Goal: Information Seeking & Learning: Learn about a topic

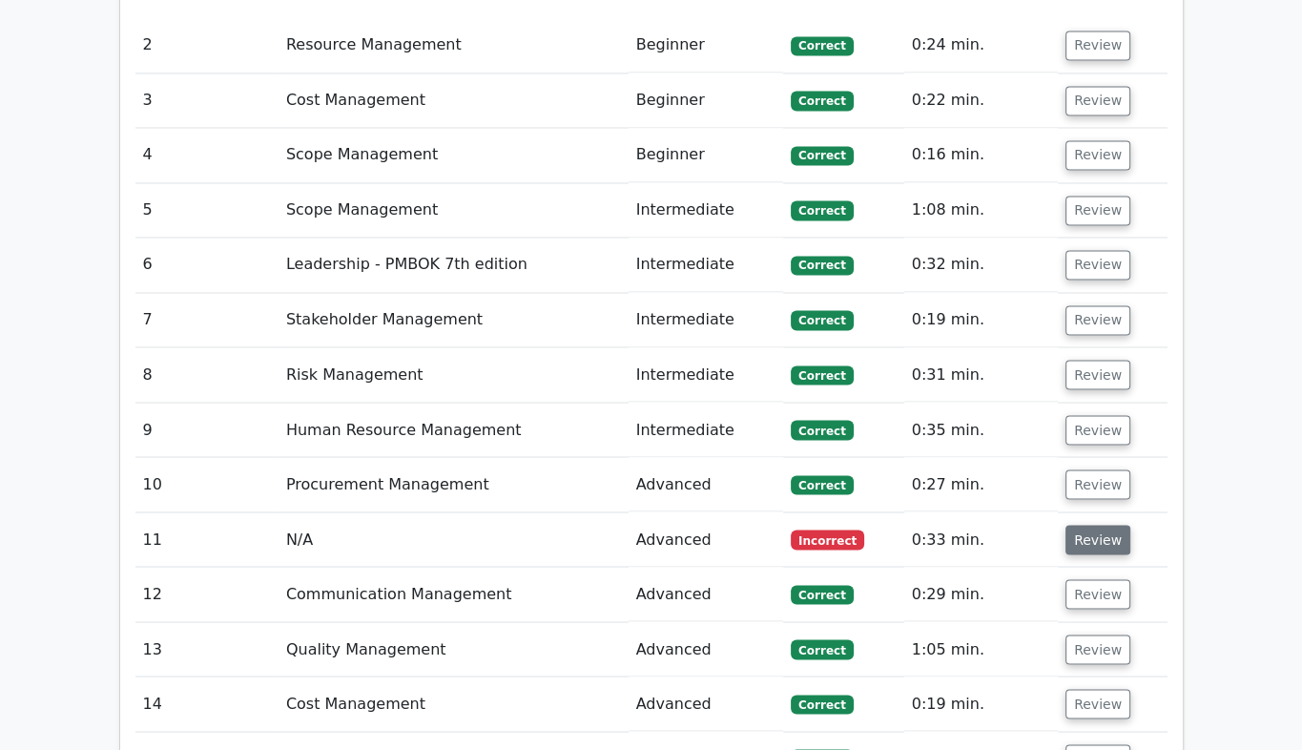
scroll to position [2894, 0]
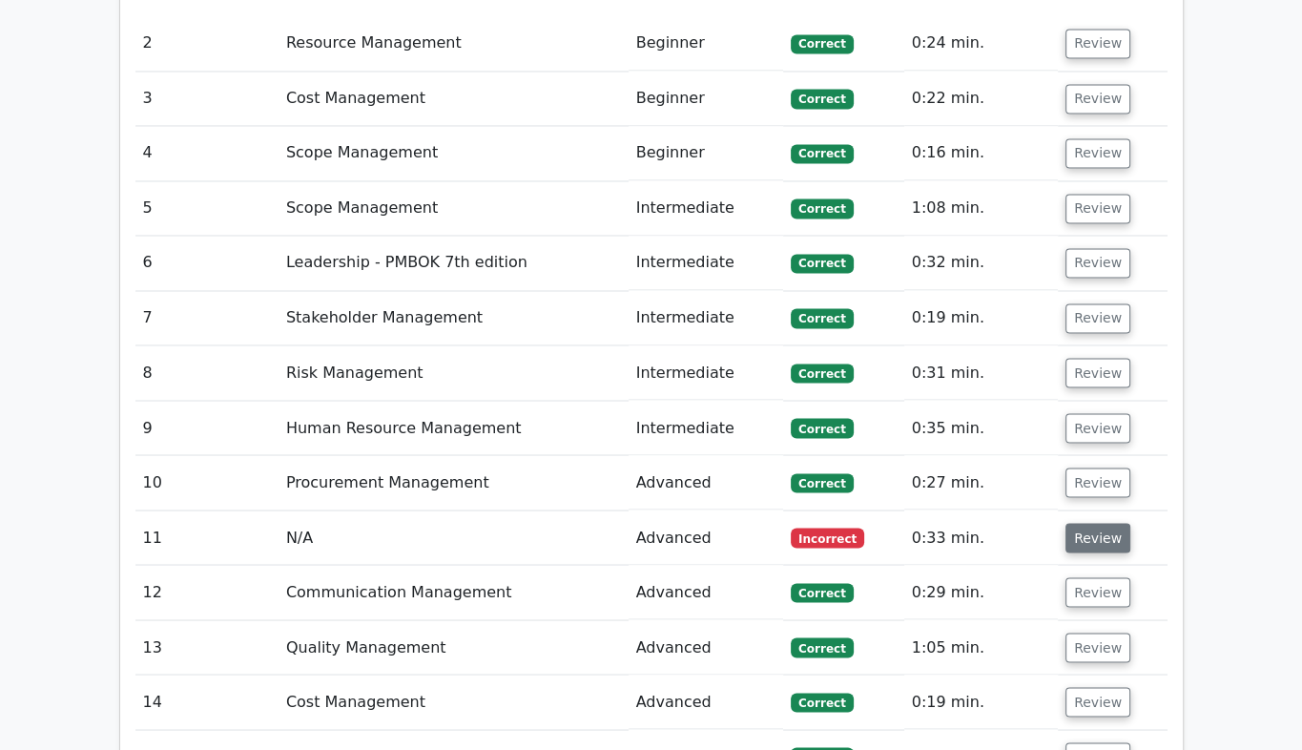
click at [1091, 523] on button "Review" at bounding box center [1098, 538] width 65 height 30
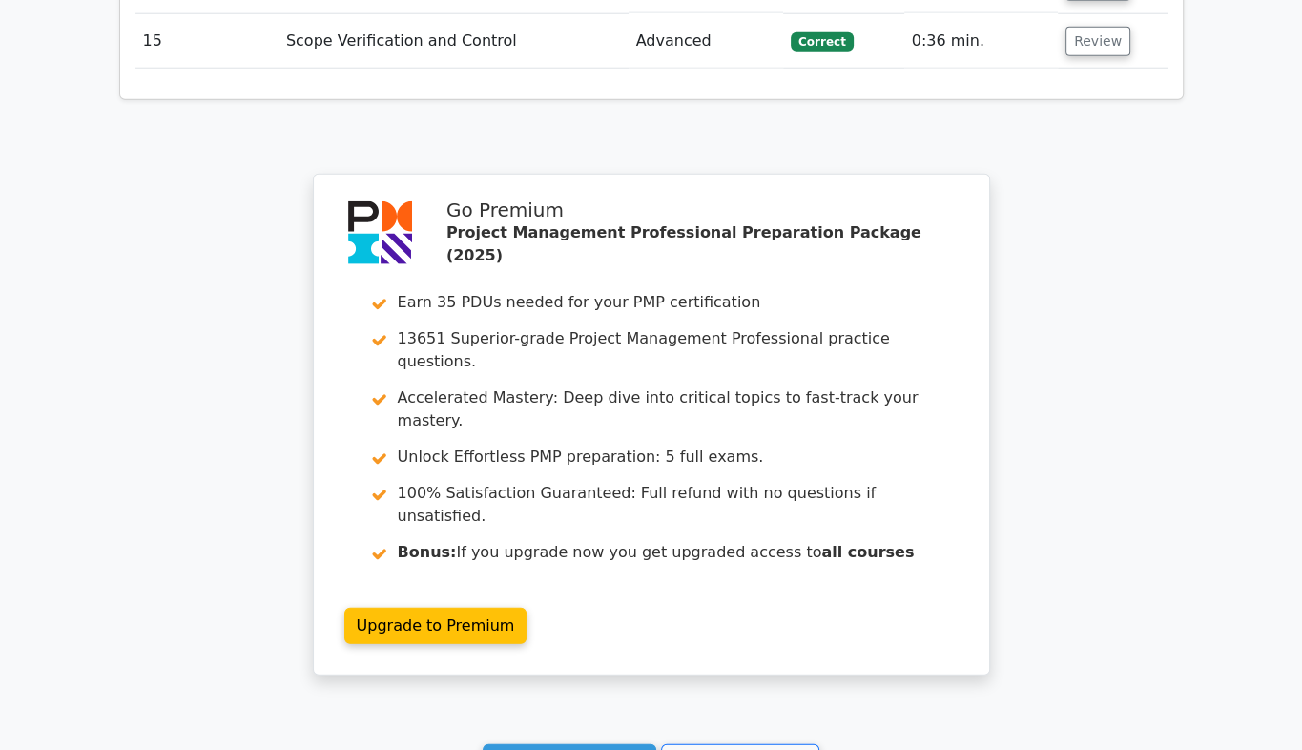
scroll to position [4651, 0]
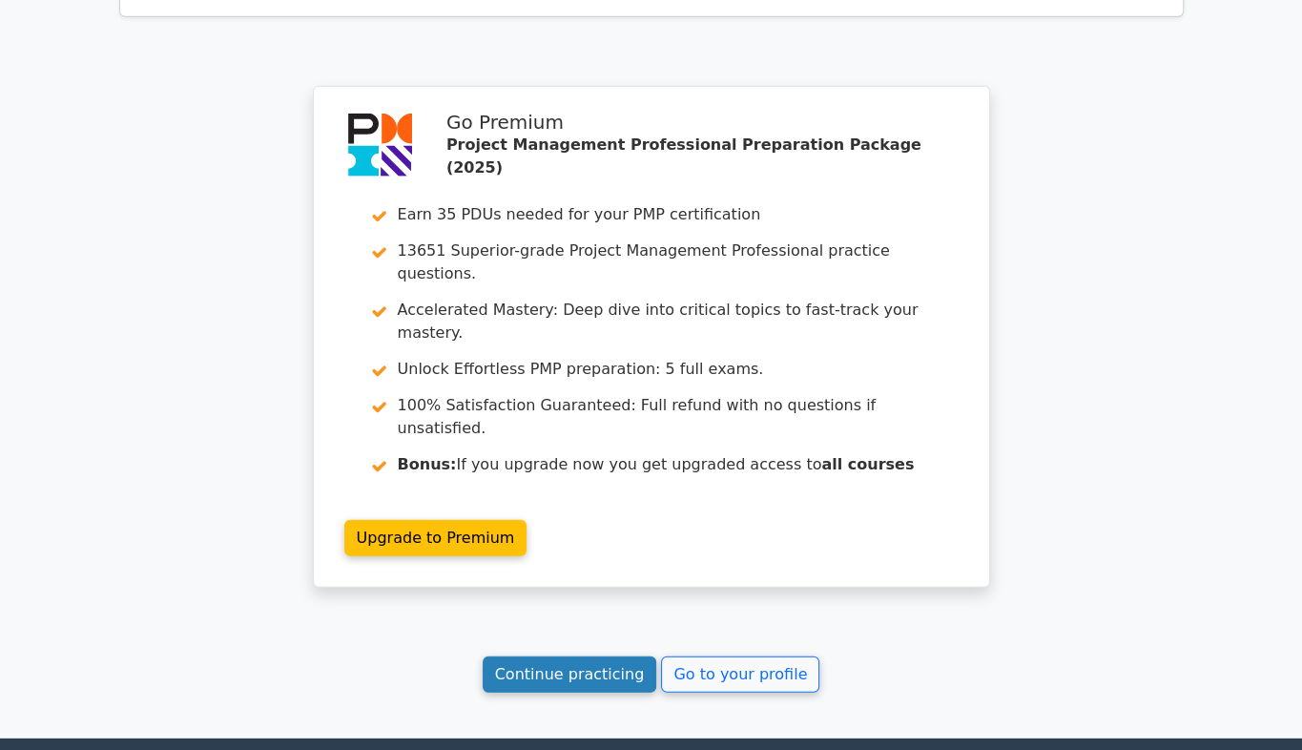
click at [584, 656] on link "Continue practicing" at bounding box center [570, 674] width 175 height 36
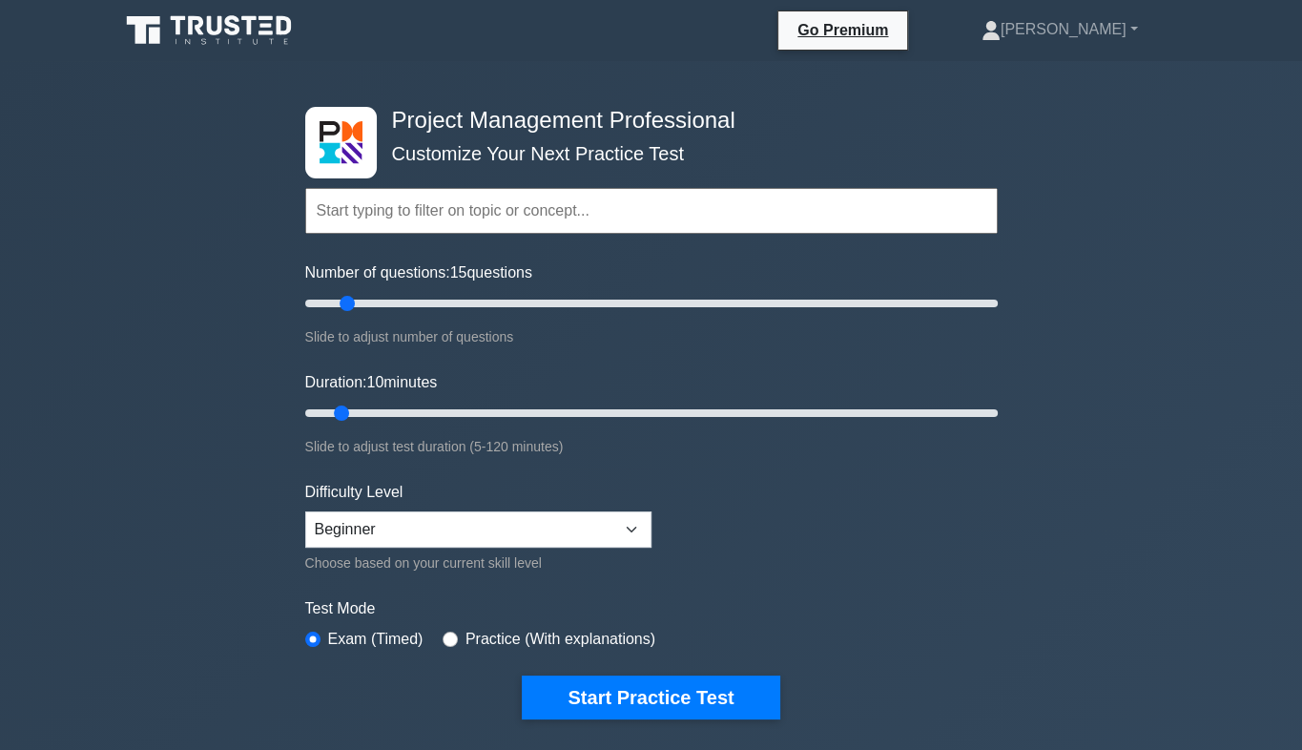
type input "15"
click at [350, 300] on input "Number of questions: 15 questions" at bounding box center [651, 303] width 693 height 23
click at [340, 411] on input "Duration: 10 minutes" at bounding box center [651, 413] width 693 height 23
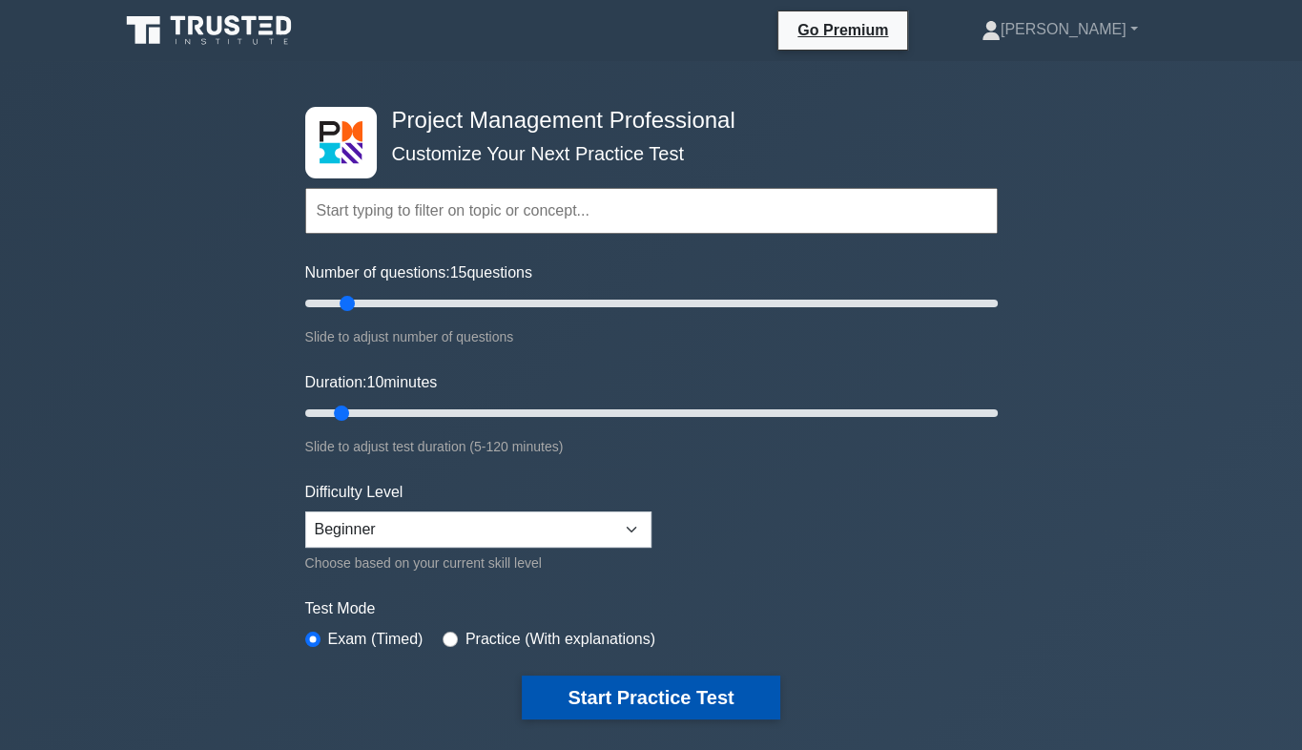
click at [600, 700] on button "Start Practice Test" at bounding box center [651, 697] width 258 height 44
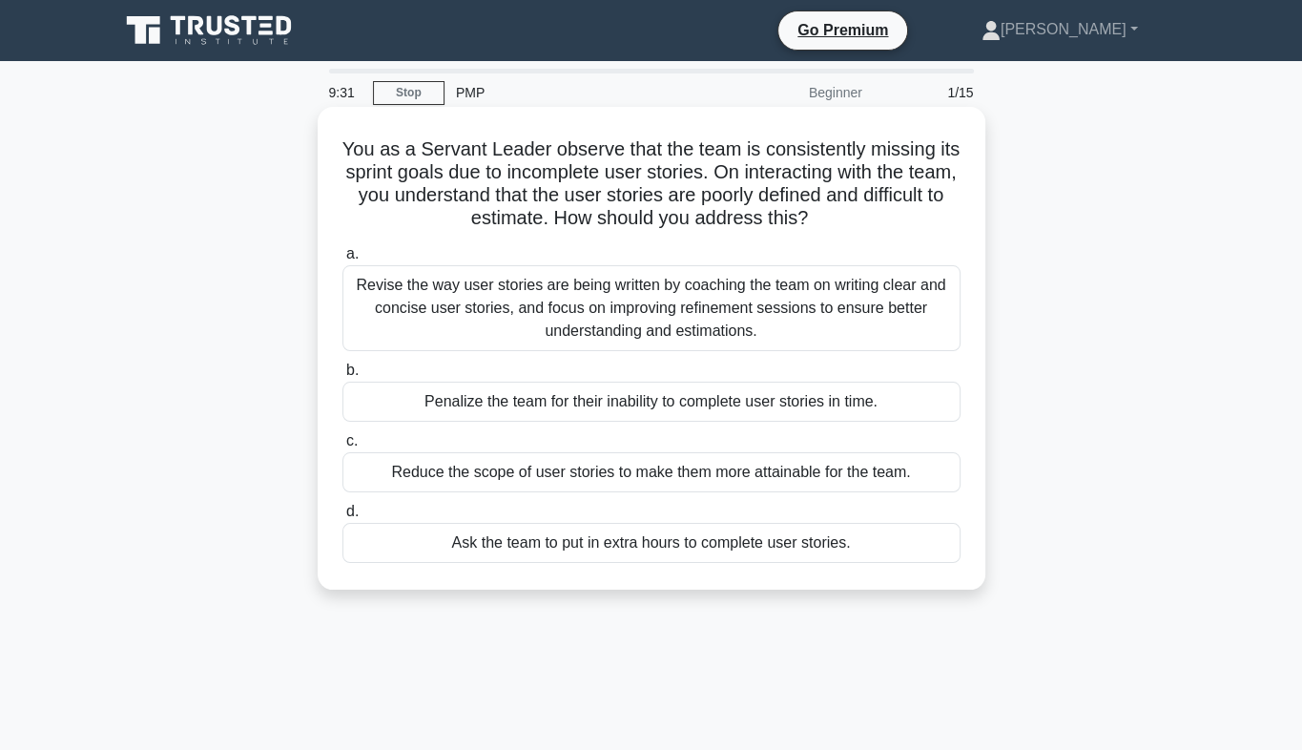
click at [519, 289] on div "Revise the way user stories are being written by coaching the team on writing c…" at bounding box center [651, 308] width 618 height 86
click at [342, 260] on input "a. Revise the way user stories are being written by coaching the team on writin…" at bounding box center [342, 254] width 0 height 12
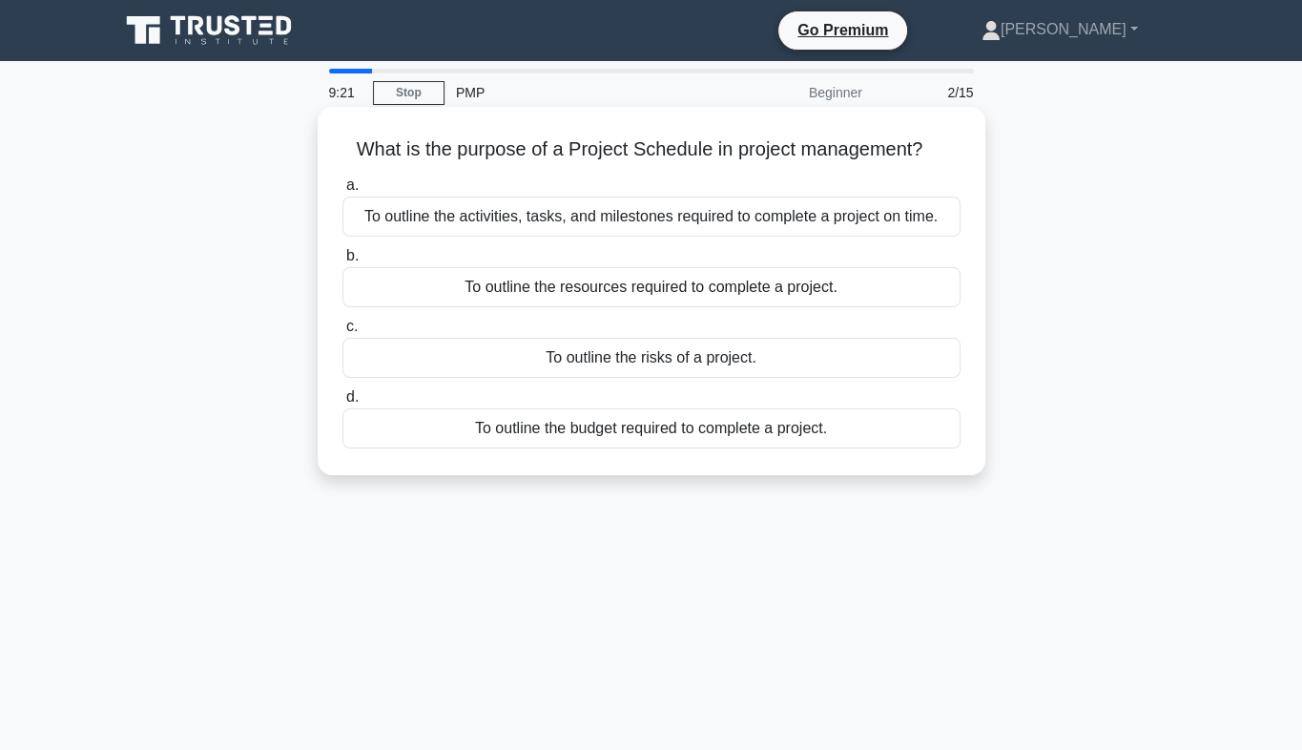
click at [546, 214] on div "To outline the activities, tasks, and milestones required to complete a project…" at bounding box center [651, 217] width 618 height 40
click at [342, 192] on input "a. To outline the activities, tasks, and milestones required to complete a proj…" at bounding box center [342, 185] width 0 height 12
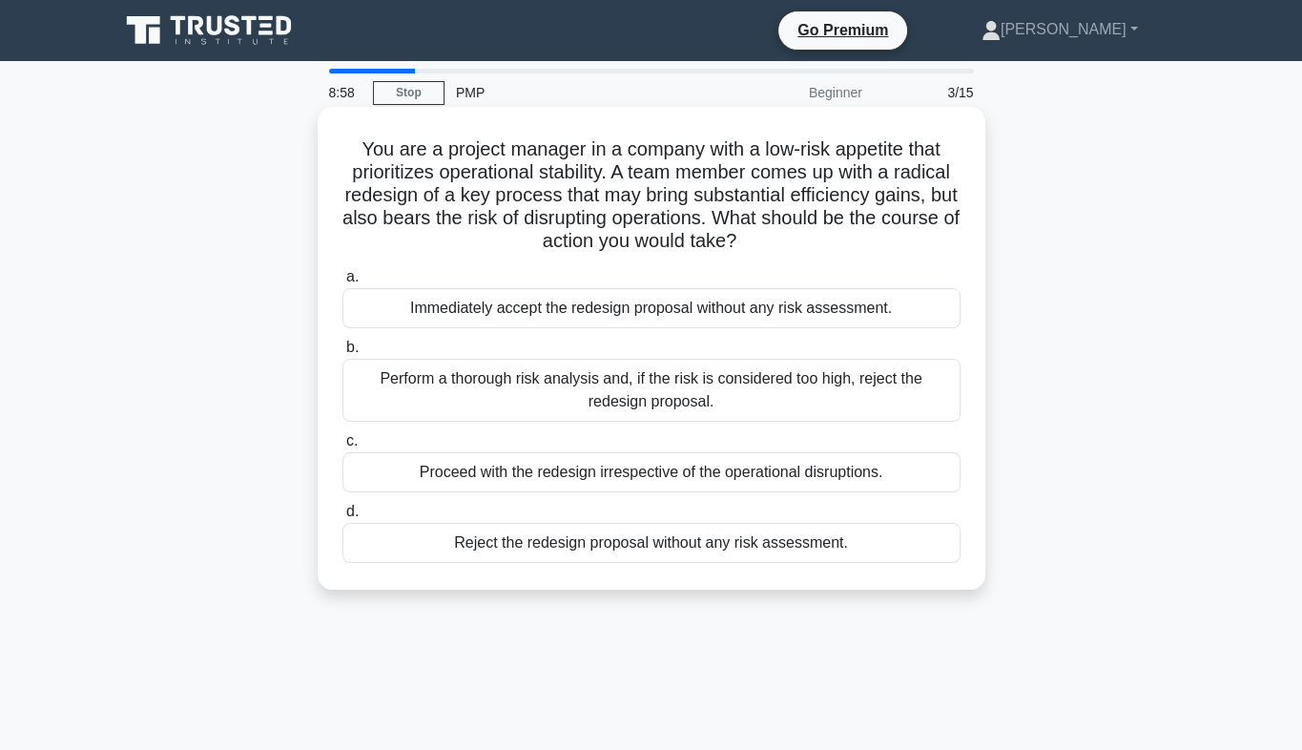
click at [599, 398] on div "Perform a thorough risk analysis and, if the risk is considered too high, rejec…" at bounding box center [651, 390] width 618 height 63
click at [342, 354] on input "b. Perform a thorough risk analysis and, if the risk is considered too high, re…" at bounding box center [342, 348] width 0 height 12
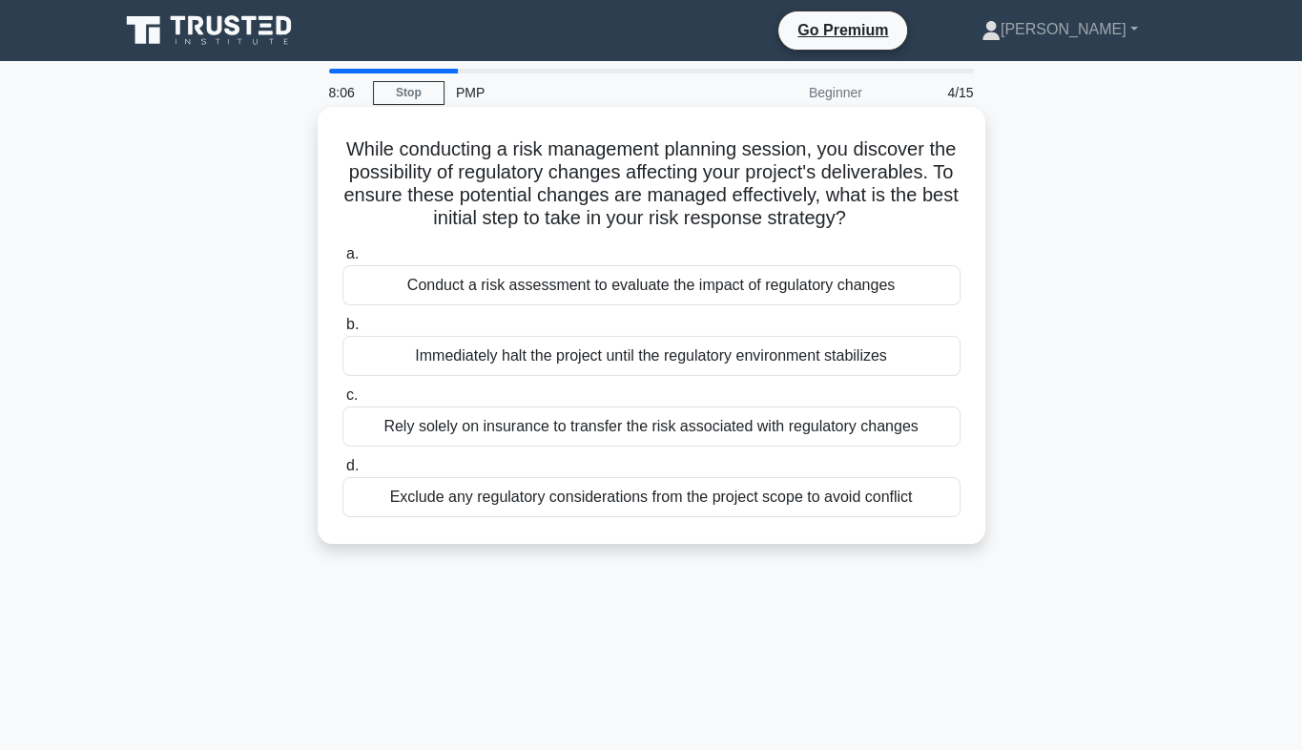
click at [613, 305] on div "Conduct a risk assessment to evaluate the impact of regulatory changes" at bounding box center [651, 285] width 618 height 40
click at [342, 260] on input "a. Conduct a risk assessment to evaluate the impact of regulatory changes" at bounding box center [342, 254] width 0 height 12
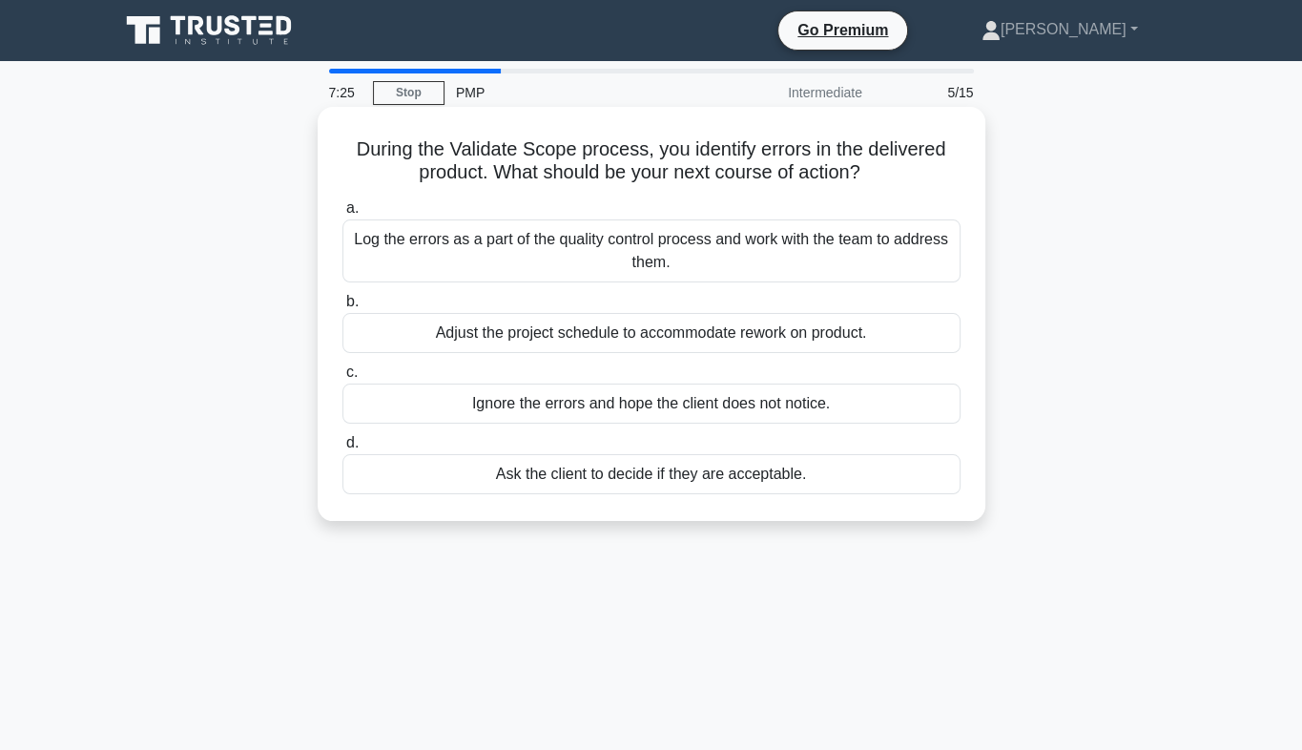
click at [635, 258] on div "Log the errors as a part of the quality control process and work with the team …" at bounding box center [651, 250] width 618 height 63
click at [342, 215] on input "a. Log the errors as a part of the quality control process and work with the te…" at bounding box center [342, 208] width 0 height 12
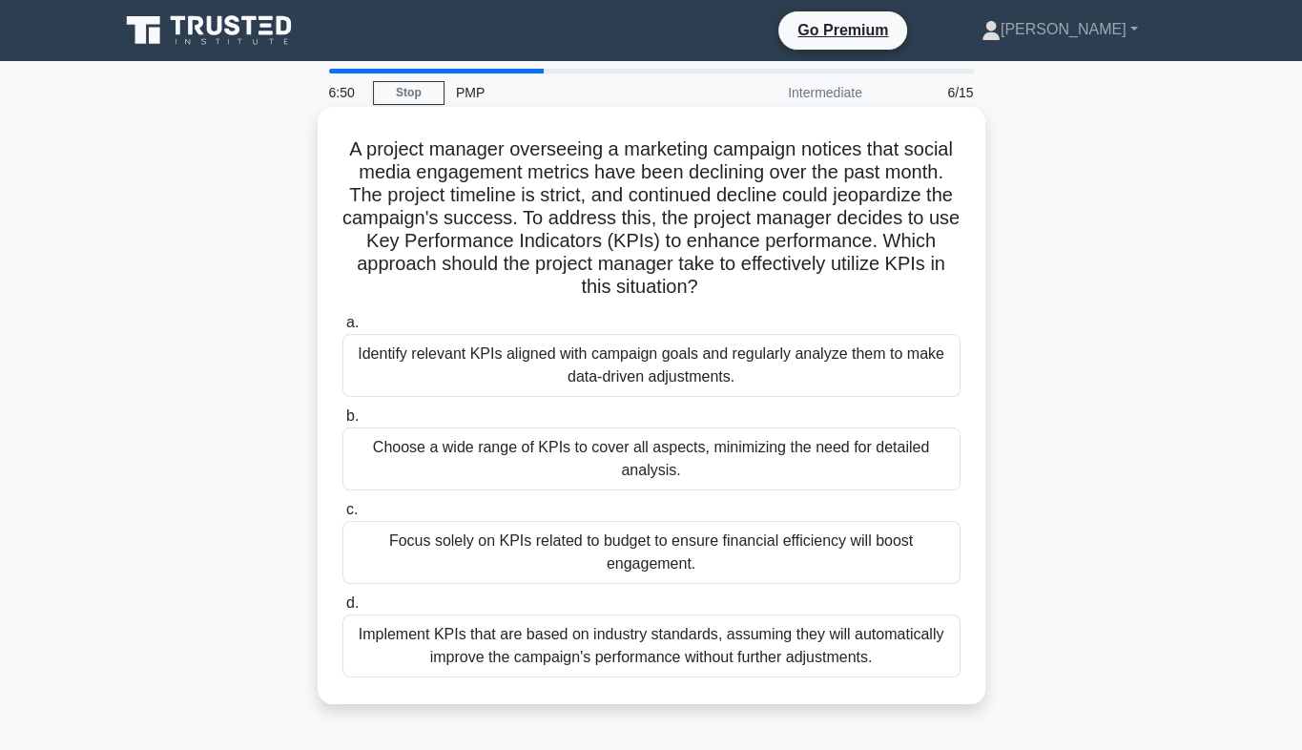
click at [596, 374] on div "Identify relevant KPIs aligned with campaign goals and regularly analyze them t…" at bounding box center [651, 365] width 618 height 63
click at [342, 329] on input "a. Identify relevant KPIs aligned with campaign goals and regularly analyze the…" at bounding box center [342, 323] width 0 height 12
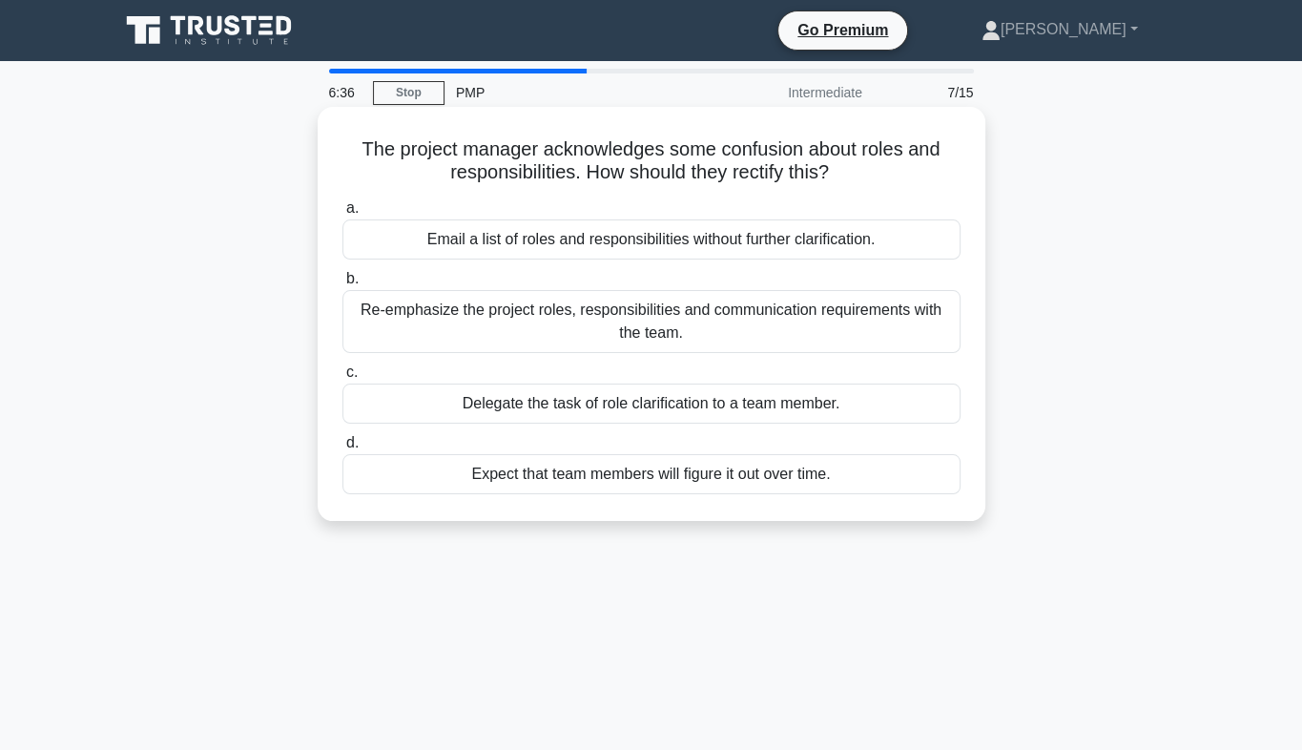
click at [737, 321] on div "Re-emphasize the project roles, responsibilities and communication requirements…" at bounding box center [651, 321] width 618 height 63
click at [342, 285] on input "b. Re-emphasize the project roles, responsibilities and communication requireme…" at bounding box center [342, 279] width 0 height 12
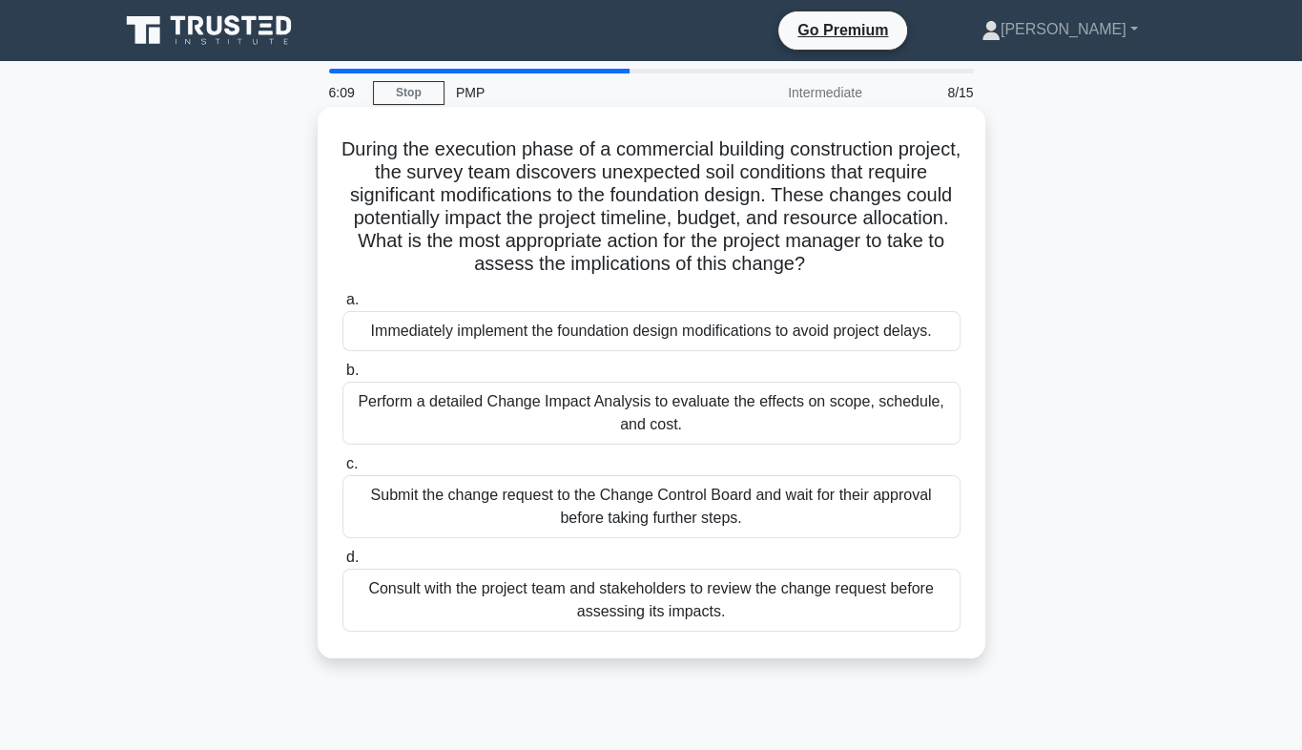
click at [735, 409] on div "Perform a detailed Change Impact Analysis to evaluate the effects on scope, sch…" at bounding box center [651, 413] width 618 height 63
click at [342, 377] on input "b. Perform a detailed Change Impact Analysis to evaluate the effects on scope, …" at bounding box center [342, 370] width 0 height 12
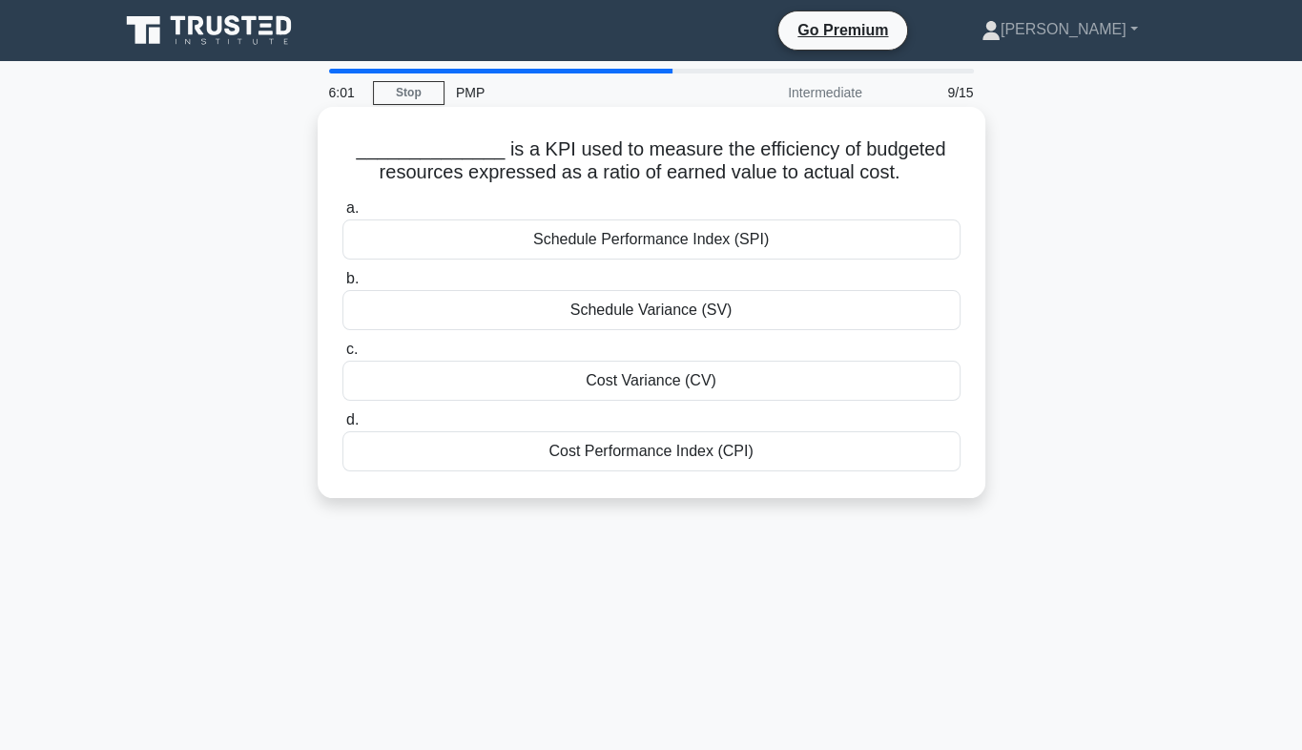
click at [724, 458] on div "Cost Performance Index (CPI)" at bounding box center [651, 451] width 618 height 40
click at [342, 426] on input "d. Cost Performance Index (CPI)" at bounding box center [342, 420] width 0 height 12
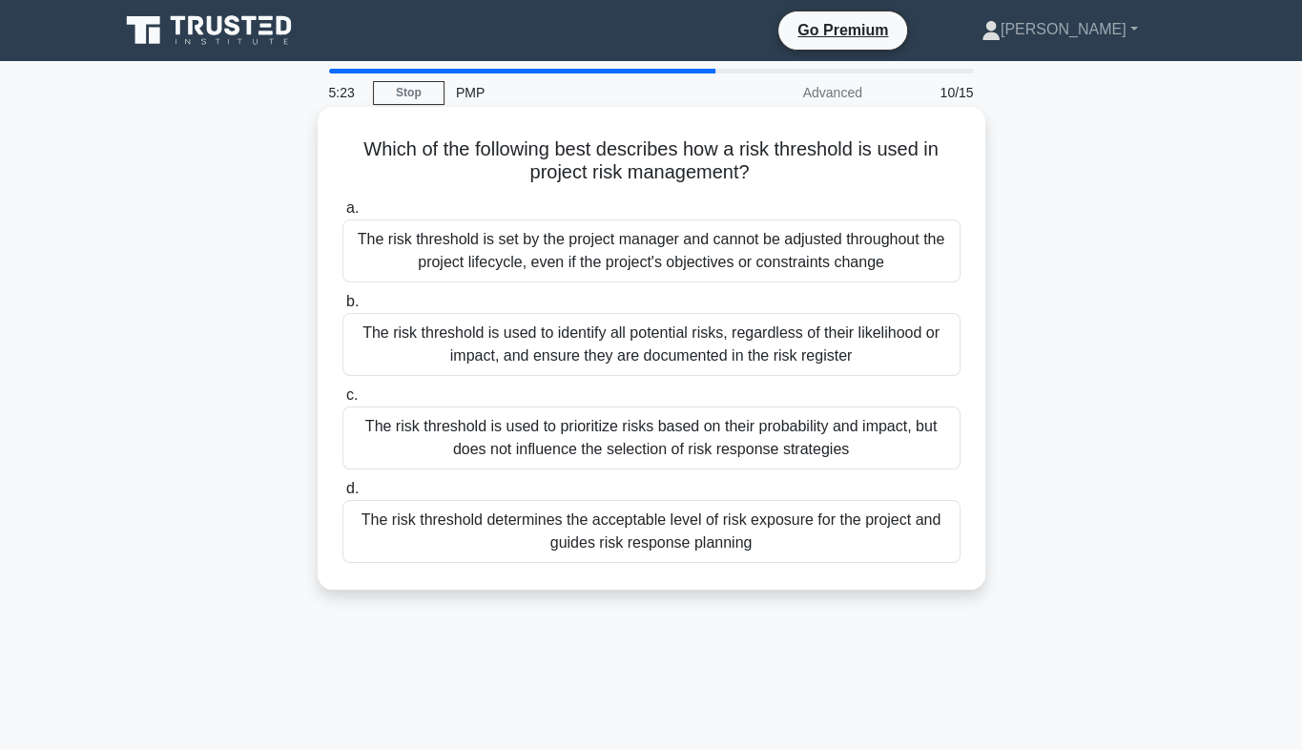
click at [776, 534] on div "The risk threshold determines the acceptable level of risk exposure for the pro…" at bounding box center [651, 531] width 618 height 63
click at [342, 495] on input "d. The risk threshold determines the acceptable level of risk exposure for the …" at bounding box center [342, 489] width 0 height 12
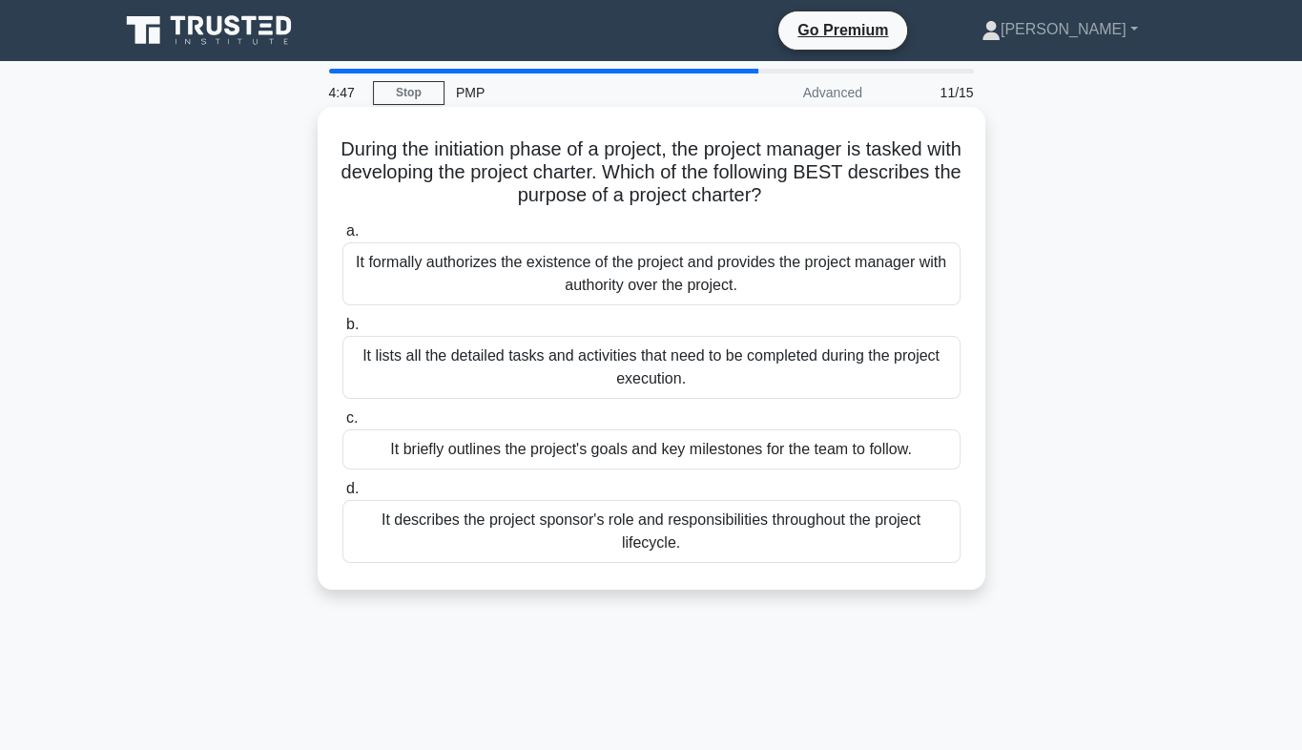
click at [738, 528] on div "It describes the project sponsor's role and responsibilities throughout the pro…" at bounding box center [651, 531] width 618 height 63
click at [342, 495] on input "d. It describes the project sponsor's role and responsibilities throughout the …" at bounding box center [342, 489] width 0 height 12
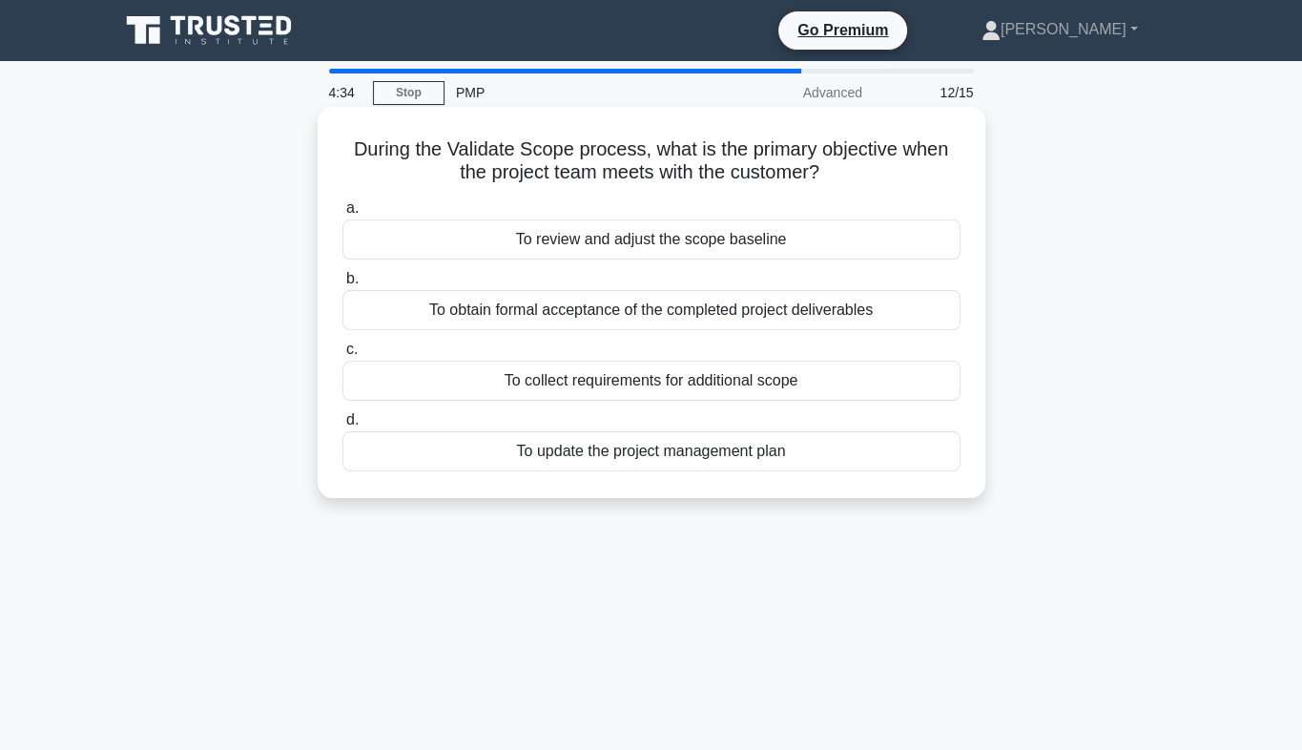
click at [703, 311] on div "To obtain formal acceptance of the completed project deliverables" at bounding box center [651, 310] width 618 height 40
click at [342, 285] on input "b. To obtain formal acceptance of the completed project deliverables" at bounding box center [342, 279] width 0 height 12
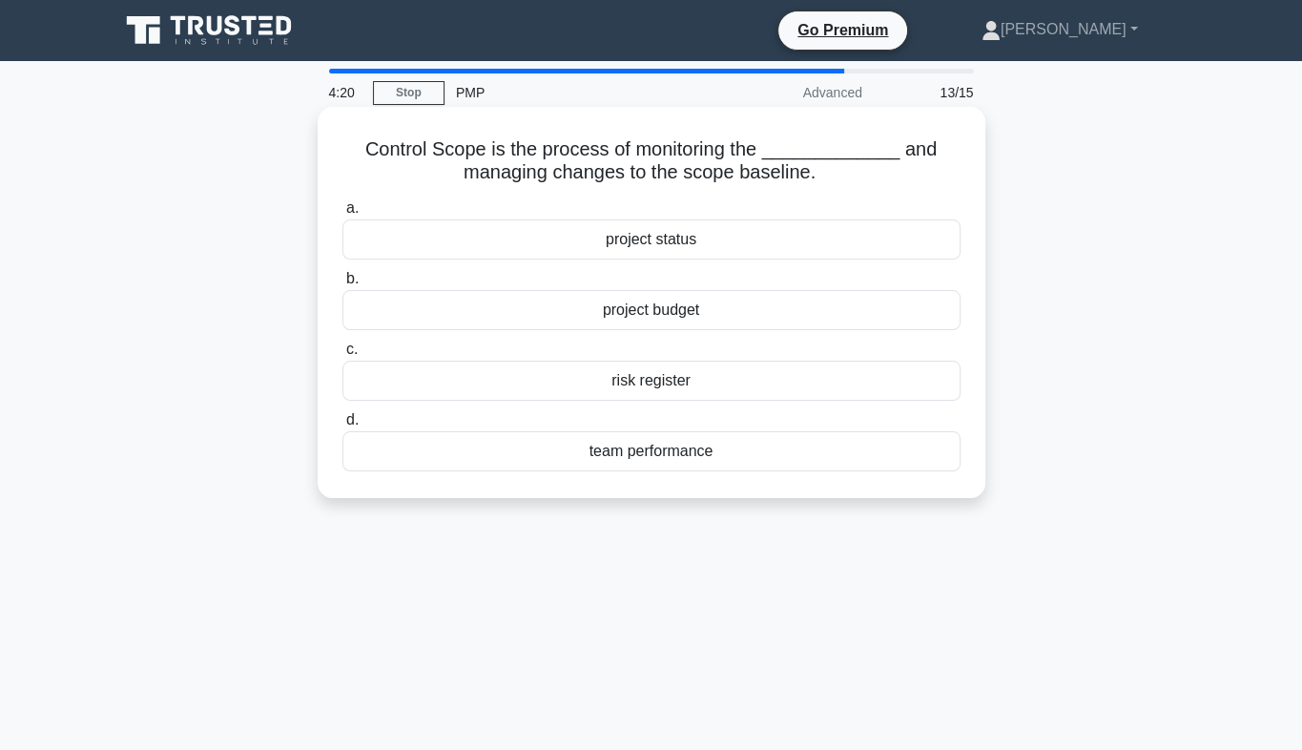
click at [684, 308] on div "project budget" at bounding box center [651, 310] width 618 height 40
click at [342, 285] on input "b. project budget" at bounding box center [342, 279] width 0 height 12
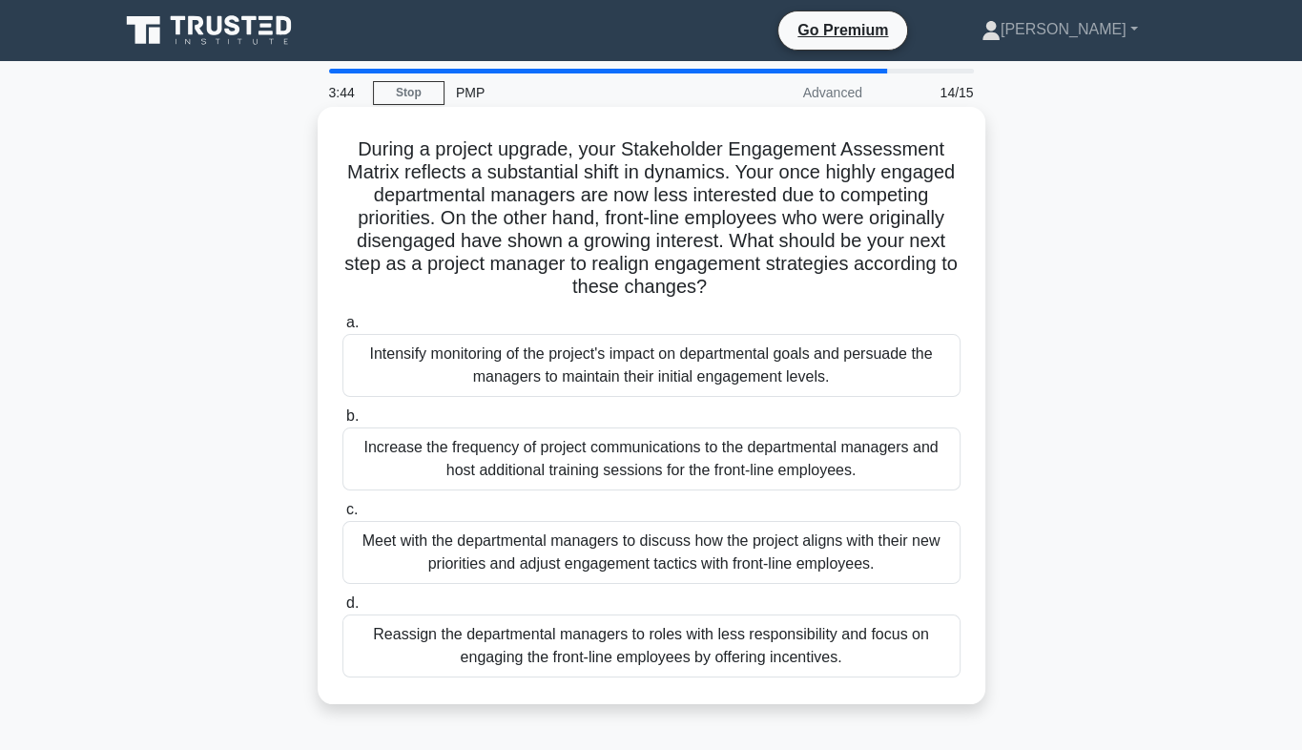
click at [523, 564] on div "Meet with the departmental managers to discuss how the project aligns with thei…" at bounding box center [651, 552] width 618 height 63
click at [342, 516] on input "c. Meet with the departmental managers to discuss how the project aligns with t…" at bounding box center [342, 510] width 0 height 12
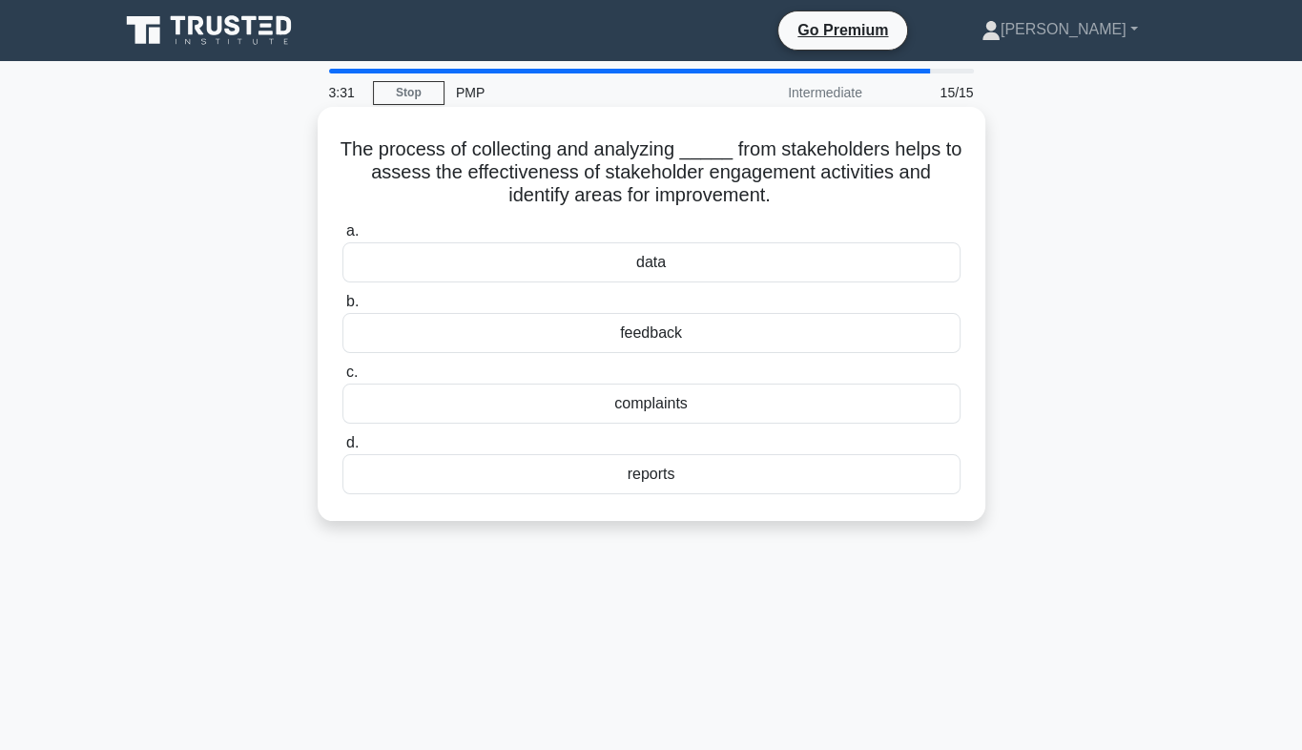
click at [645, 338] on div "feedback" at bounding box center [651, 333] width 618 height 40
click at [342, 308] on input "b. feedback" at bounding box center [342, 302] width 0 height 12
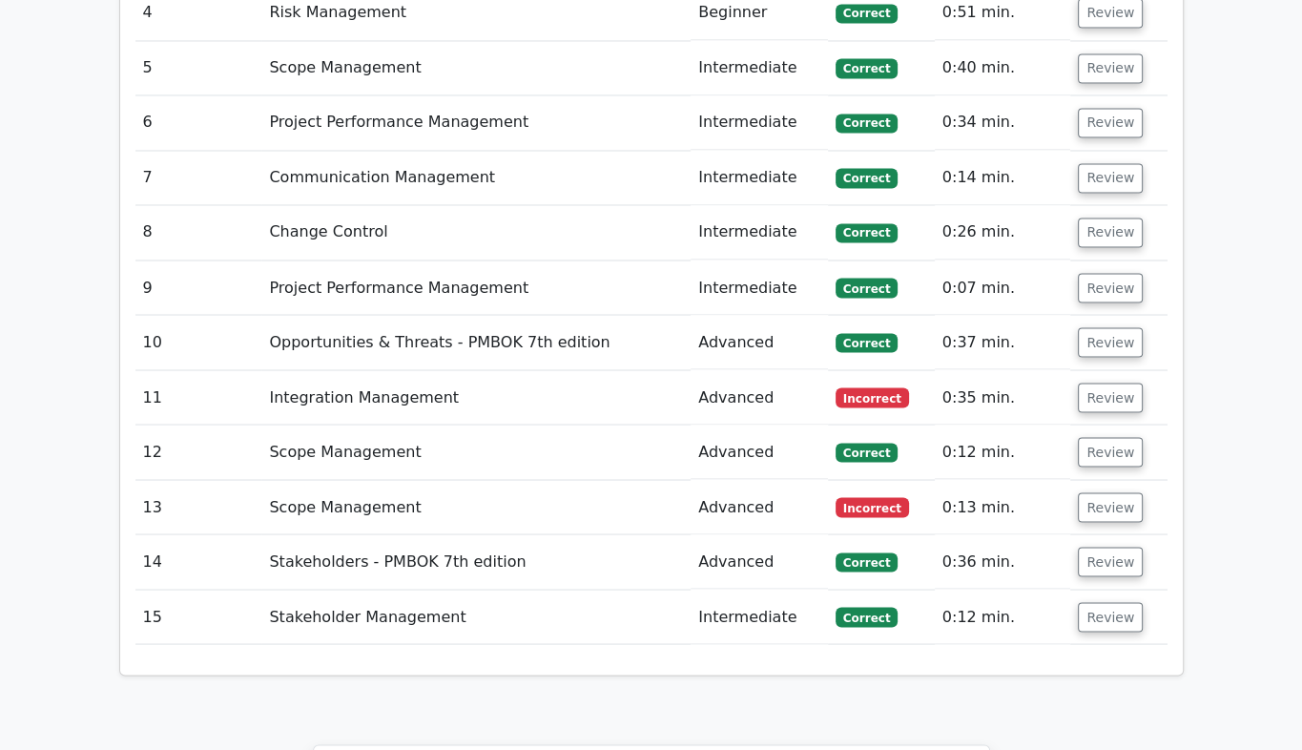
scroll to position [2923, 0]
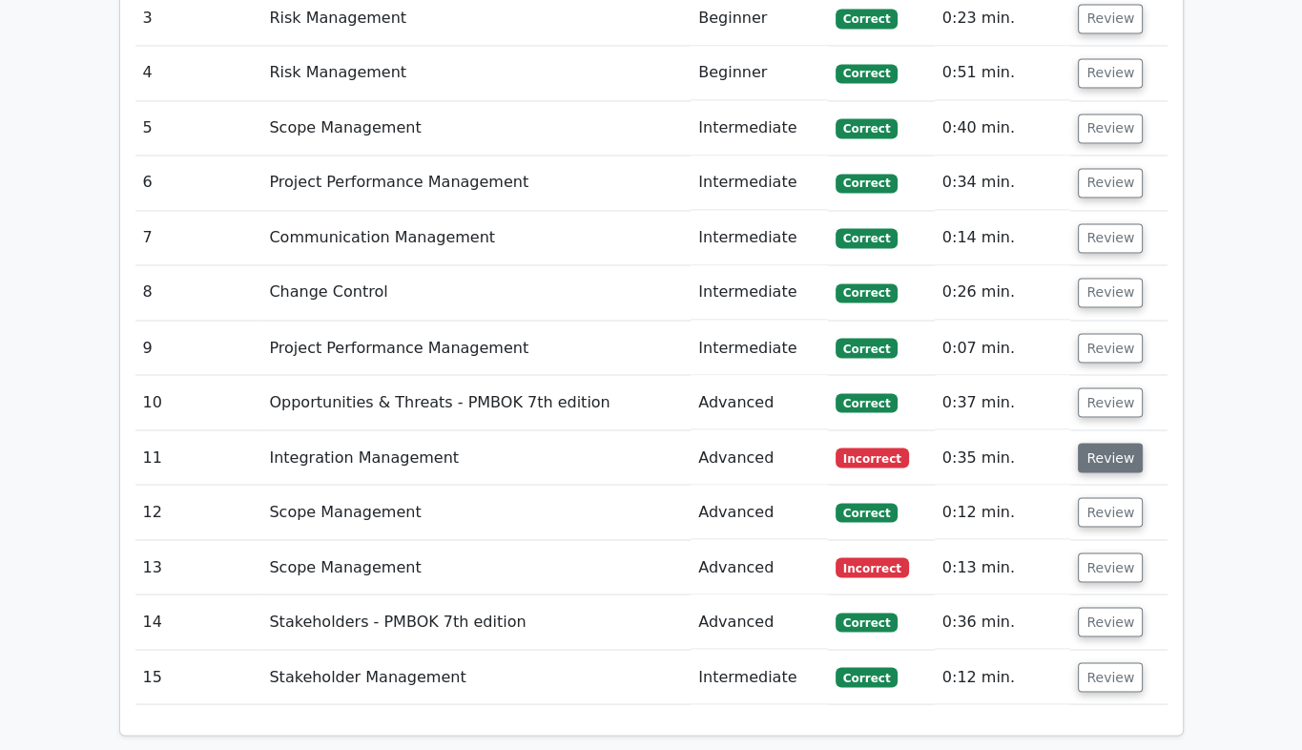
click at [1107, 443] on button "Review" at bounding box center [1110, 458] width 65 height 30
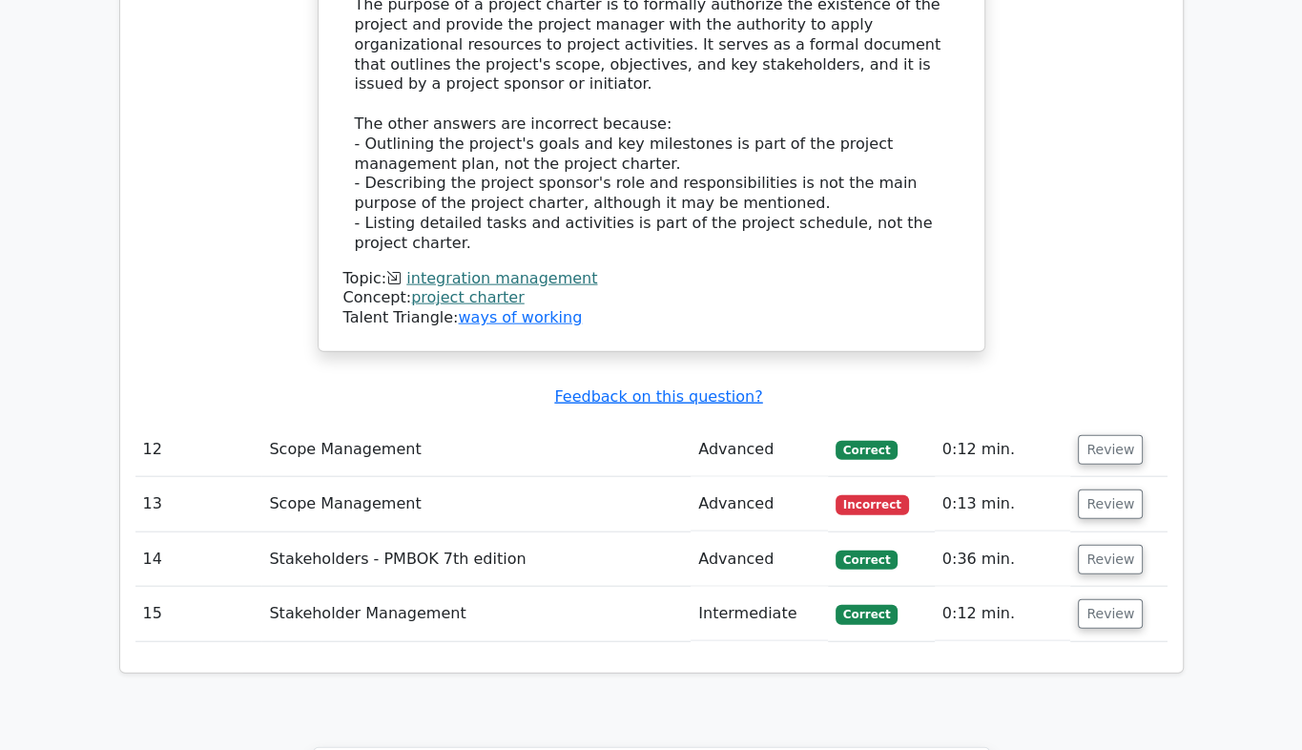
scroll to position [3926, 0]
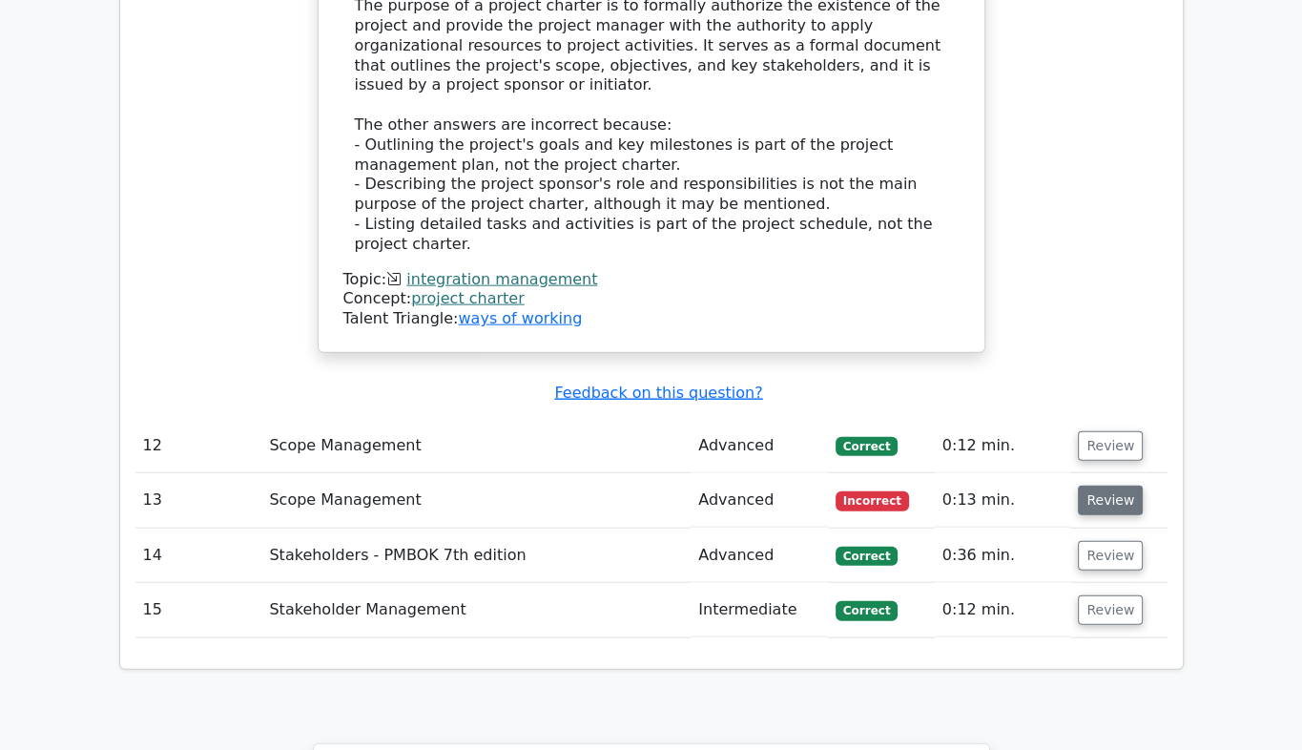
click at [1102, 486] on button "Review" at bounding box center [1110, 501] width 65 height 30
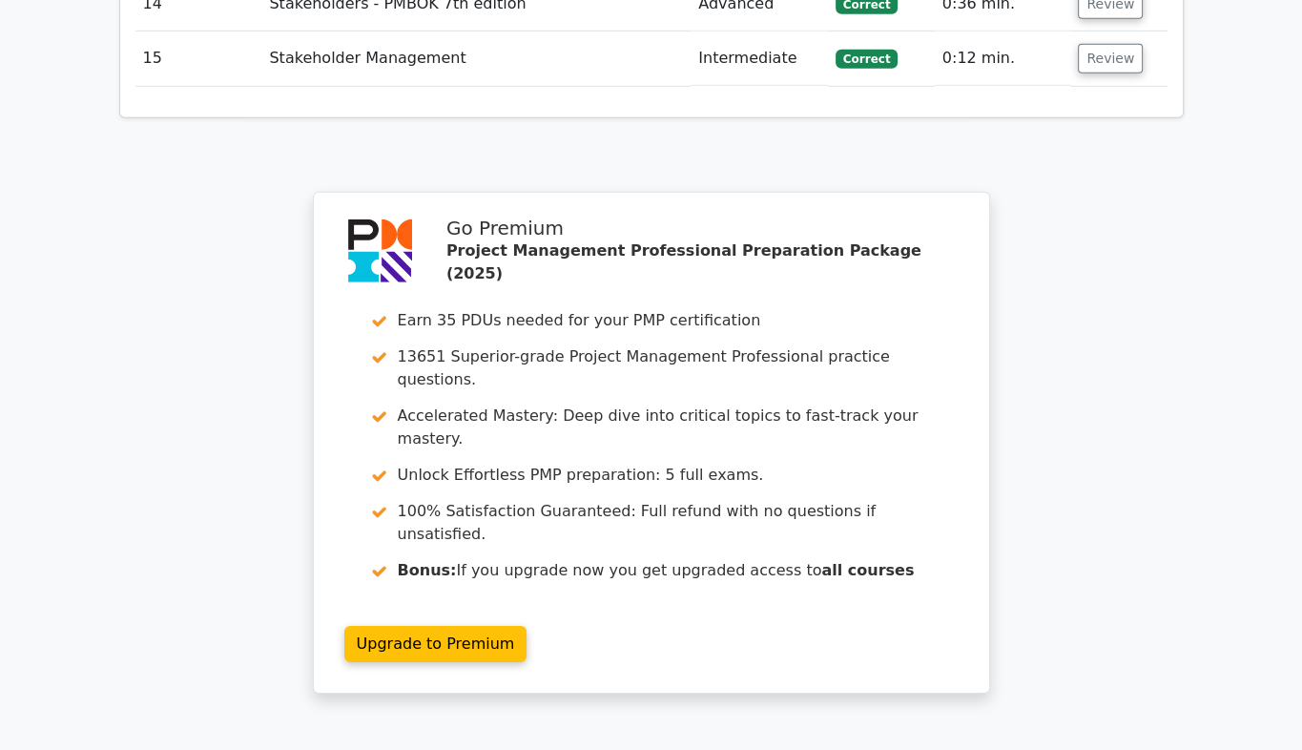
scroll to position [5348, 0]
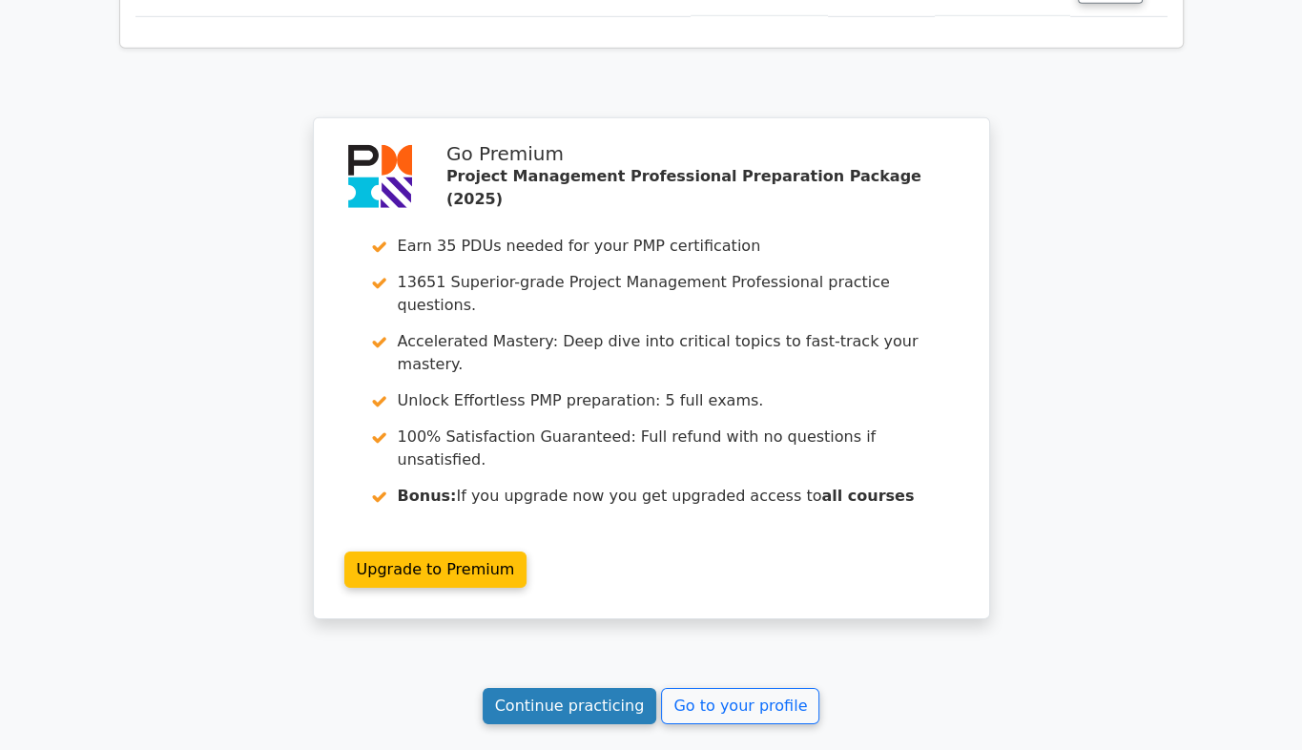
click at [594, 688] on link "Continue practicing" at bounding box center [570, 706] width 175 height 36
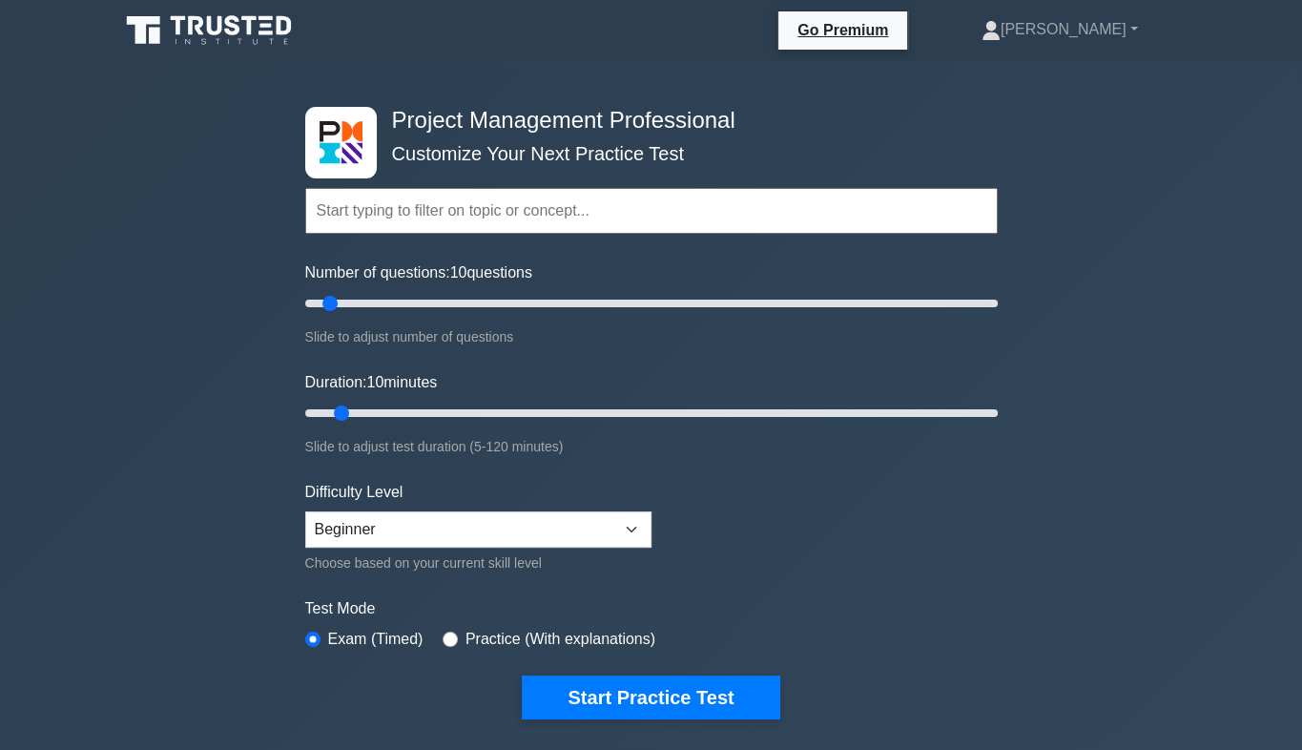
click at [594, 463] on form "Topics Scope Management Time Management Cost Management Quality Management Risk…" at bounding box center [651, 425] width 693 height 590
drag, startPoint x: 328, startPoint y: 302, endPoint x: 364, endPoint y: 315, distance: 38.3
type input "20"
click at [364, 315] on input "Number of questions: 20 questions" at bounding box center [651, 303] width 693 height 23
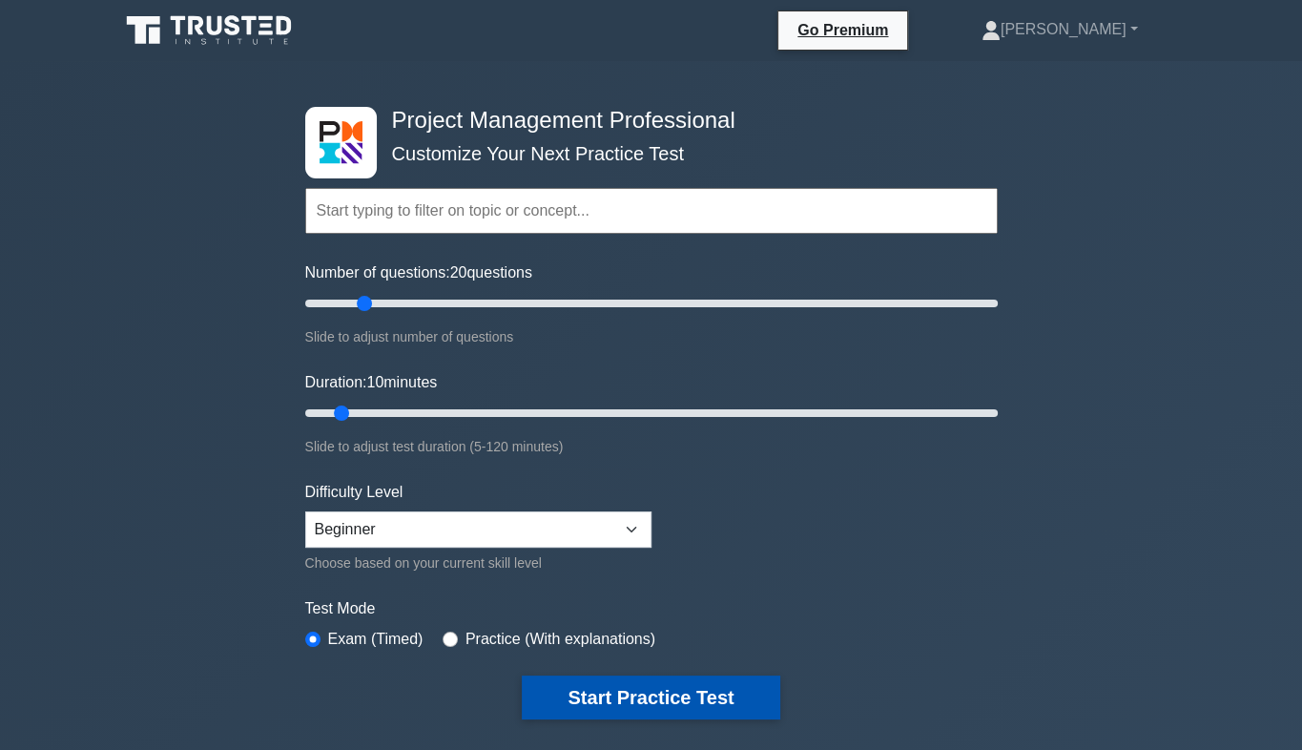
click at [631, 694] on button "Start Practice Test" at bounding box center [651, 697] width 258 height 44
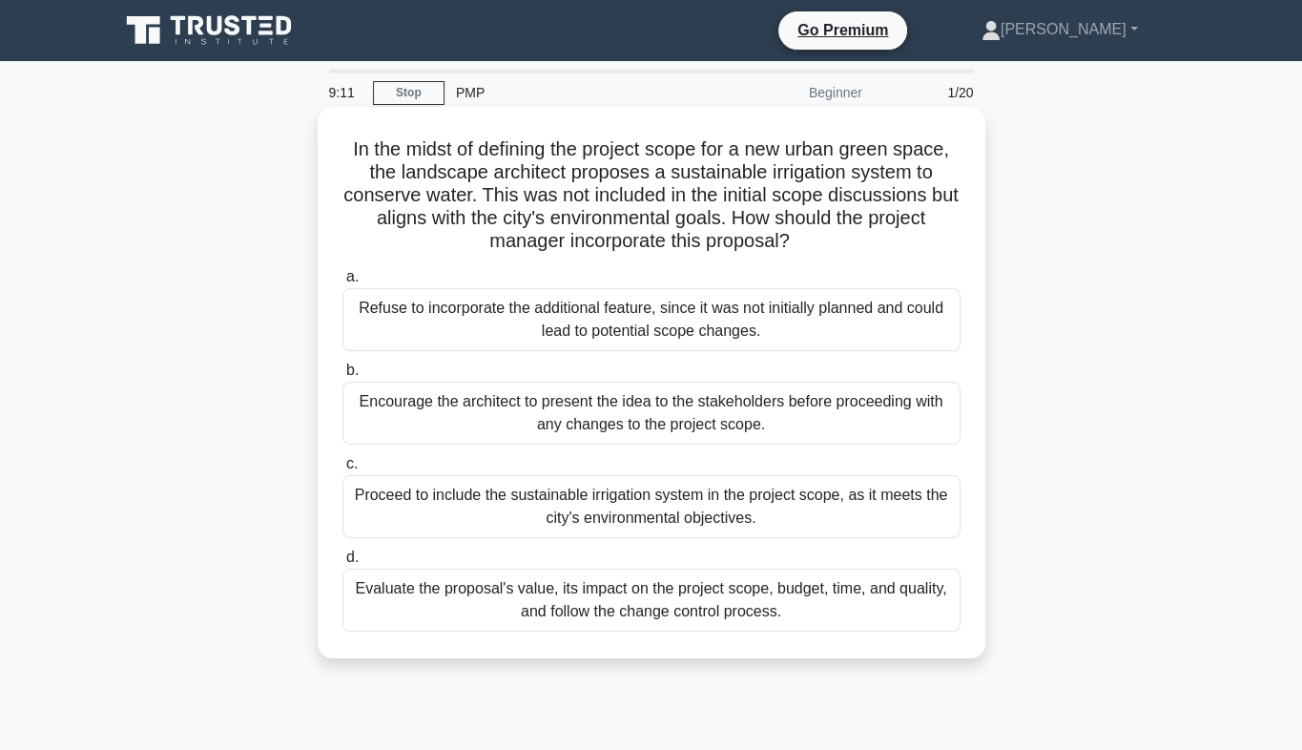
click at [737, 610] on div "Evaluate the proposal's value, its impact on the project scope, budget, time, a…" at bounding box center [651, 600] width 618 height 63
click at [342, 564] on input "d. Evaluate the proposal's value, its impact on the project scope, budget, time…" at bounding box center [342, 557] width 0 height 12
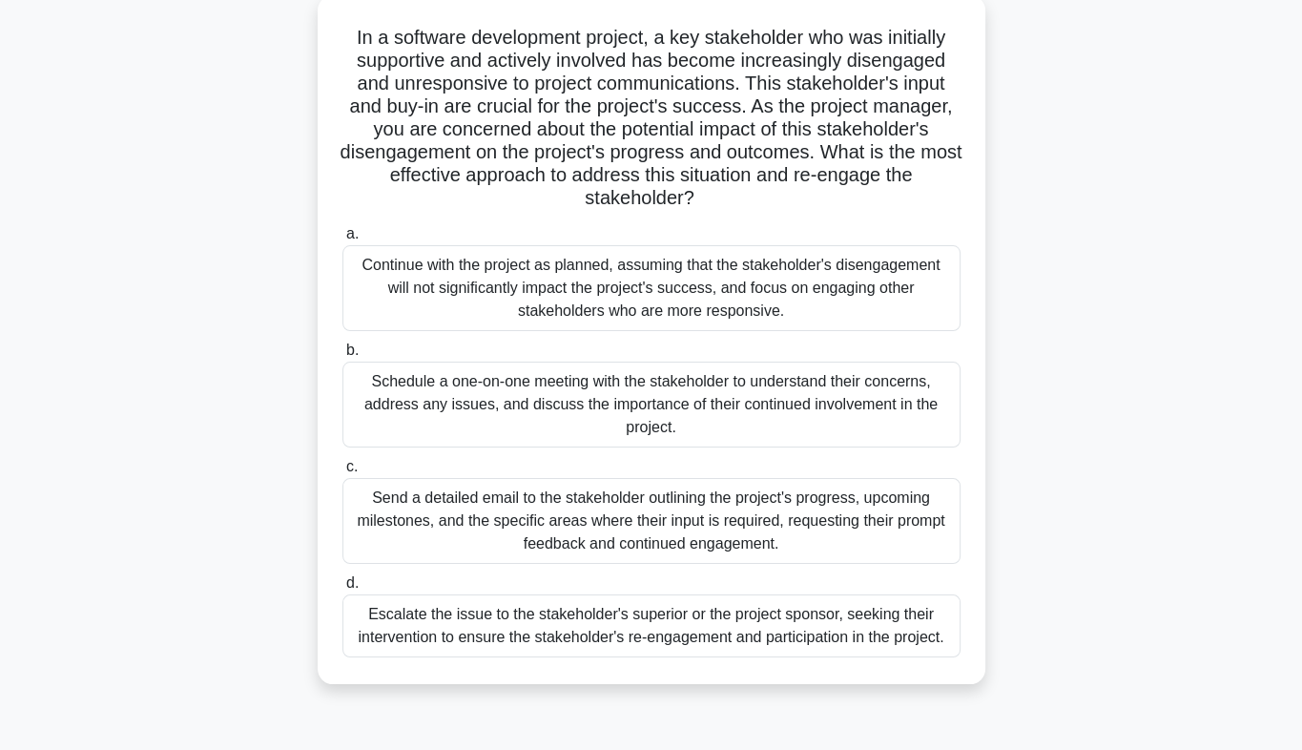
scroll to position [118, 0]
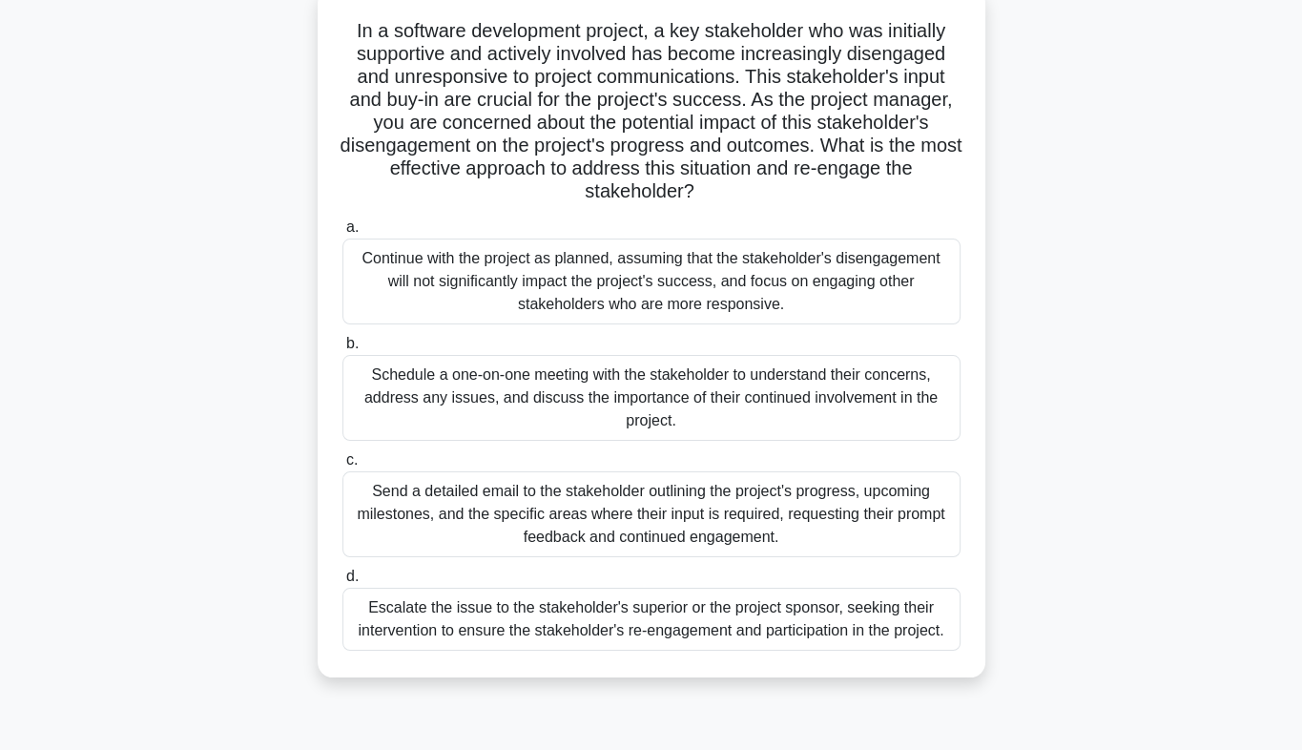
click at [569, 383] on div "Schedule a one-on-one meeting with the stakeholder to understand their concerns…" at bounding box center [651, 398] width 618 height 86
click at [342, 350] on input "b. Schedule a one-on-one meeting with the stakeholder to understand their conce…" at bounding box center [342, 344] width 0 height 12
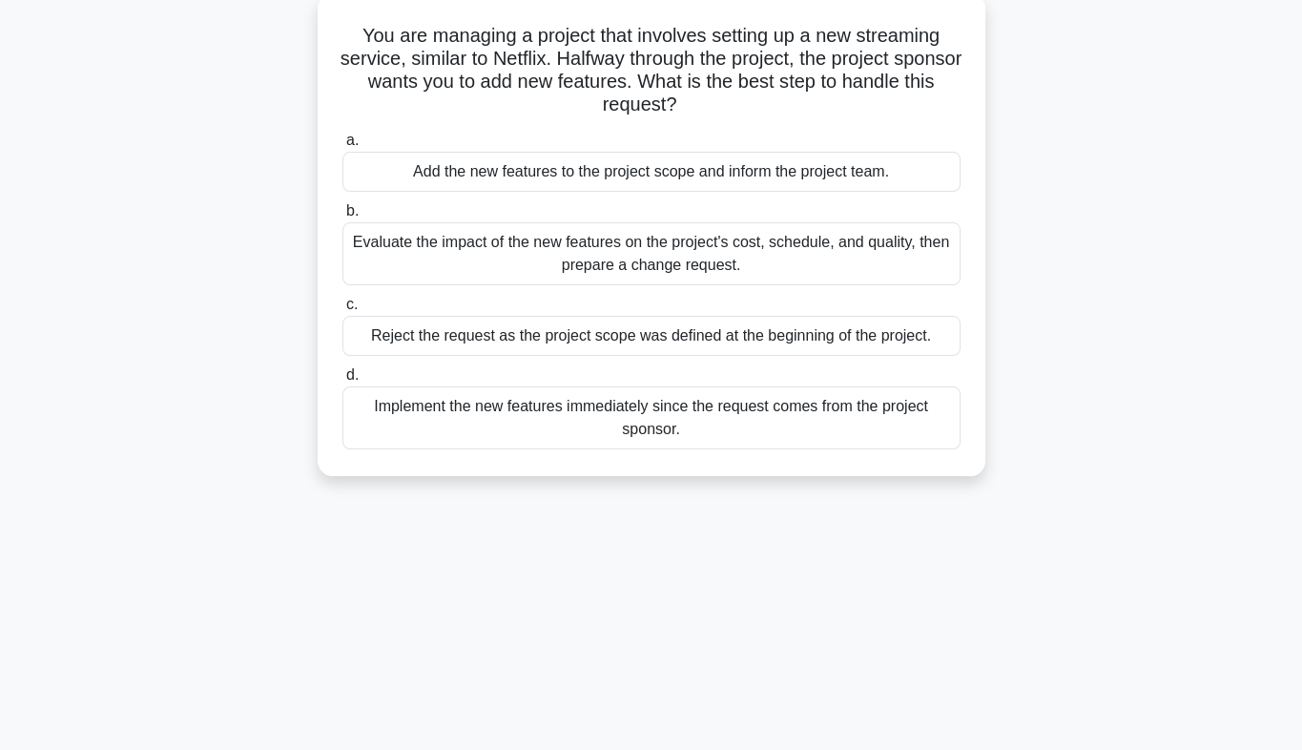
scroll to position [0, 0]
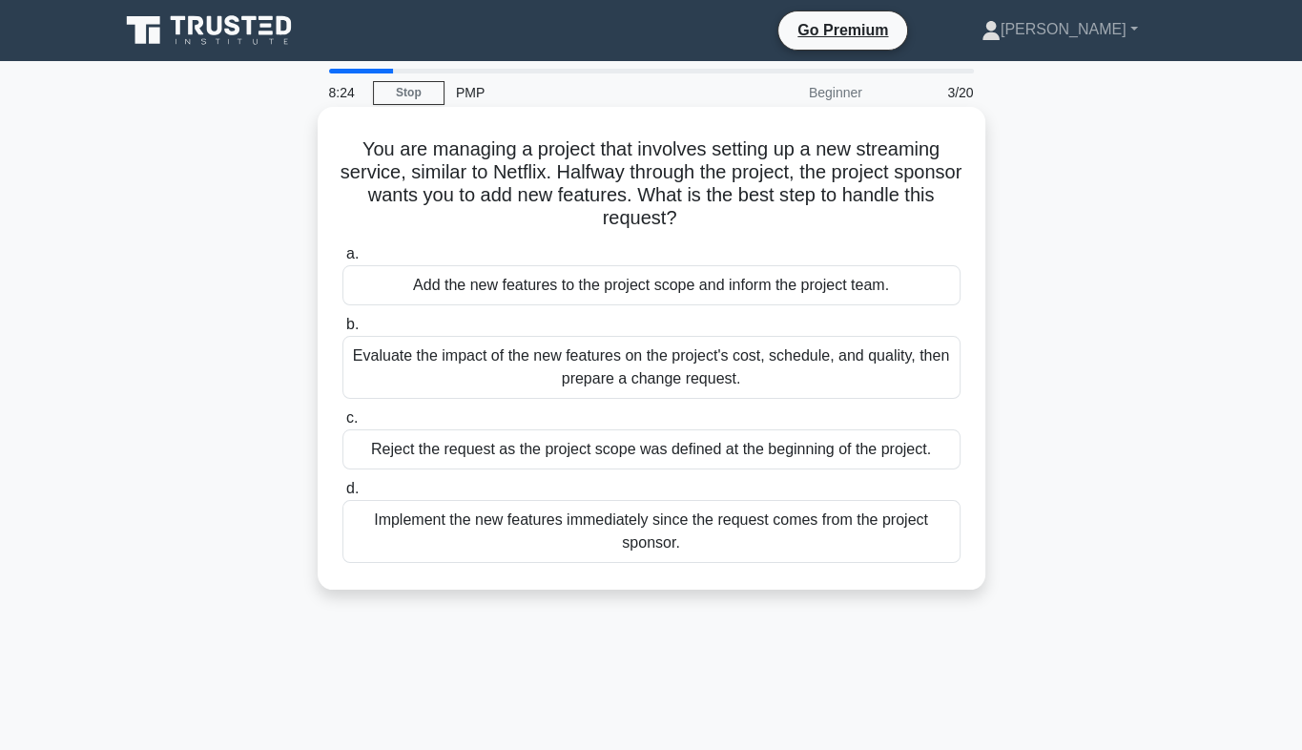
click at [641, 375] on div "Evaluate the impact of the new features on the project's cost, schedule, and qu…" at bounding box center [651, 367] width 618 height 63
click at [342, 331] on input "b. Evaluate the impact of the new features on the project's cost, schedule, and…" at bounding box center [342, 325] width 0 height 12
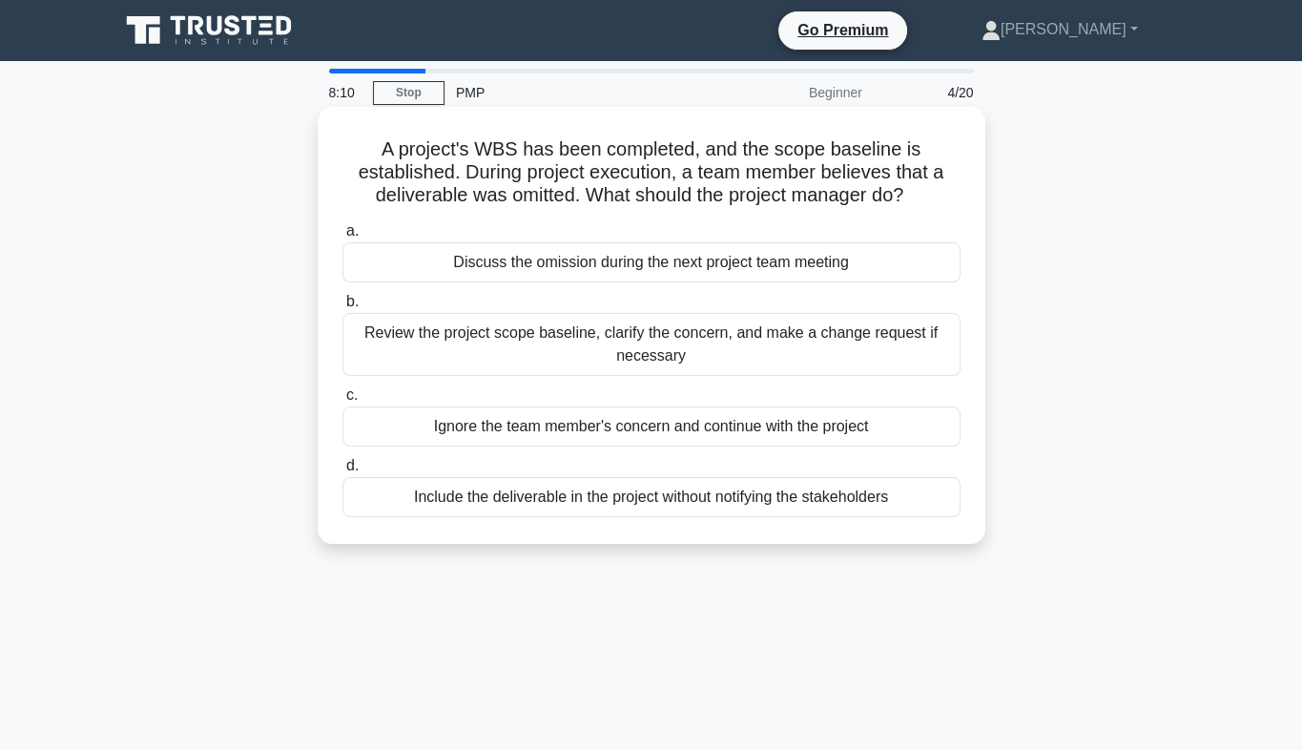
click at [660, 353] on div "Review the project scope baseline, clarify the concern, and make a change reque…" at bounding box center [651, 344] width 618 height 63
click at [342, 308] on input "b. Review the project scope baseline, clarify the concern, and make a change re…" at bounding box center [342, 302] width 0 height 12
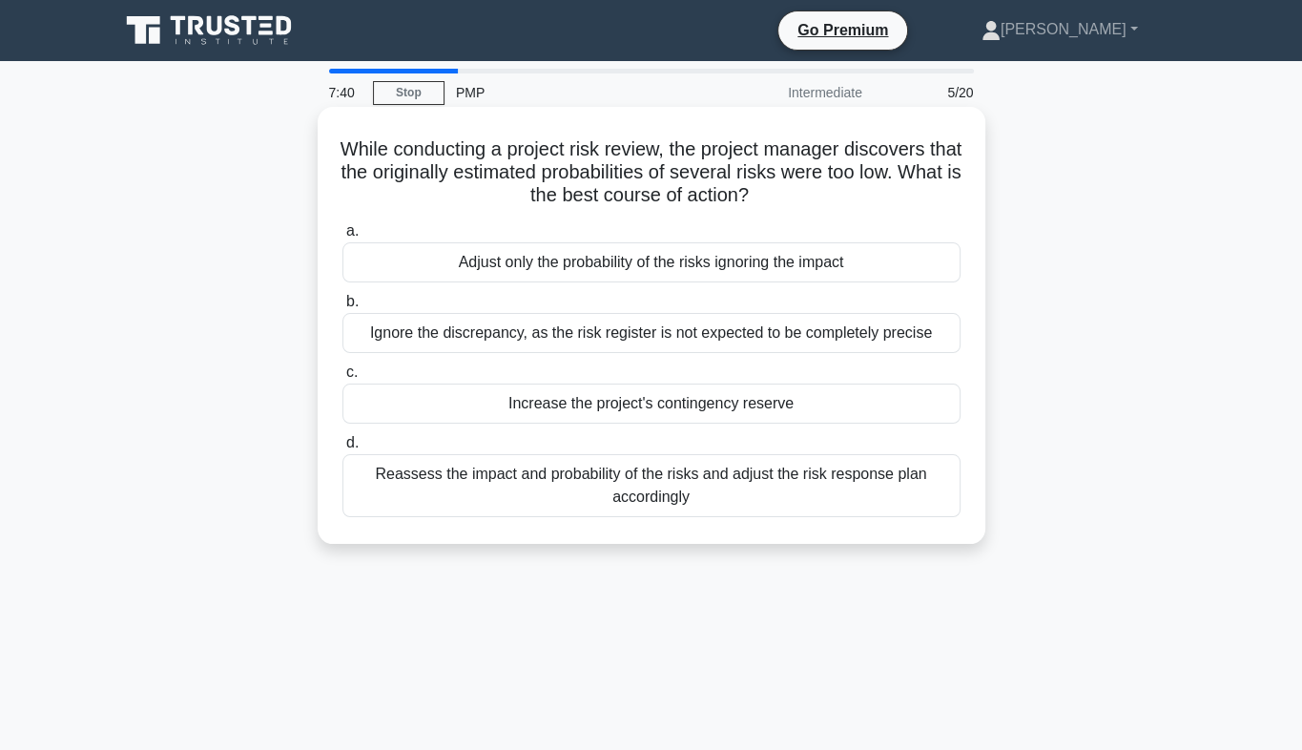
click at [679, 478] on div "Reassess the impact and probability of the risks and adjust the risk response p…" at bounding box center [651, 485] width 618 height 63
click at [342, 449] on input "d. Reassess the impact and probability of the risks and adjust the risk respons…" at bounding box center [342, 443] width 0 height 12
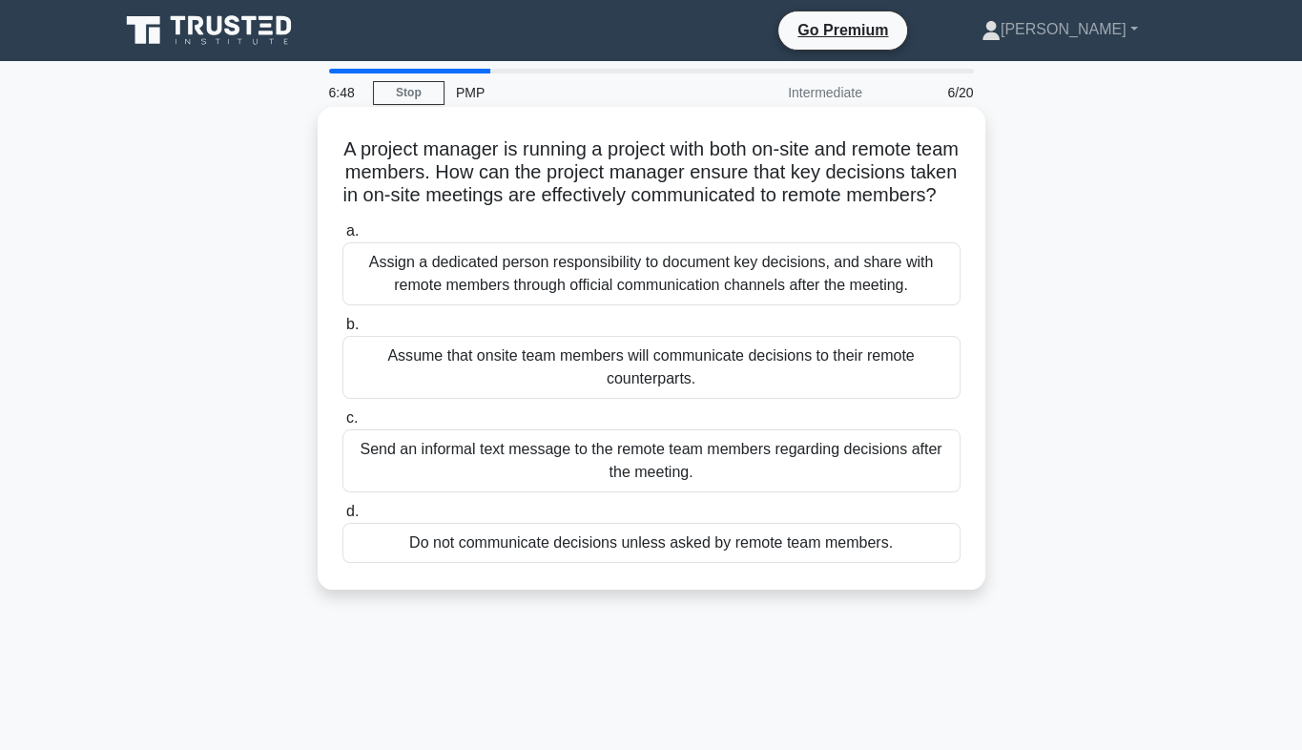
click at [650, 295] on div "Assign a dedicated person responsibility to document key decisions, and share w…" at bounding box center [651, 273] width 618 height 63
click at [342, 238] on input "a. Assign a dedicated person responsibility to document key decisions, and shar…" at bounding box center [342, 231] width 0 height 12
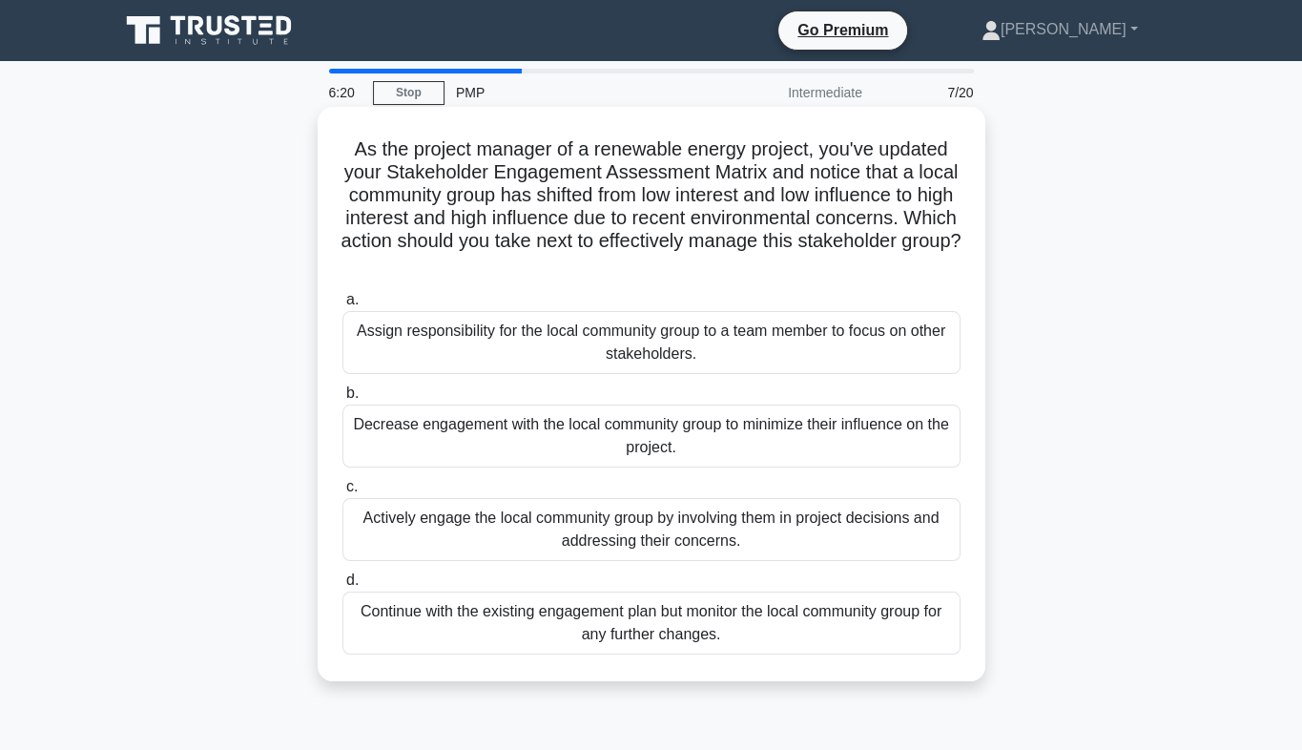
click at [637, 532] on div "Actively engage the local community group by involving them in project decision…" at bounding box center [651, 529] width 618 height 63
click at [342, 493] on input "c. Actively engage the local community group by involving them in project decis…" at bounding box center [342, 487] width 0 height 12
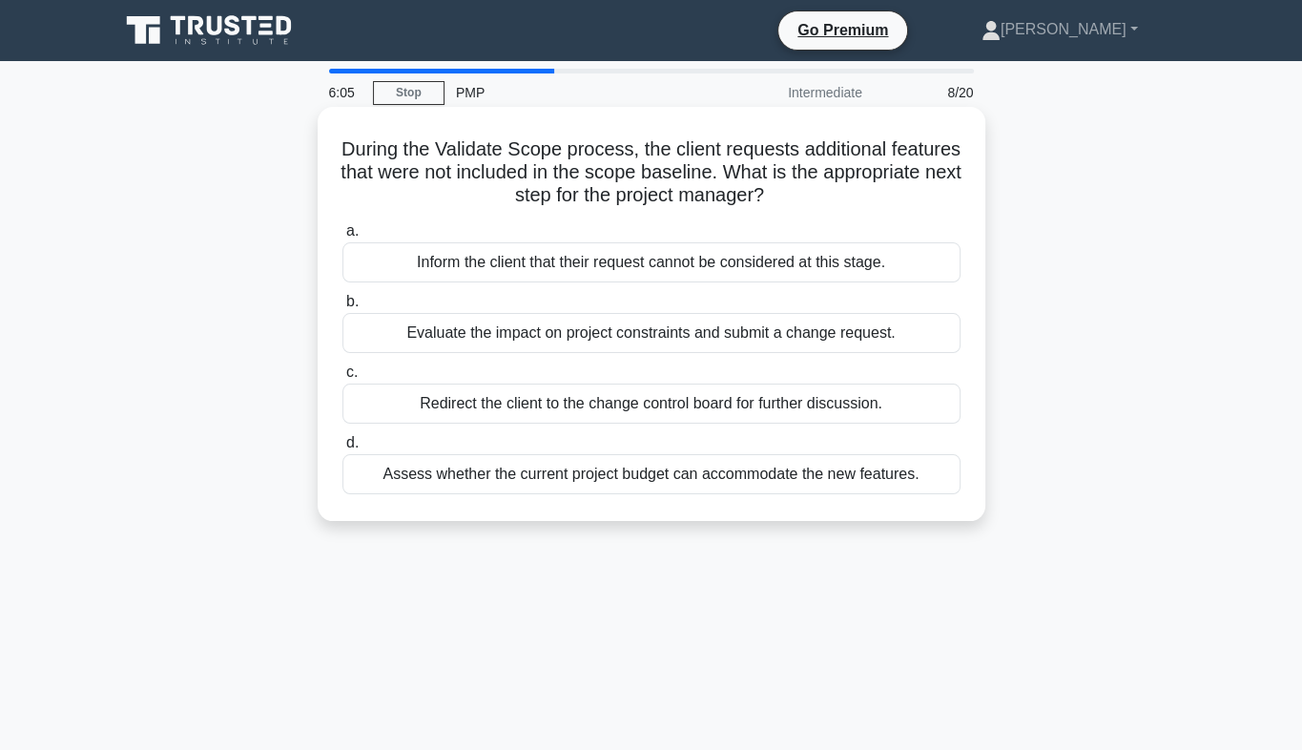
click at [637, 330] on div "Evaluate the impact on project constraints and submit a change request." at bounding box center [651, 333] width 618 height 40
click at [342, 308] on input "b. Evaluate the impact on project constraints and submit a change request." at bounding box center [342, 302] width 0 height 12
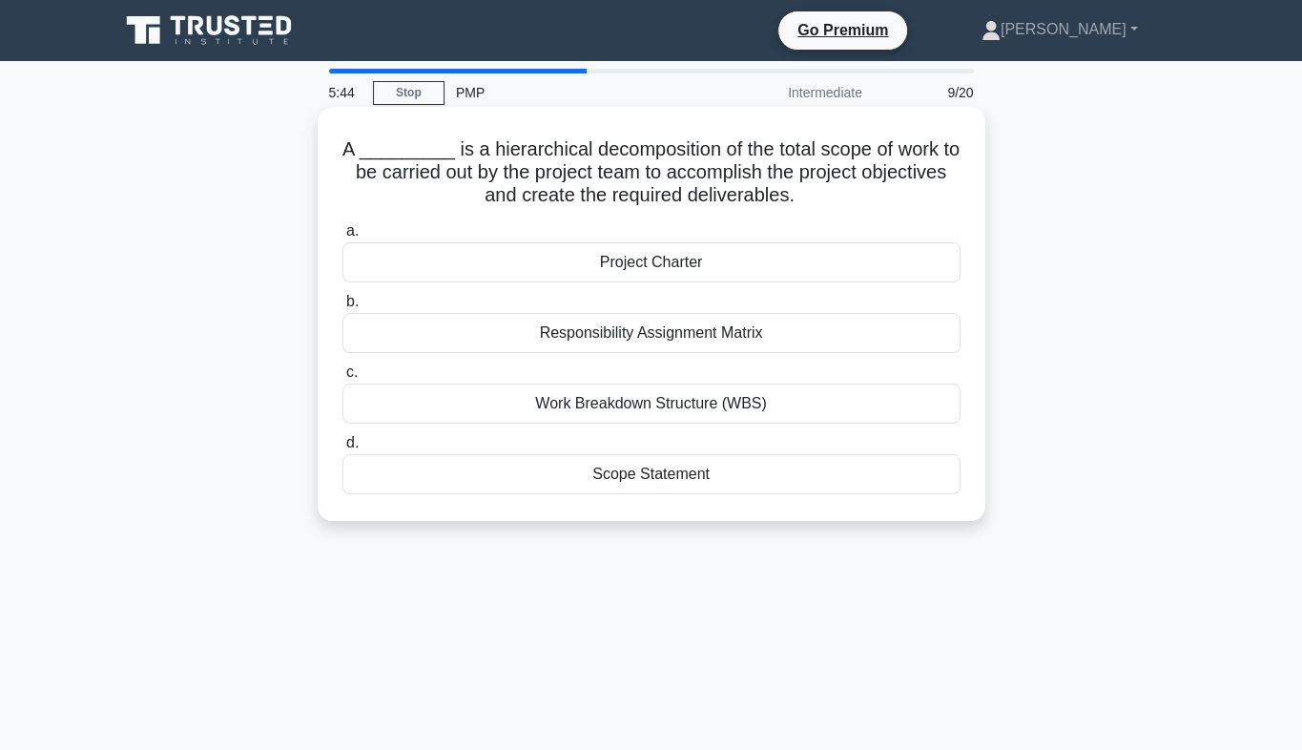
click at [693, 340] on div "Responsibility Assignment Matrix" at bounding box center [651, 333] width 618 height 40
click at [342, 308] on input "b. Responsibility Assignment Matrix" at bounding box center [342, 302] width 0 height 12
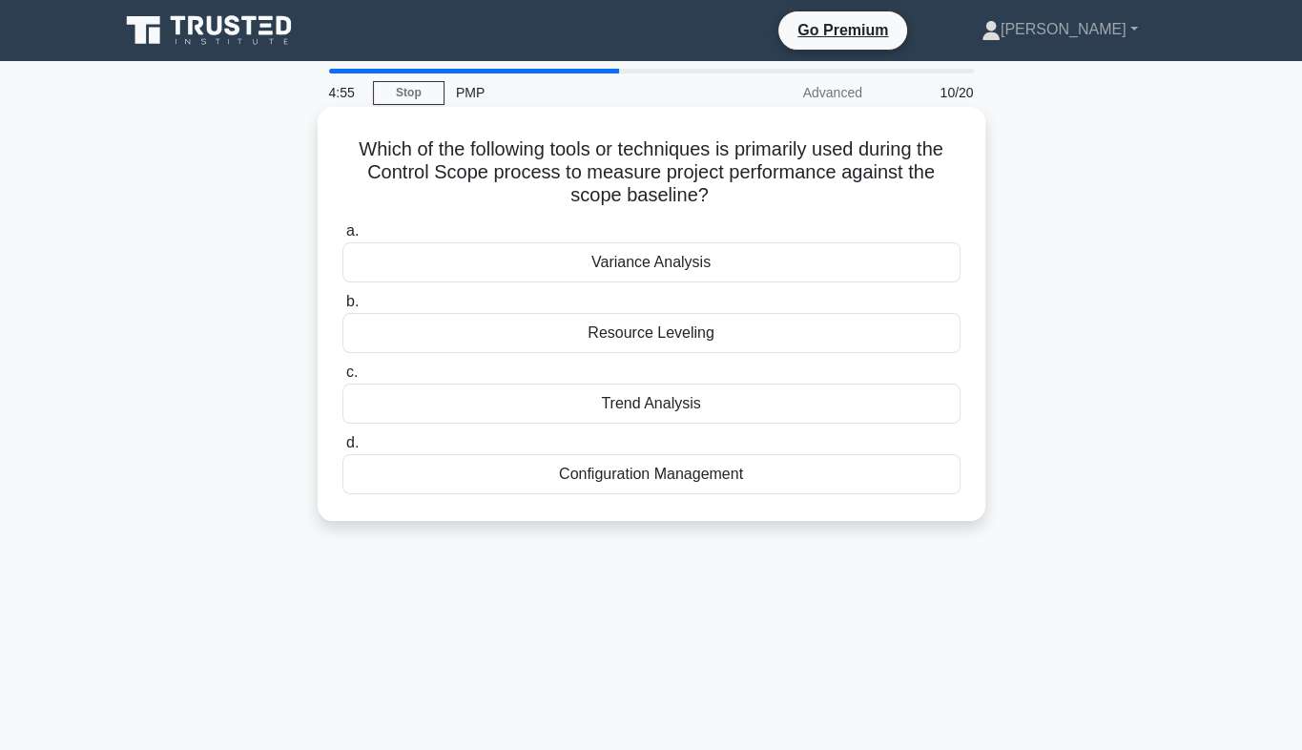
click at [668, 262] on div "Variance Analysis" at bounding box center [651, 262] width 618 height 40
click at [342, 238] on input "a. Variance Analysis" at bounding box center [342, 231] width 0 height 12
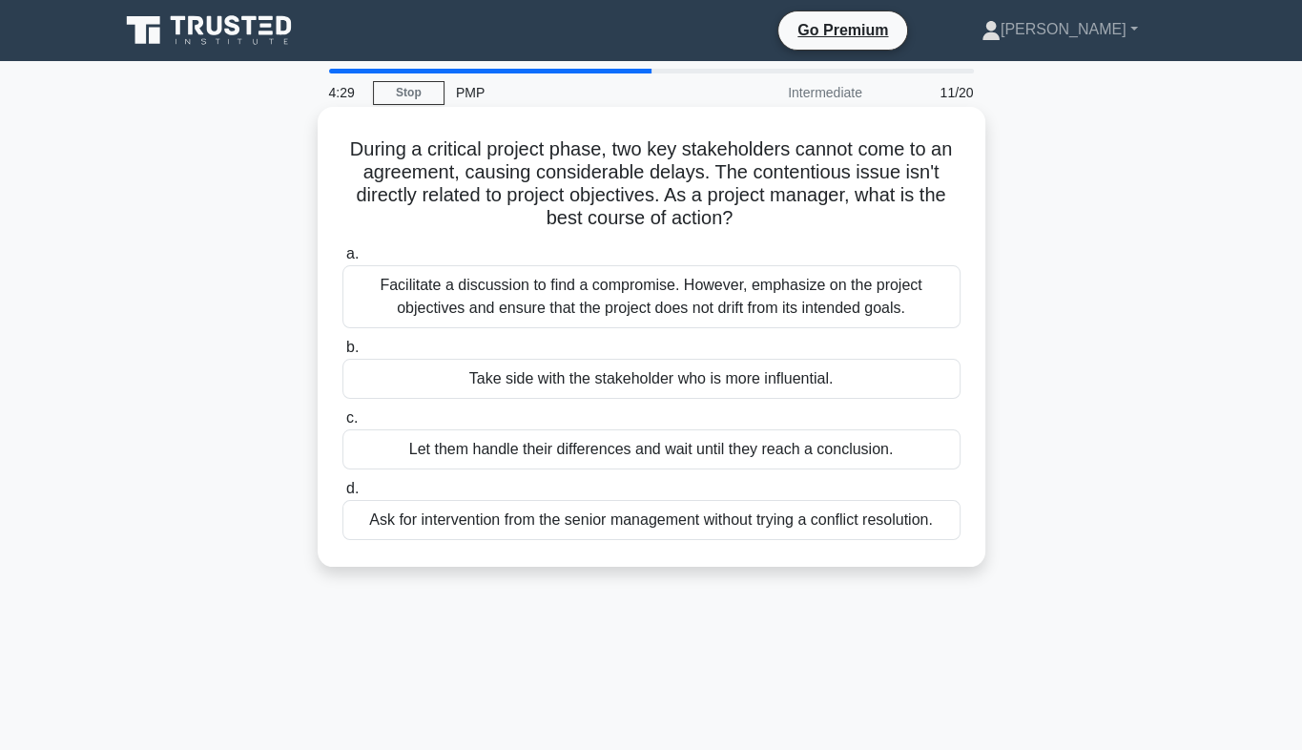
click at [645, 297] on div "Facilitate a discussion to find a compromise. However, emphasize on the project…" at bounding box center [651, 296] width 618 height 63
click at [342, 260] on input "a. Facilitate a discussion to find a compromise. However, emphasize on the proj…" at bounding box center [342, 254] width 0 height 12
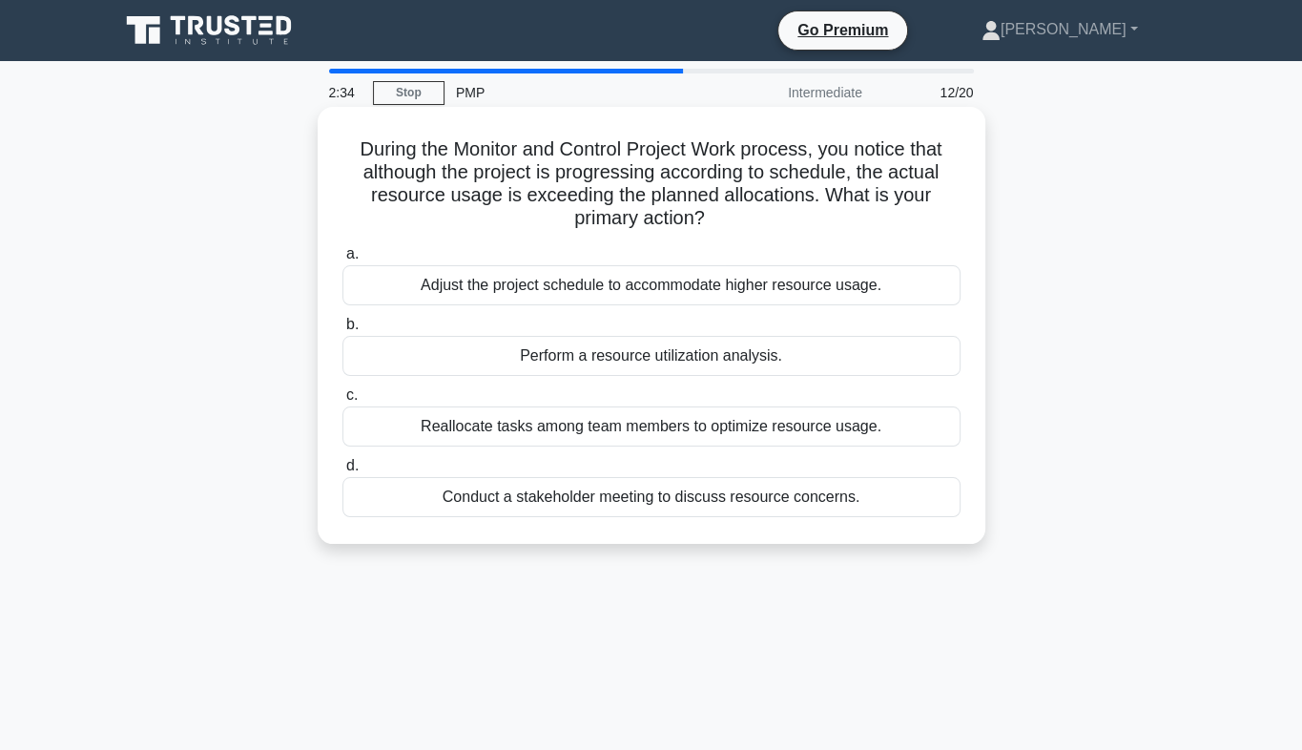
click at [579, 360] on div "Perform a resource utilization analysis." at bounding box center [651, 356] width 618 height 40
click at [342, 331] on input "b. Perform a resource utilization analysis." at bounding box center [342, 325] width 0 height 12
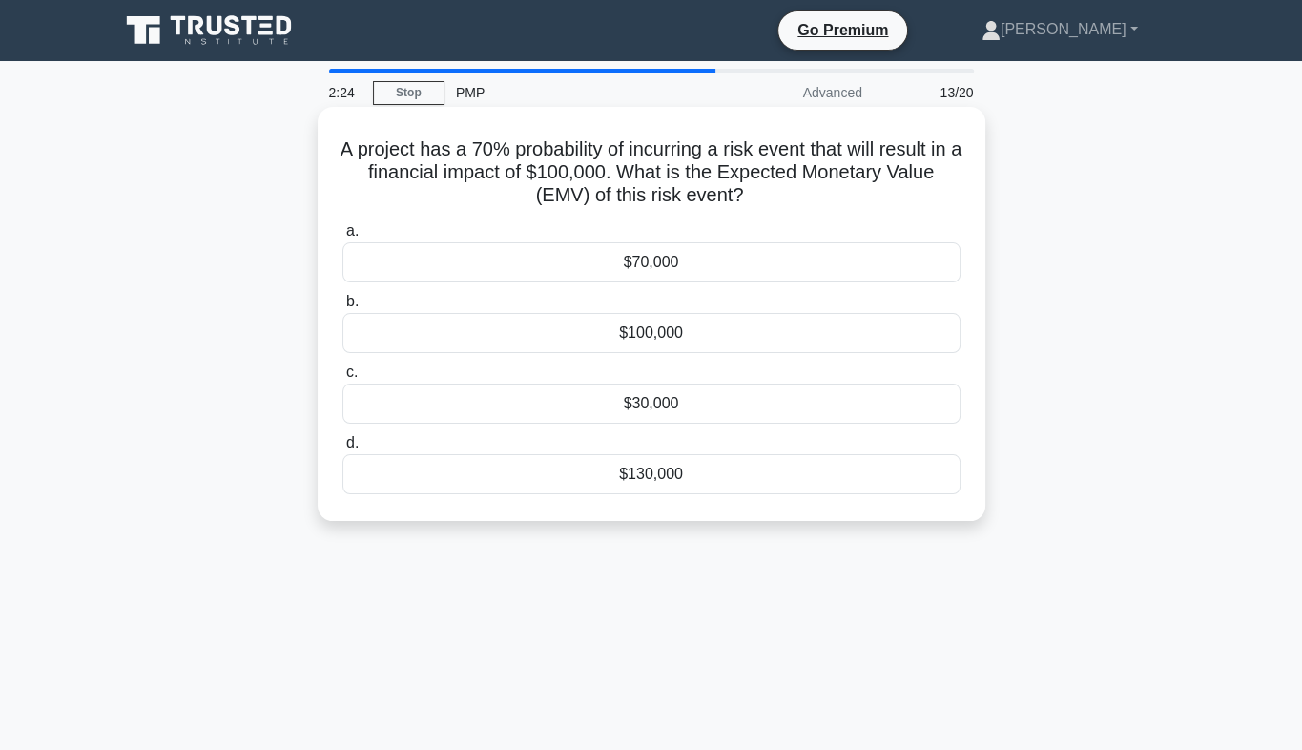
click at [679, 274] on div "$70,000" at bounding box center [651, 262] width 618 height 40
click at [342, 238] on input "a. $70,000" at bounding box center [342, 231] width 0 height 12
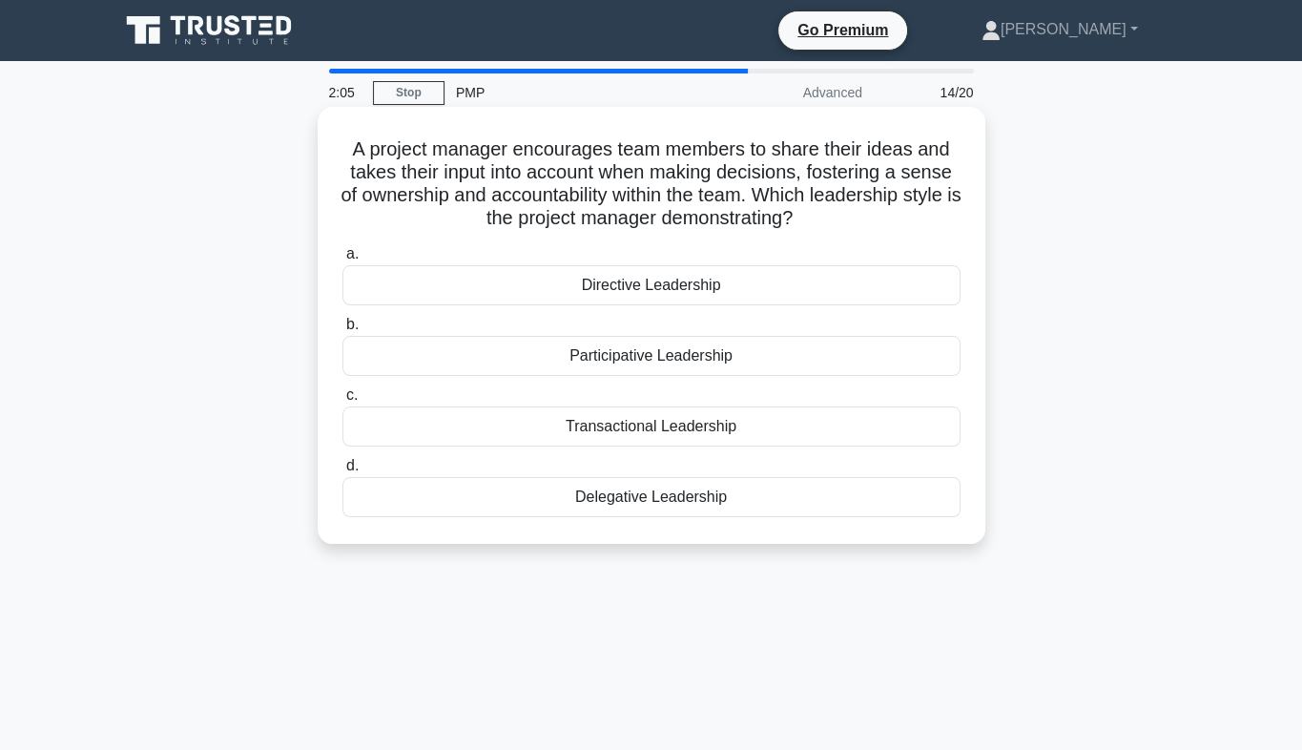
click at [661, 368] on div "Participative Leadership" at bounding box center [651, 356] width 618 height 40
click at [342, 331] on input "b. Participative Leadership" at bounding box center [342, 325] width 0 height 12
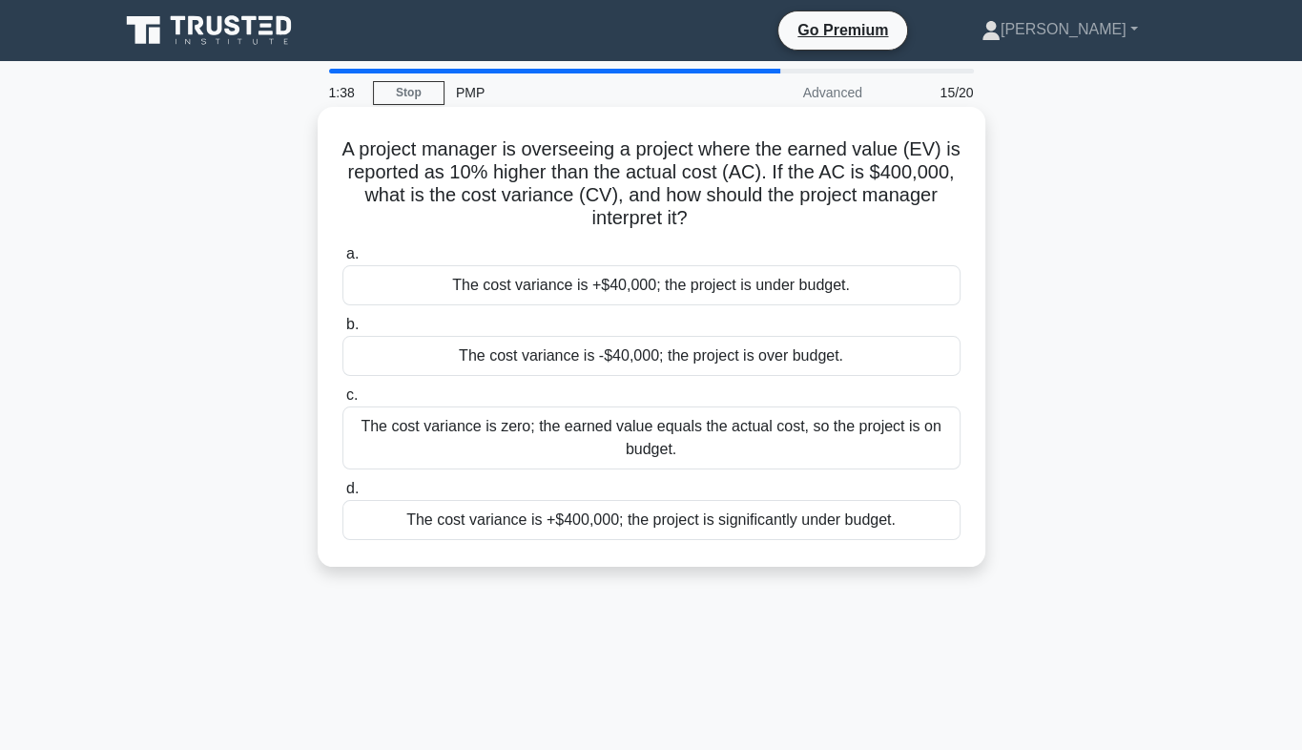
click at [698, 528] on div "The cost variance is +$400,000; the project is significantly under budget." at bounding box center [651, 520] width 618 height 40
click at [342, 495] on input "d. The cost variance is +$400,000; the project is significantly under budget." at bounding box center [342, 489] width 0 height 12
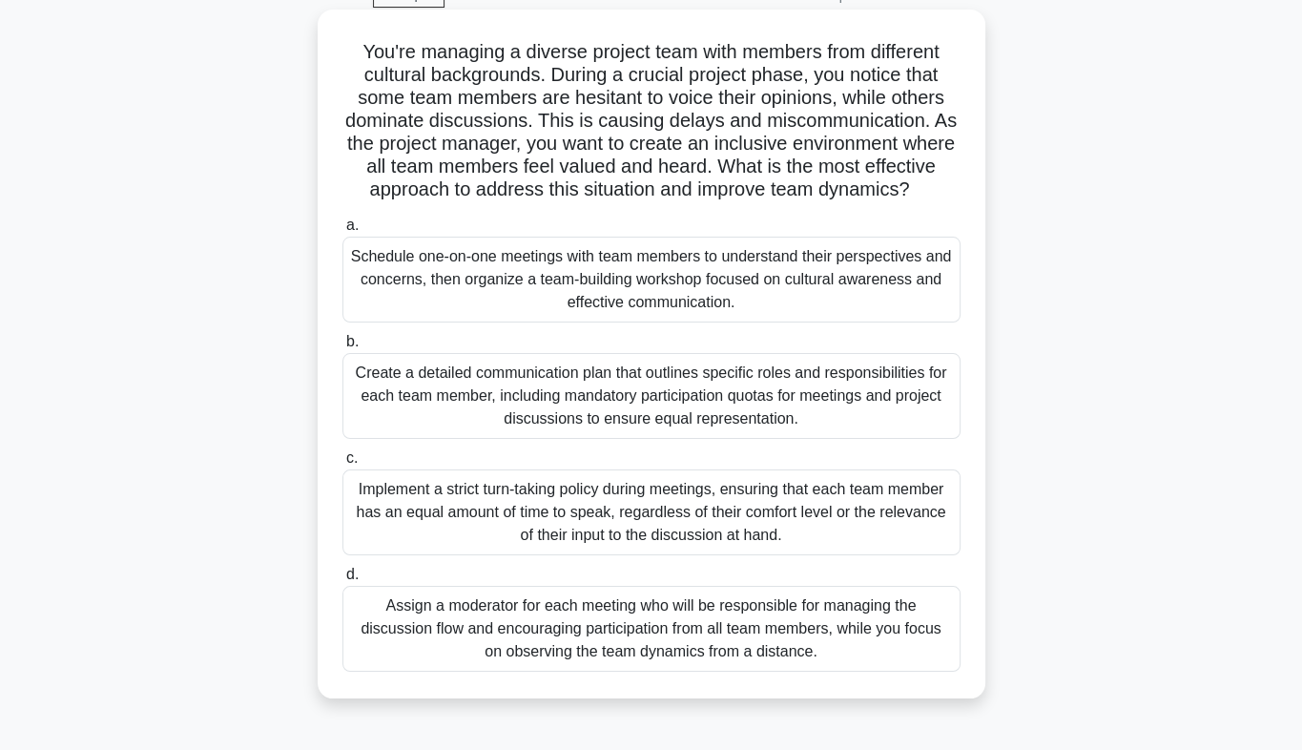
scroll to position [198, 0]
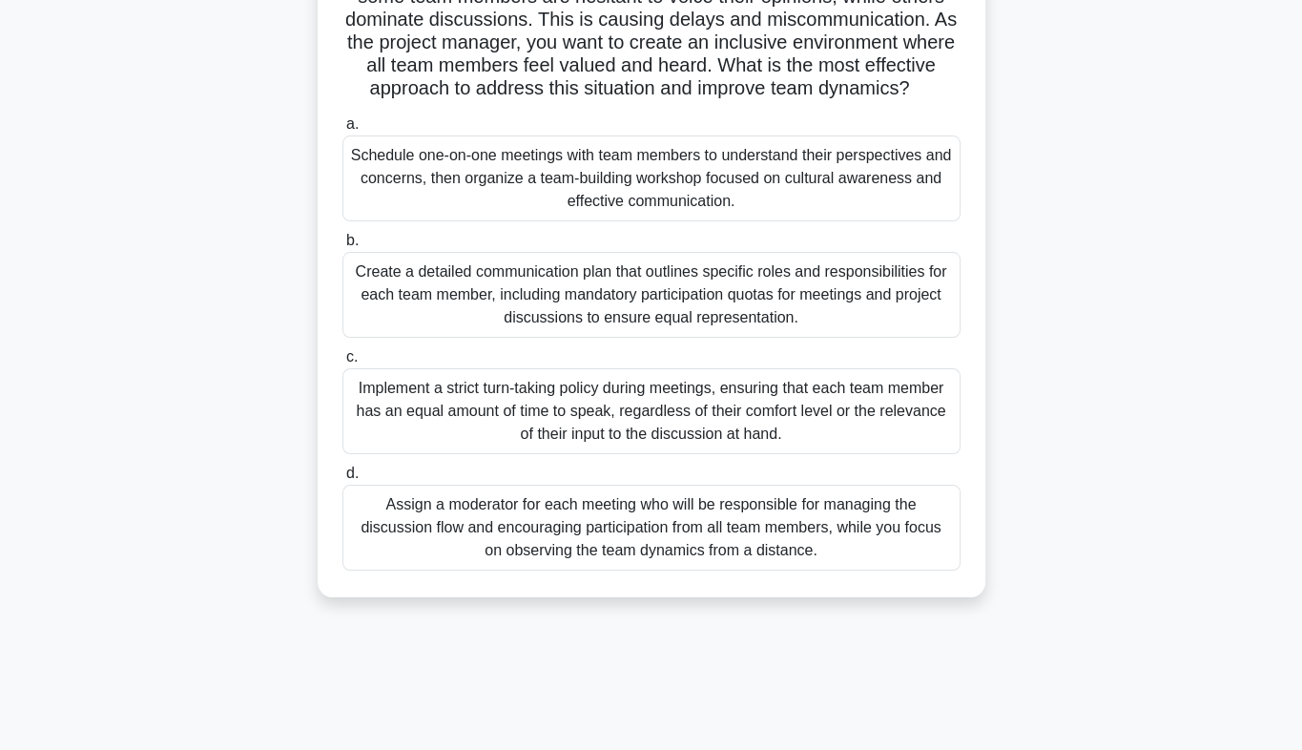
click at [569, 311] on div "Create a detailed communication plan that outlines specific roles and responsib…" at bounding box center [651, 295] width 618 height 86
click at [342, 247] on input "b. Create a detailed communication plan that outlines specific roles and respon…" at bounding box center [342, 241] width 0 height 12
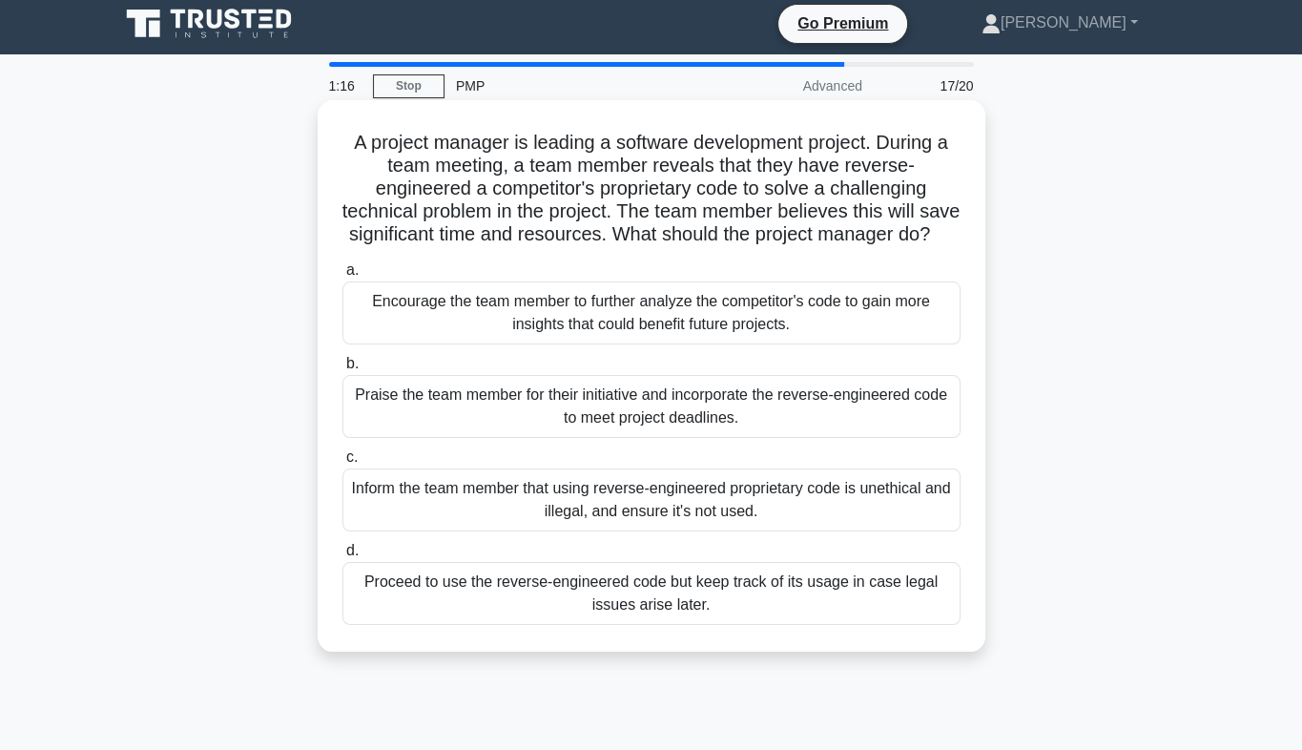
scroll to position [0, 0]
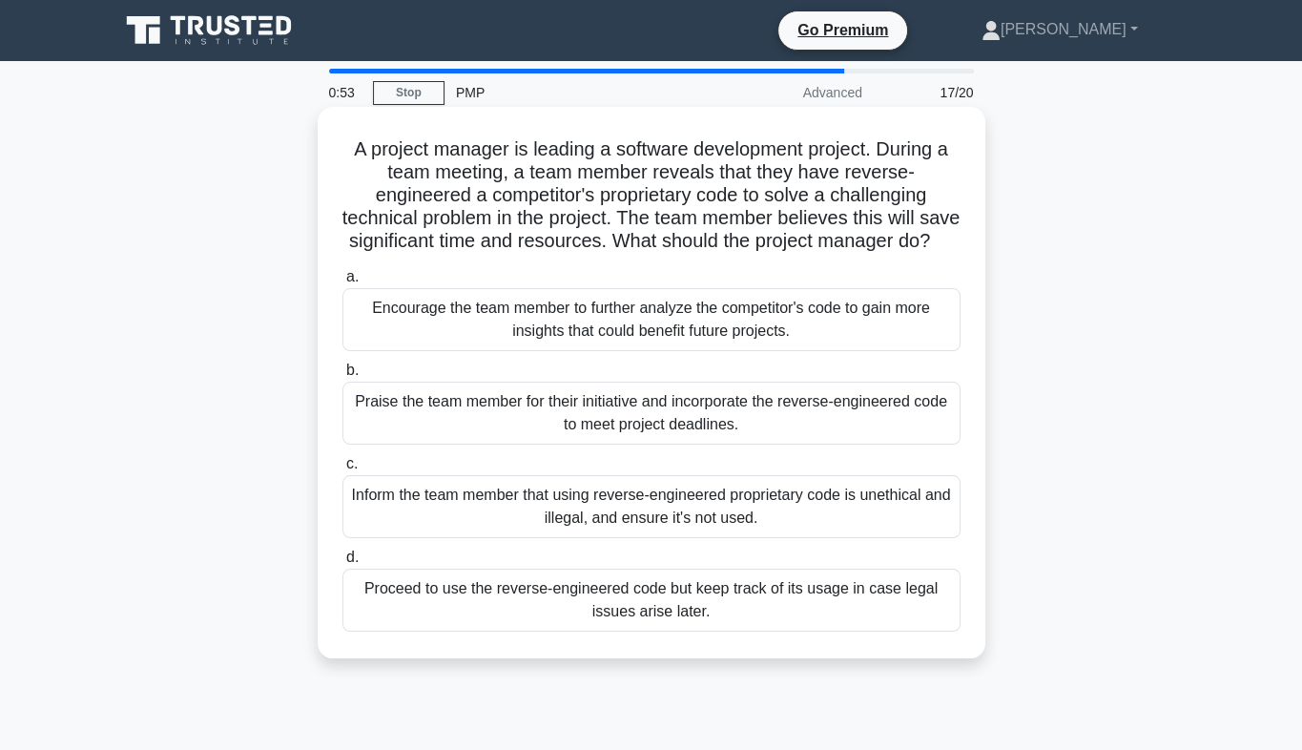
click at [628, 533] on div "Inform the team member that using reverse-engineered proprietary code is unethi…" at bounding box center [651, 506] width 618 height 63
click at [342, 470] on input "c. Inform the team member that using reverse-engineered proprietary code is une…" at bounding box center [342, 464] width 0 height 12
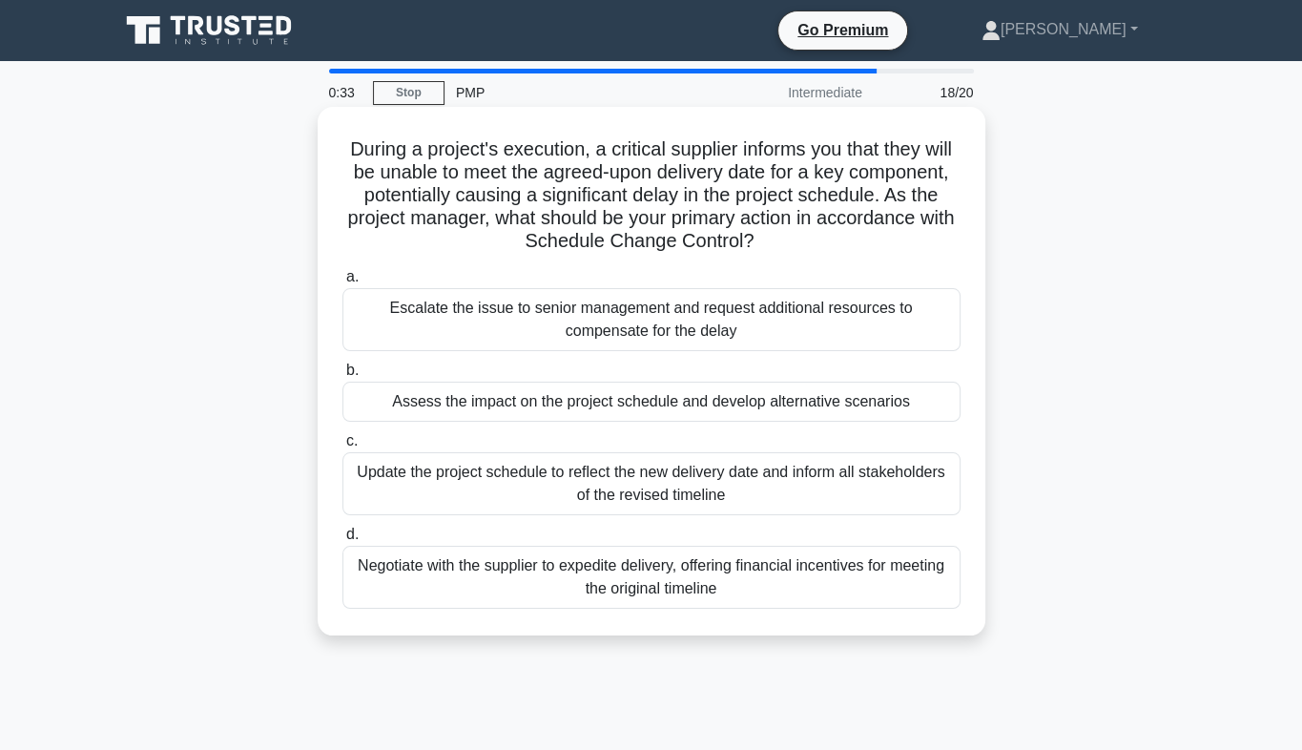
click at [666, 586] on div "Negotiate with the supplier to expedite delivery, offering financial incentives…" at bounding box center [651, 577] width 618 height 63
click at [342, 541] on input "d. Negotiate with the supplier to expedite delivery, offering financial incenti…" at bounding box center [342, 534] width 0 height 12
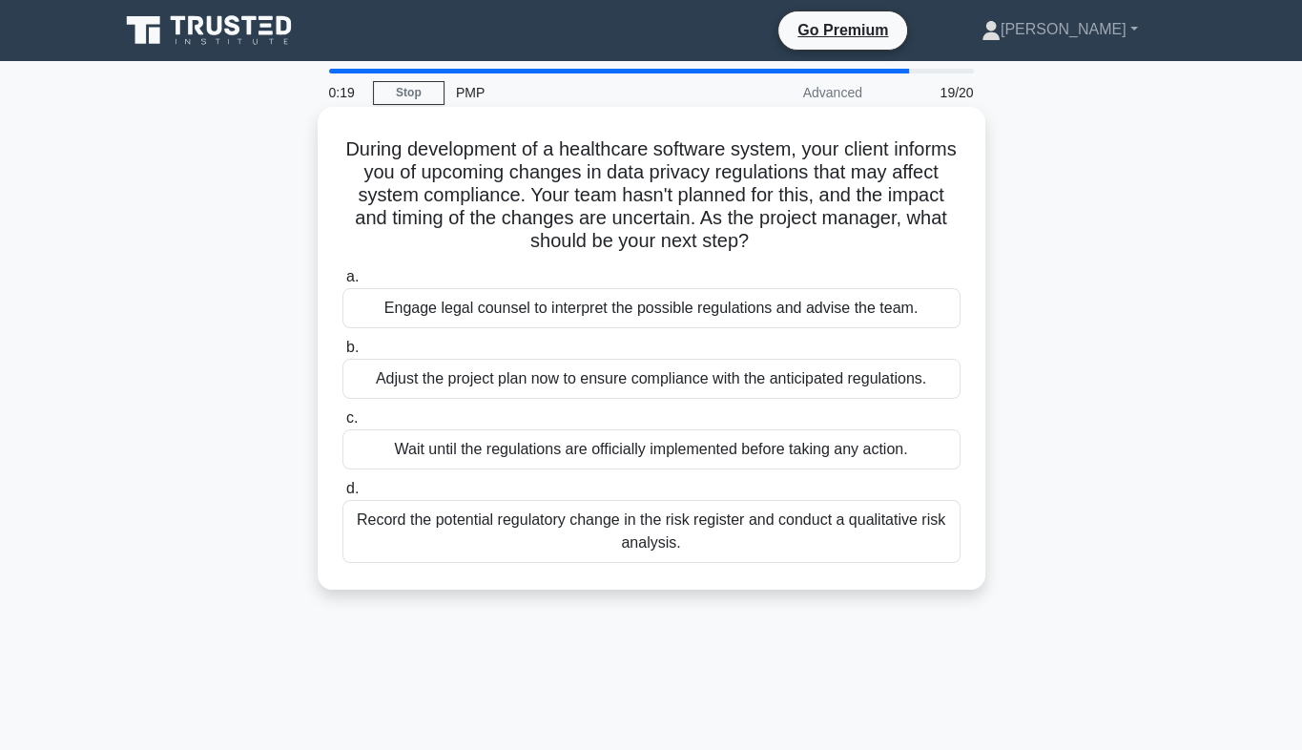
click at [604, 541] on div "Record the potential regulatory change in the risk register and conduct a quali…" at bounding box center [651, 531] width 618 height 63
click at [342, 495] on input "d. Record the potential regulatory change in the risk register and conduct a qu…" at bounding box center [342, 489] width 0 height 12
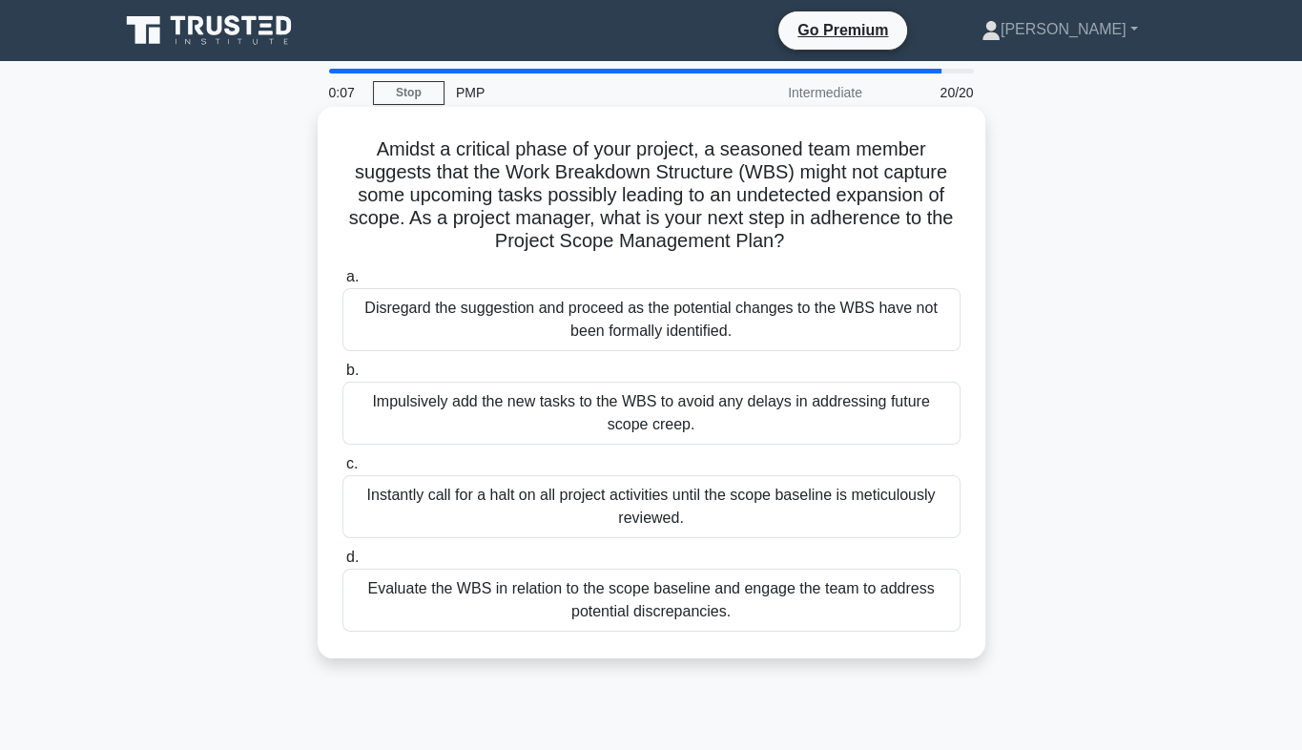
click at [607, 604] on div "Evaluate the WBS in relation to the scope baseline and engage the team to addre…" at bounding box center [651, 600] width 618 height 63
click at [342, 564] on input "d. Evaluate the WBS in relation to the scope baseline and engage the team to ad…" at bounding box center [342, 557] width 0 height 12
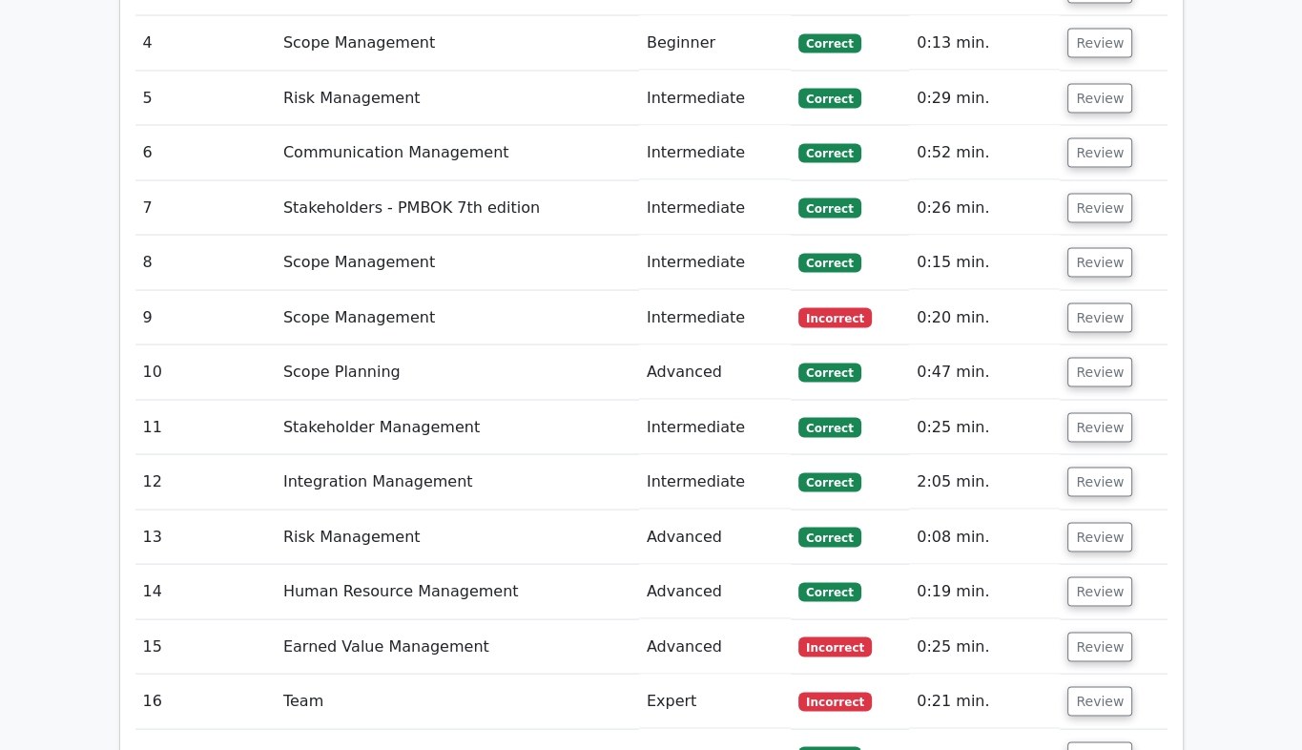
scroll to position [3278, 0]
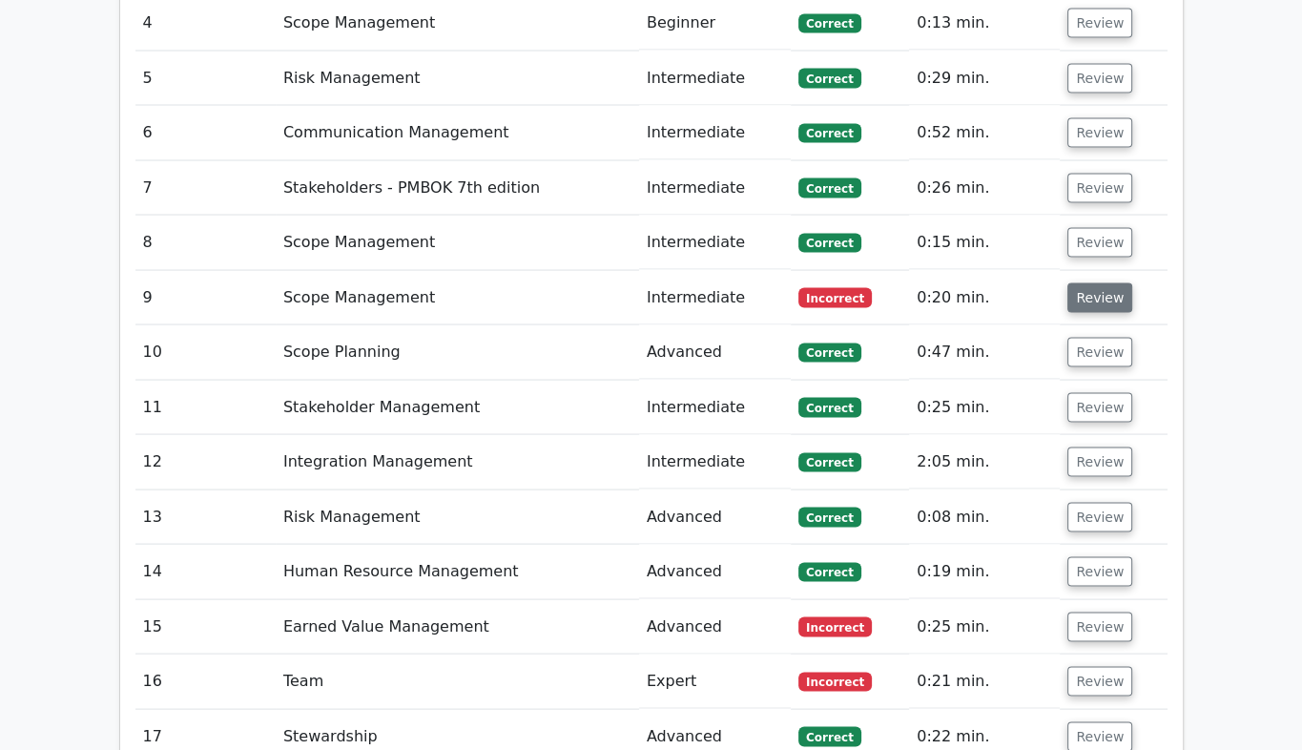
click at [1085, 283] on button "Review" at bounding box center [1099, 298] width 65 height 30
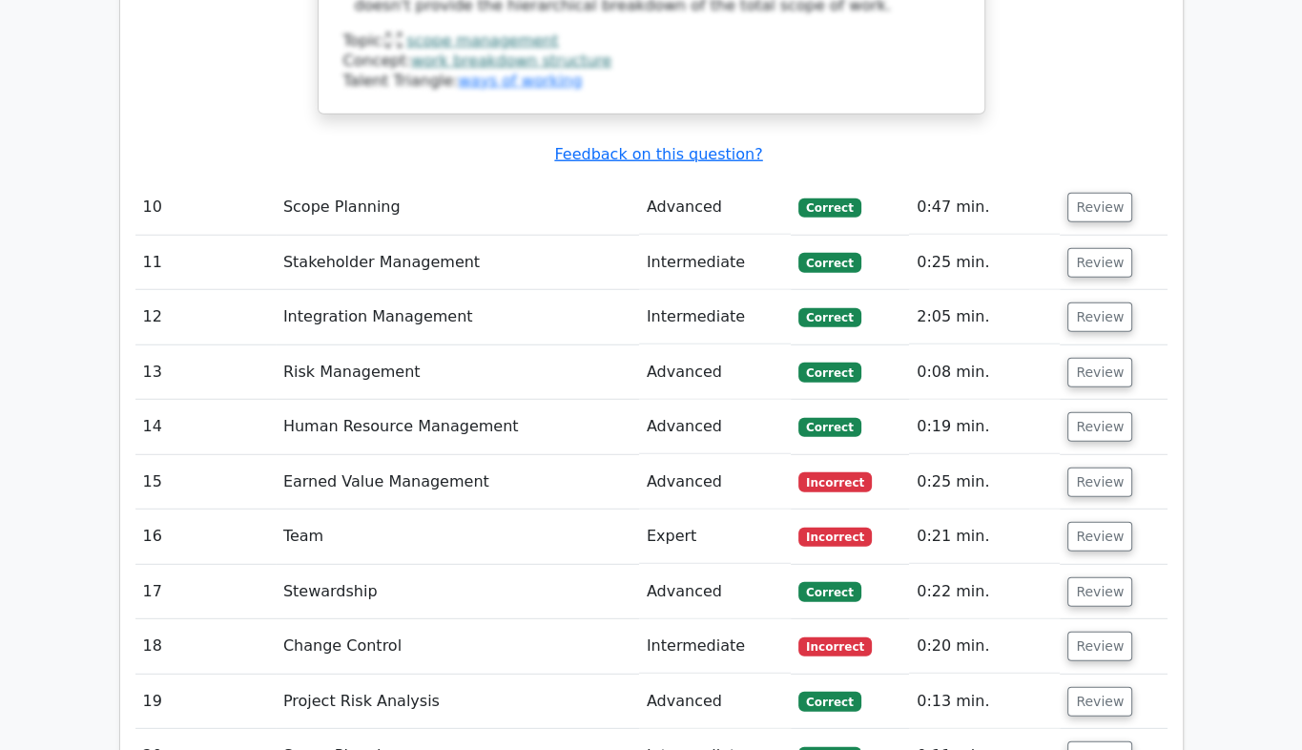
scroll to position [4619, 0]
click at [1092, 521] on button "Review" at bounding box center [1099, 536] width 65 height 30
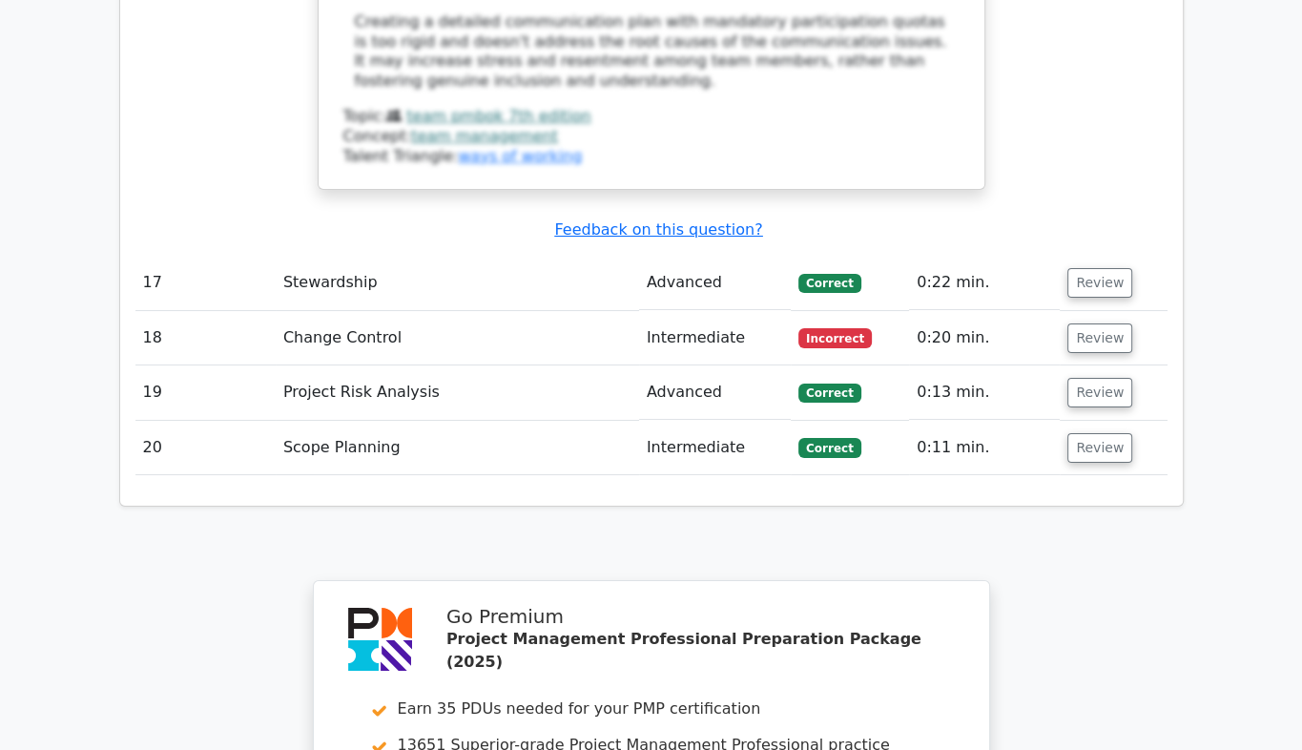
scroll to position [6495, 0]
click at [1097, 322] on button "Review" at bounding box center [1099, 337] width 65 height 30
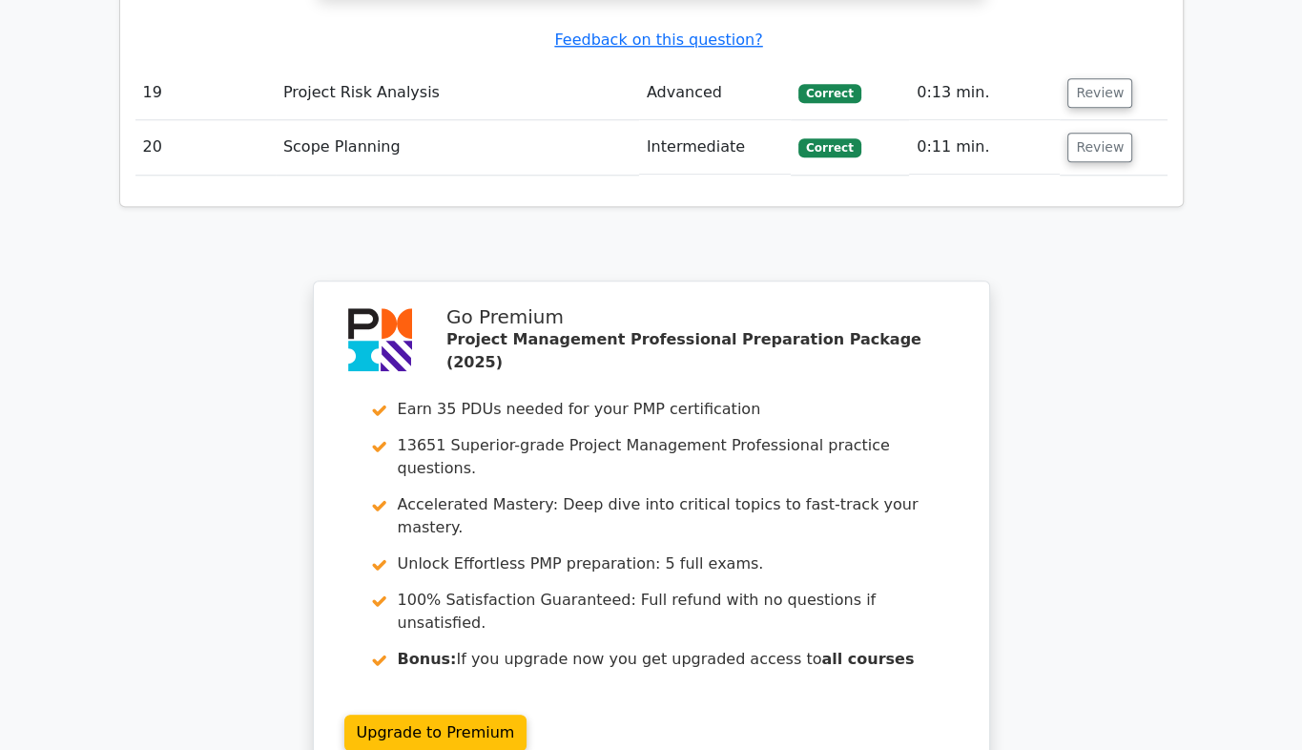
scroll to position [8126, 0]
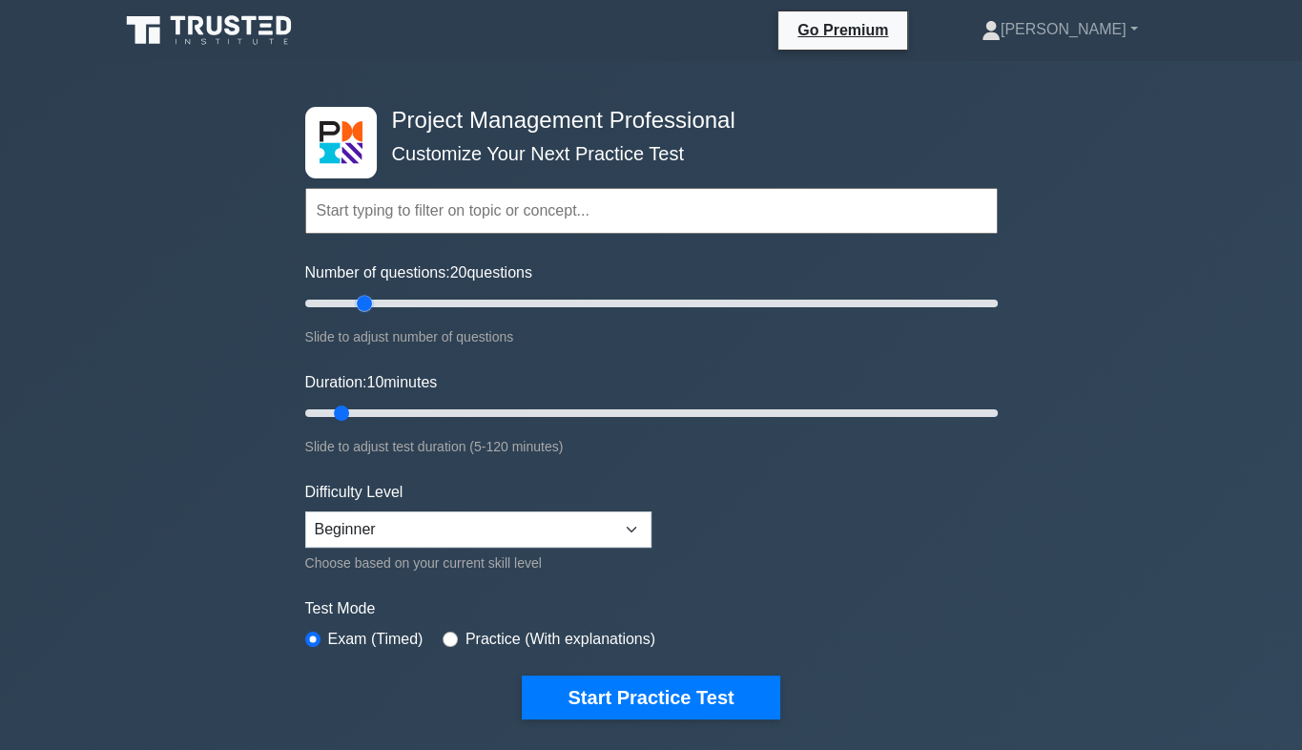
drag, startPoint x: 328, startPoint y: 306, endPoint x: 359, endPoint y: 304, distance: 30.6
type input "20"
click at [359, 304] on input "Number of questions: 20 questions" at bounding box center [651, 303] width 693 height 23
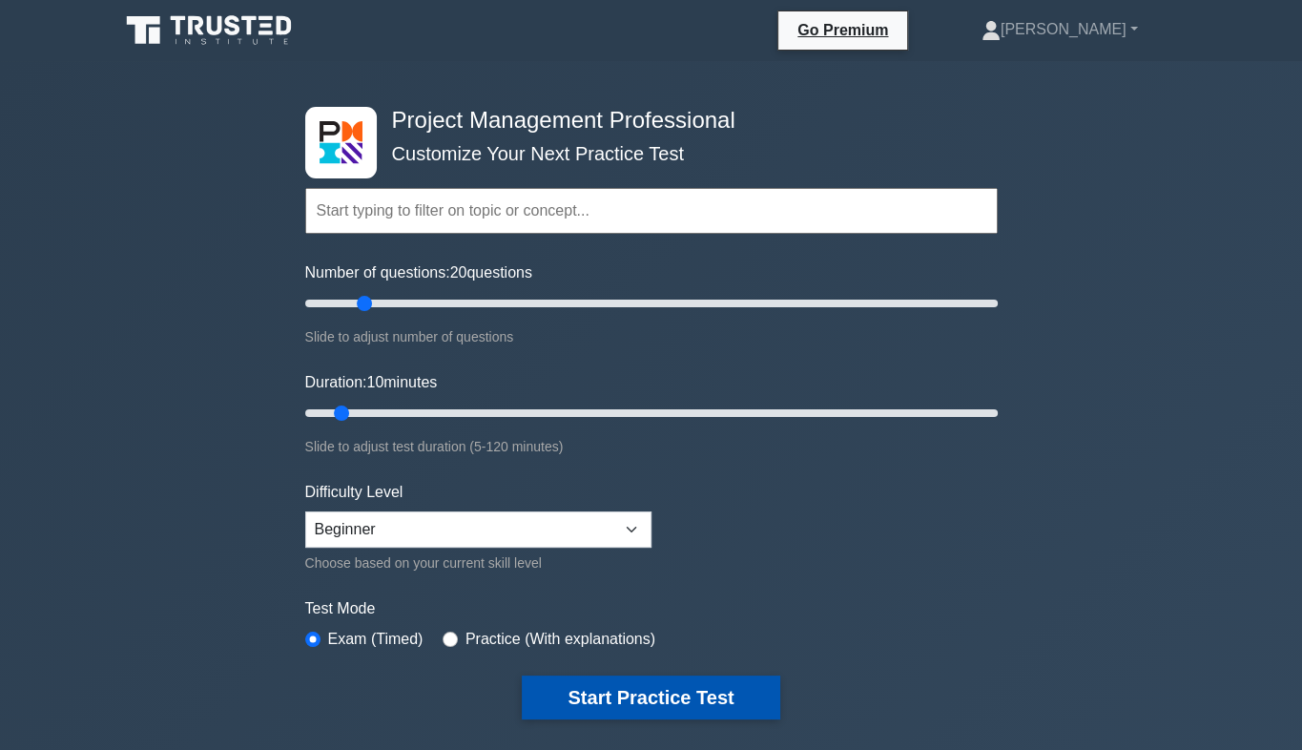
click at [634, 694] on button "Start Practice Test" at bounding box center [651, 697] width 258 height 44
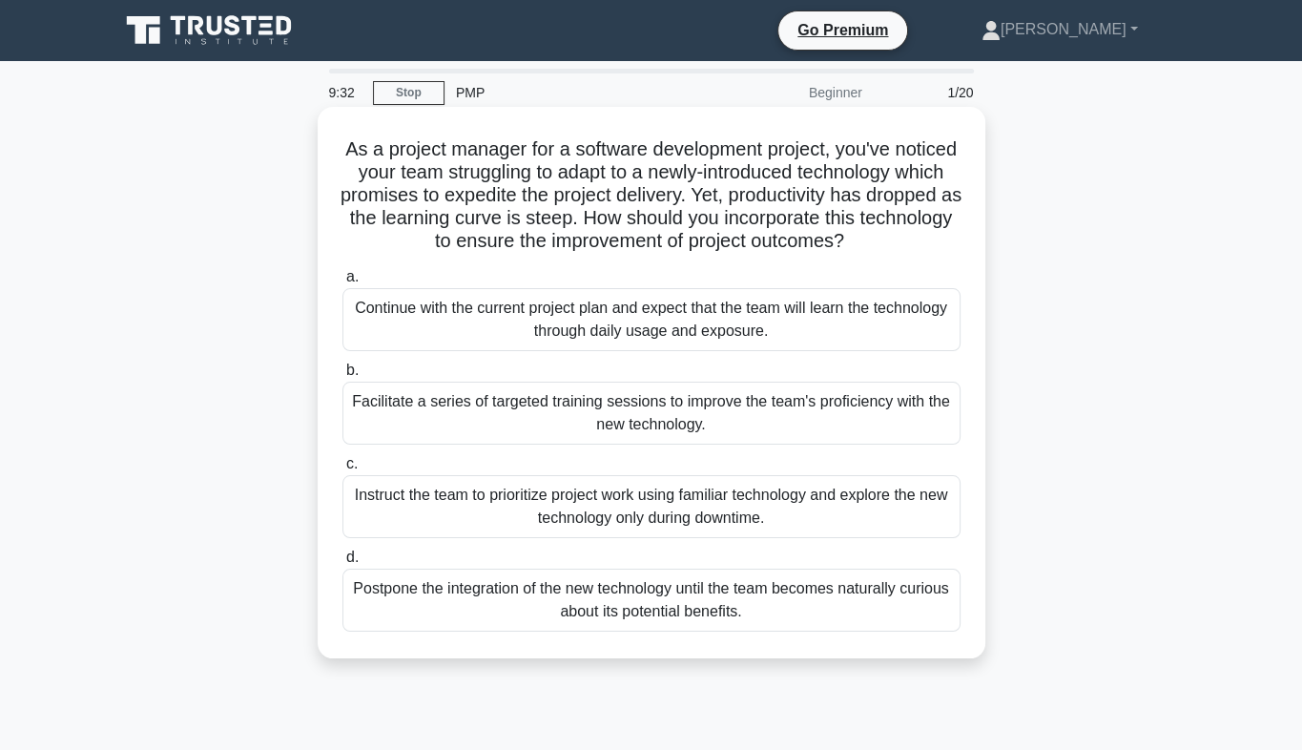
click at [507, 443] on div "Facilitate a series of targeted training sessions to improve the team's profici…" at bounding box center [651, 413] width 618 height 63
click at [342, 377] on input "b. Facilitate a series of targeted training sessions to improve the team's prof…" at bounding box center [342, 370] width 0 height 12
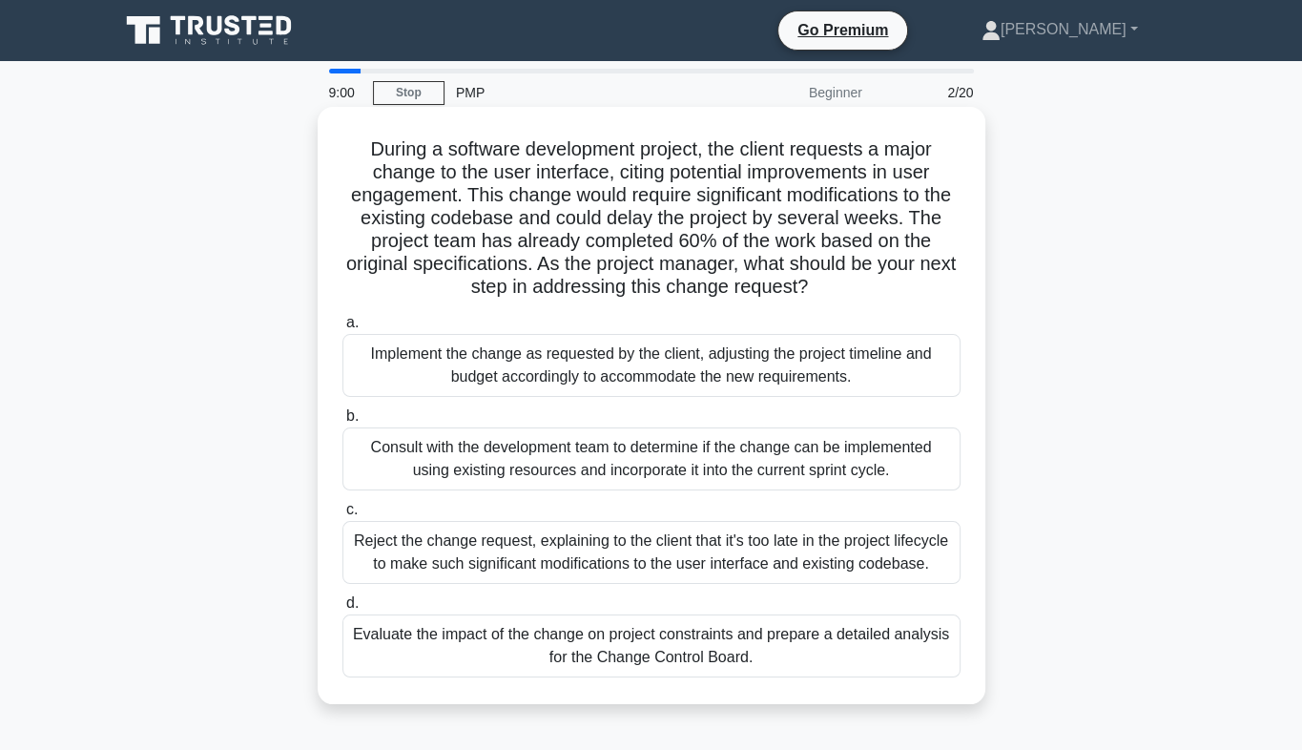
click at [624, 639] on div "Evaluate the impact of the change on project constraints and prepare a detailed…" at bounding box center [651, 645] width 618 height 63
click at [342, 610] on input "d. Evaluate the impact of the change on project constraints and prepare a detai…" at bounding box center [342, 603] width 0 height 12
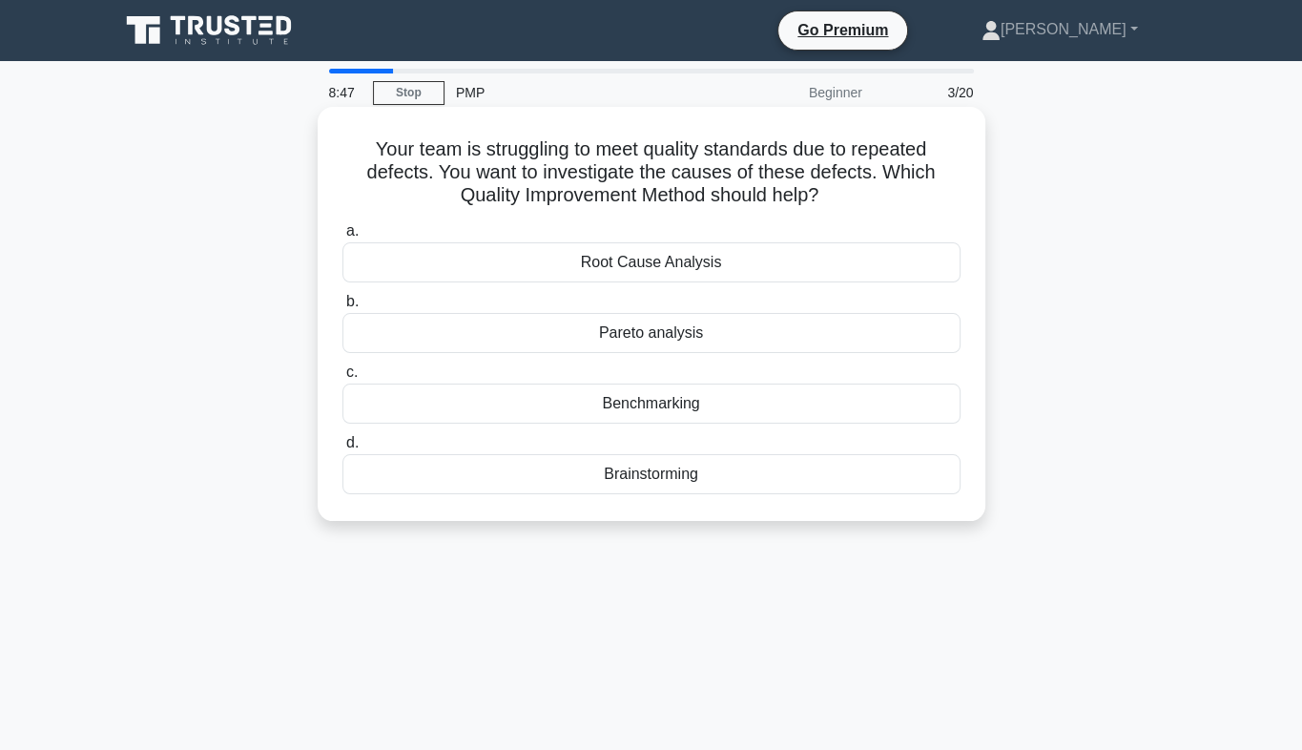
click at [649, 268] on div "Root Cause Analysis" at bounding box center [651, 262] width 618 height 40
click at [342, 238] on input "a. Root Cause Analysis" at bounding box center [342, 231] width 0 height 12
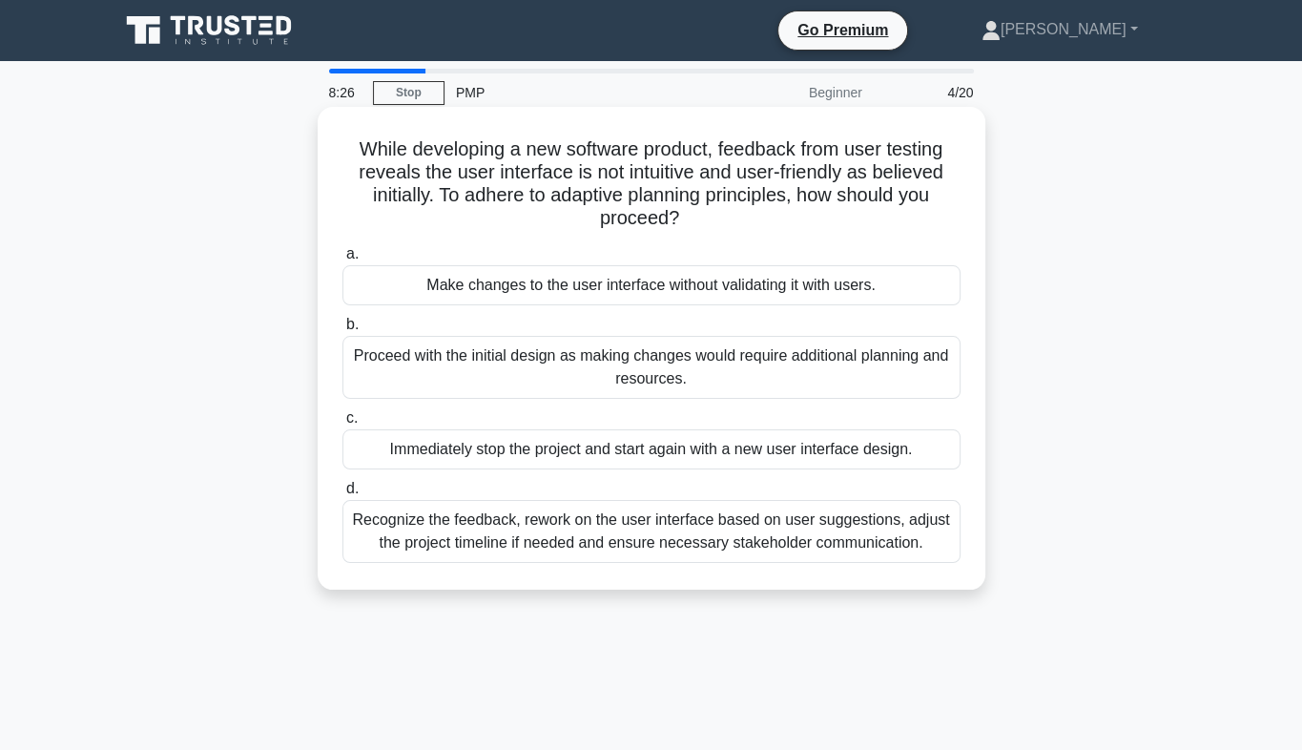
click at [652, 543] on div "Recognize the feedback, rework on the user interface based on user suggestions,…" at bounding box center [651, 531] width 618 height 63
click at [342, 495] on input "d. Recognize the feedback, rework on the user interface based on user suggestio…" at bounding box center [342, 489] width 0 height 12
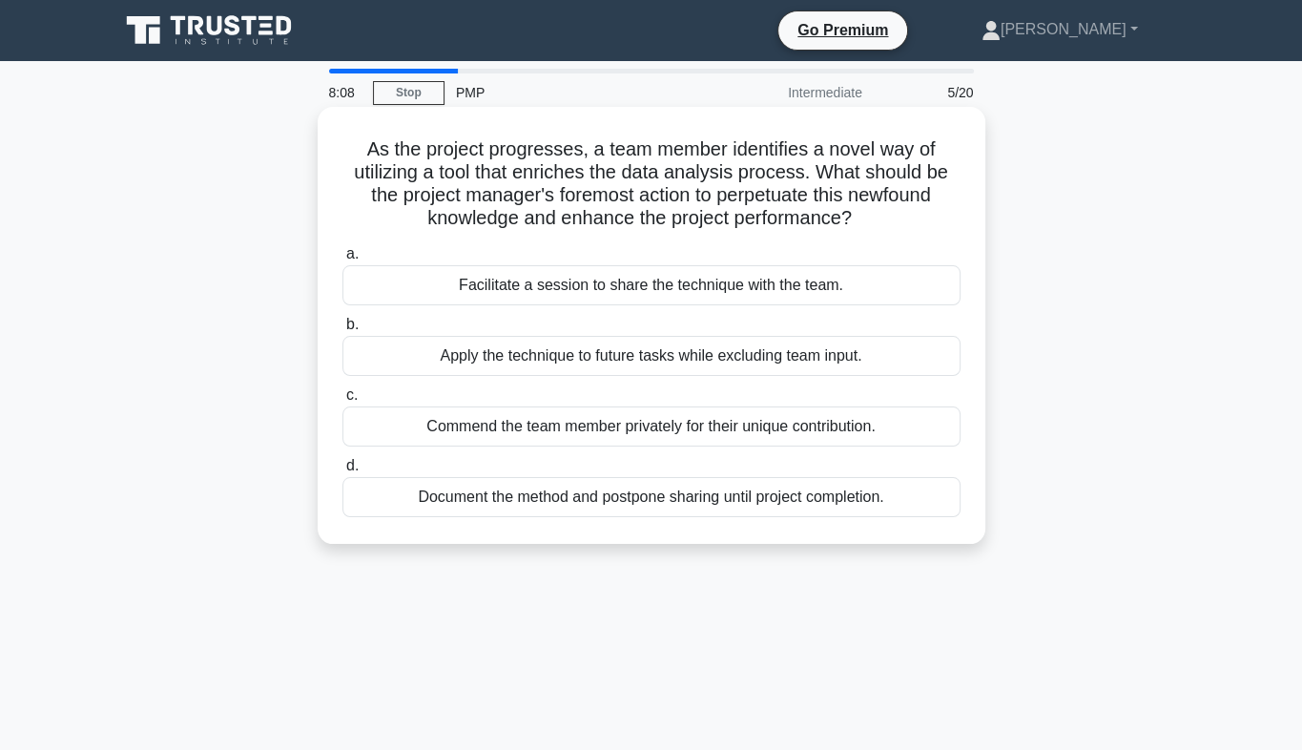
click at [622, 296] on div "Facilitate a session to share the technique with the team." at bounding box center [651, 285] width 618 height 40
click at [342, 260] on input "a. Facilitate a session to share the technique with the team." at bounding box center [342, 254] width 0 height 12
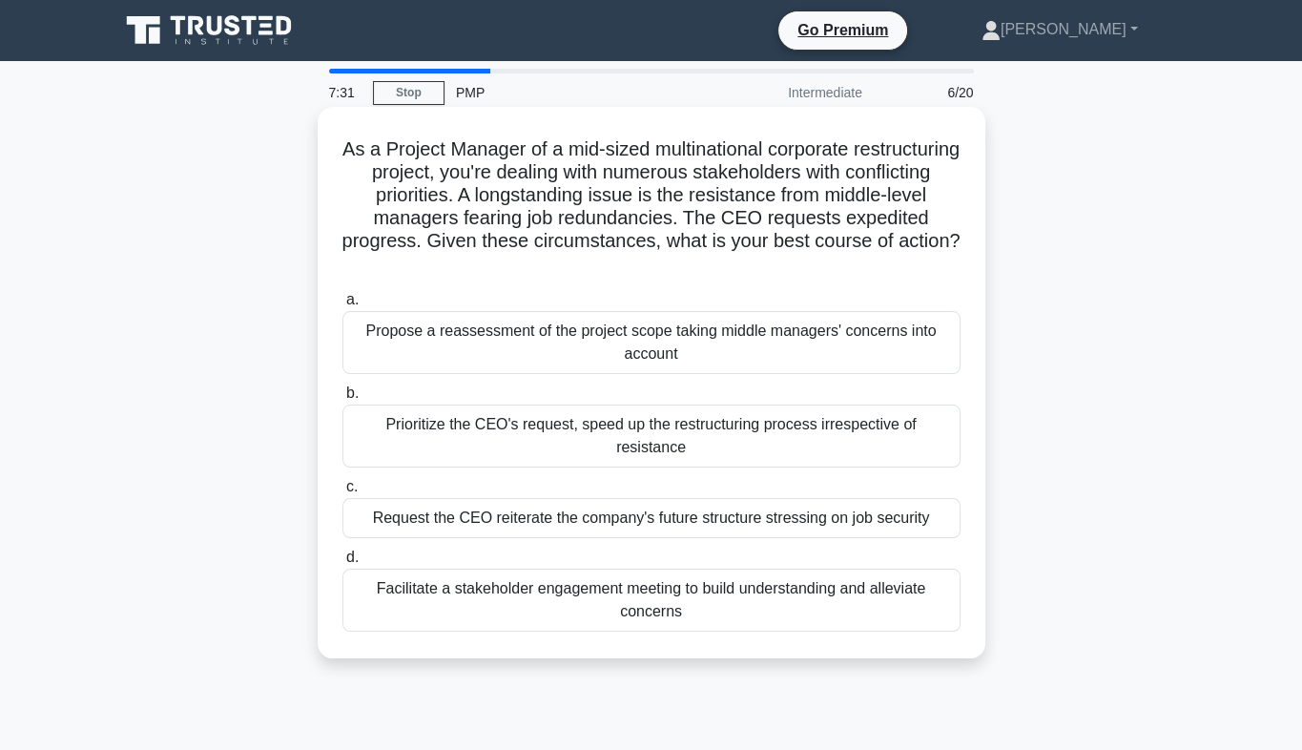
click at [681, 576] on div "Facilitate a stakeholder engagement meeting to build understanding and alleviat…" at bounding box center [651, 600] width 618 height 63
click at [342, 564] on input "d. Facilitate a stakeholder engagement meeting to build understanding and allev…" at bounding box center [342, 557] width 0 height 12
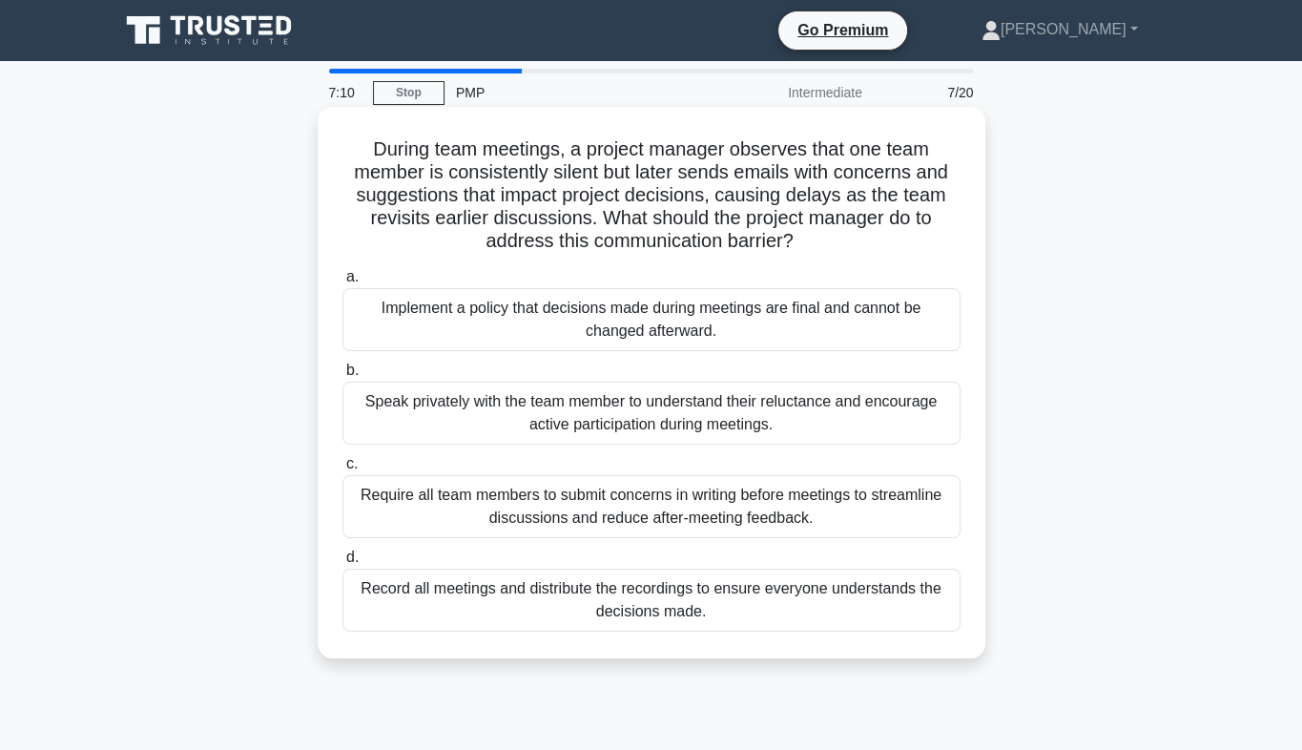
click at [601, 424] on div "Speak privately with the team member to understand their reluctance and encoura…" at bounding box center [651, 413] width 618 height 63
click at [342, 377] on input "b. Speak privately with the team member to understand their reluctance and enco…" at bounding box center [342, 370] width 0 height 12
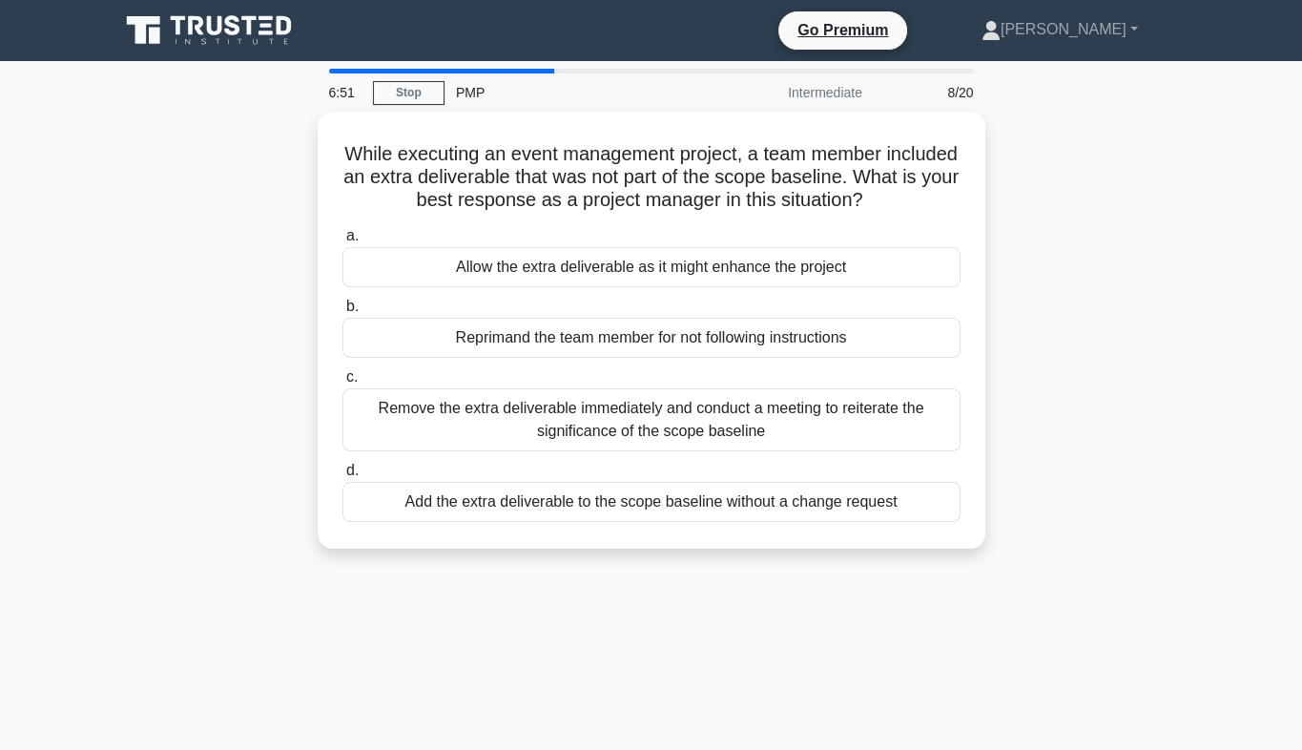
click at [601, 424] on div "Remove the extra deliverable immediately and conduct a meeting to reiterate the…" at bounding box center [651, 419] width 618 height 63
click at [342, 383] on input "c. Remove the extra deliverable immediately and conduct a meeting to reiterate …" at bounding box center [342, 377] width 0 height 12
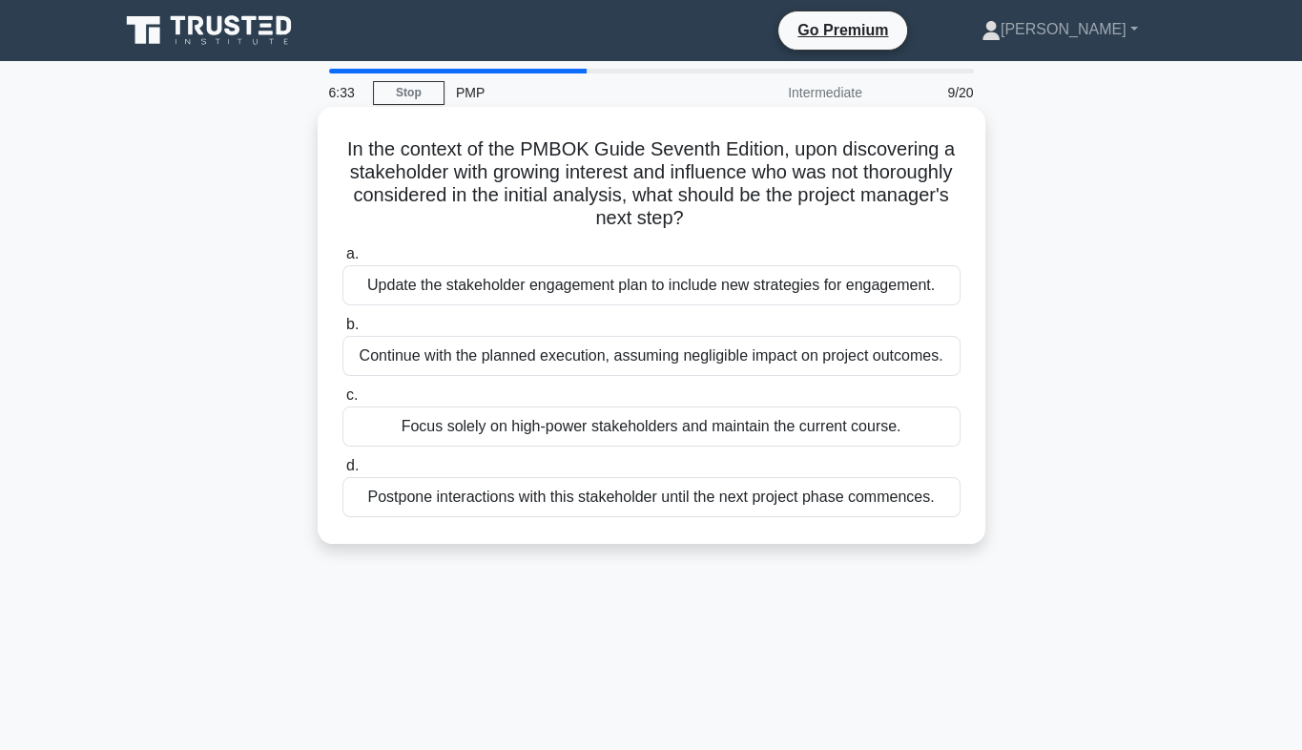
click at [568, 280] on div "Update the stakeholder engagement plan to include new strategies for engagement." at bounding box center [651, 285] width 618 height 40
click at [342, 260] on input "a. Update the stakeholder engagement plan to include new strategies for engagem…" at bounding box center [342, 254] width 0 height 12
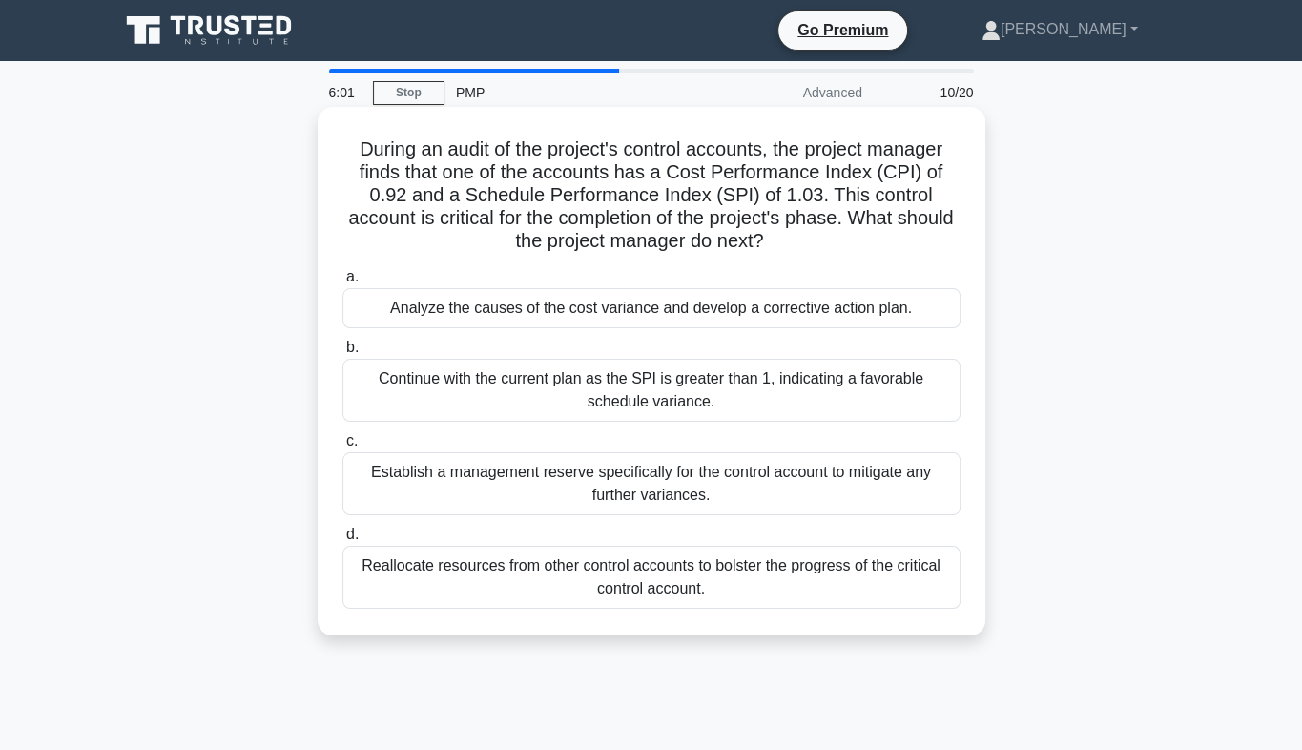
click at [598, 307] on div "Analyze the causes of the cost variance and develop a corrective action plan." at bounding box center [651, 308] width 618 height 40
click at [342, 283] on input "a. Analyze the causes of the cost variance and develop a corrective action plan." at bounding box center [342, 277] width 0 height 12
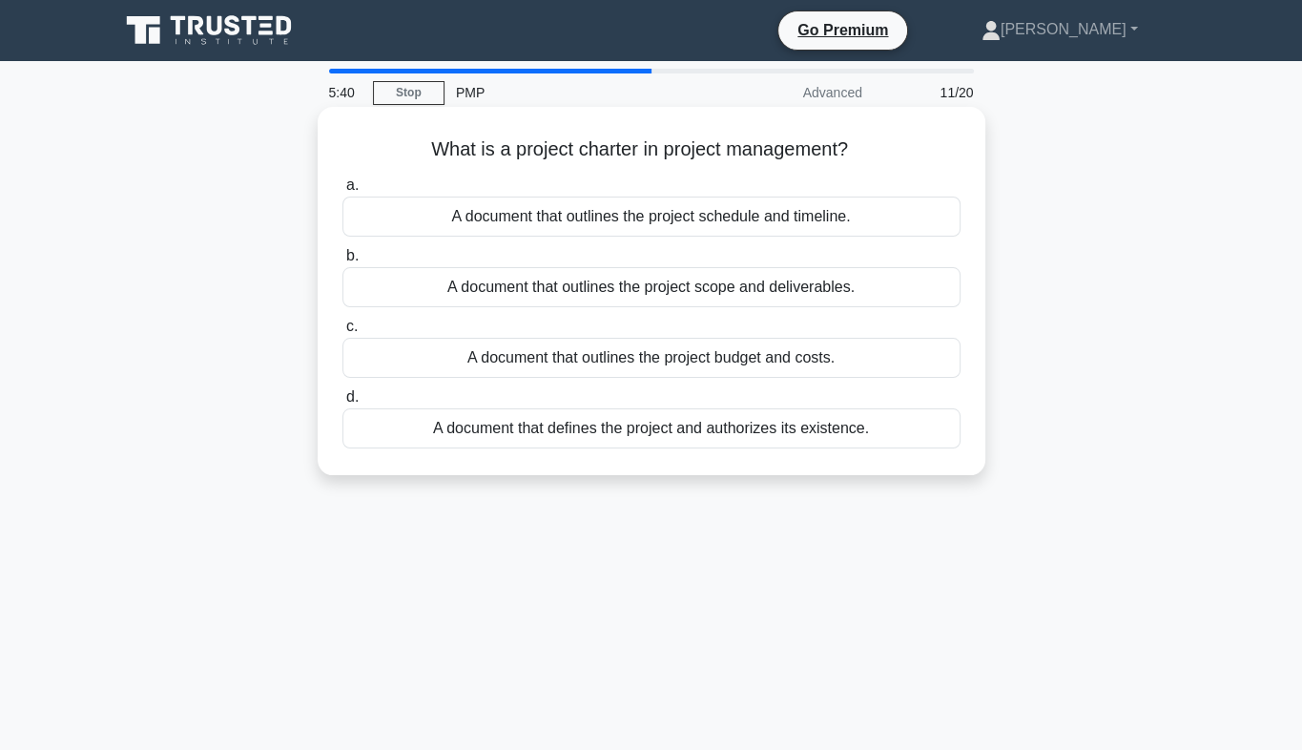
click at [620, 292] on div "A document that outlines the project scope and deliverables." at bounding box center [651, 287] width 618 height 40
click at [342, 262] on input "b. A document that outlines the project scope and deliverables." at bounding box center [342, 256] width 0 height 12
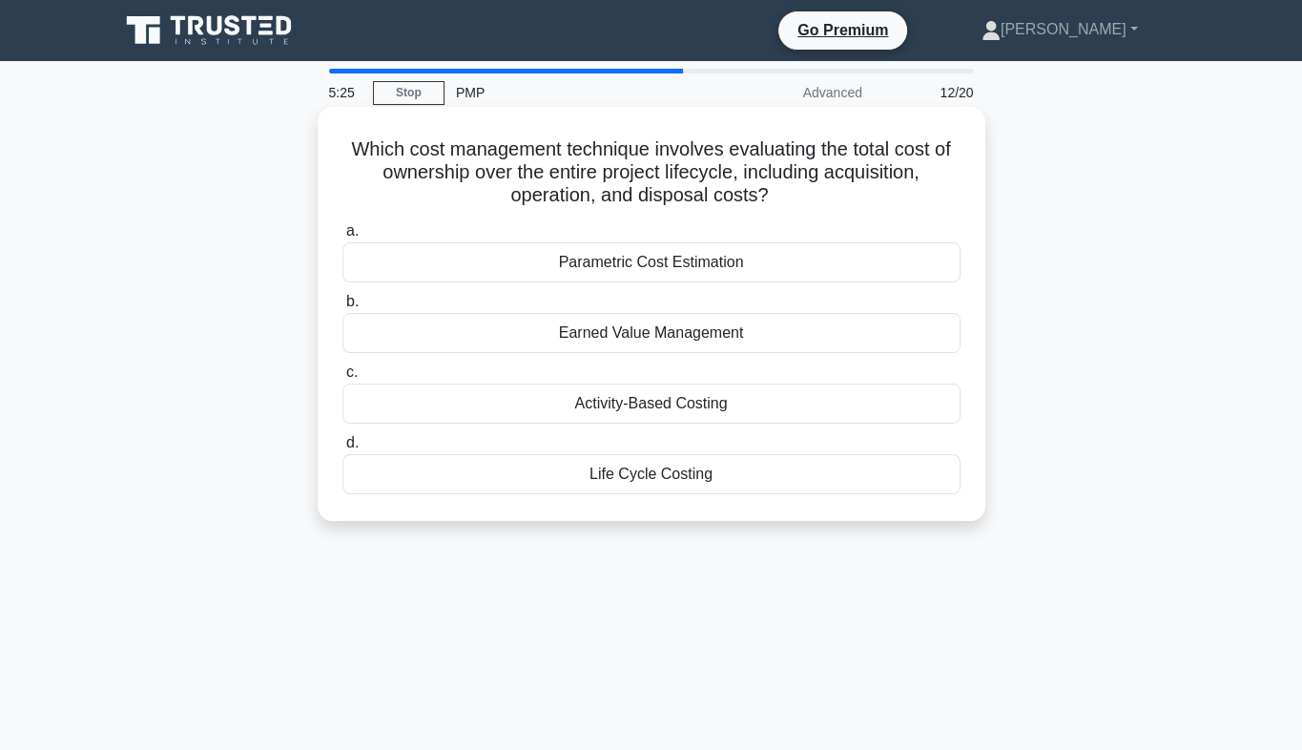
click at [661, 471] on div "Life Cycle Costing" at bounding box center [651, 474] width 618 height 40
click at [342, 449] on input "d. Life Cycle Costing" at bounding box center [342, 443] width 0 height 12
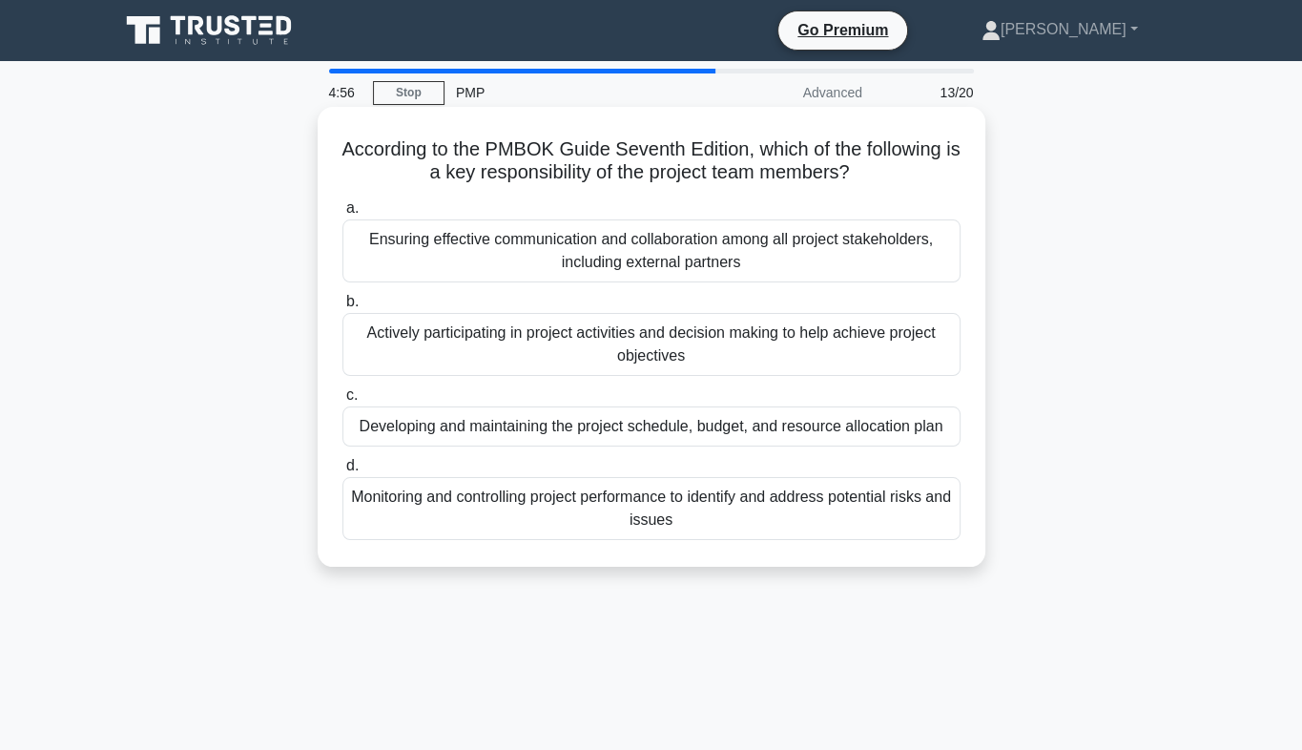
click at [614, 263] on div "Ensuring effective communication and collaboration among all project stakeholde…" at bounding box center [651, 250] width 618 height 63
click at [342, 215] on input "a. Ensuring effective communication and collaboration among all project stakeho…" at bounding box center [342, 208] width 0 height 12
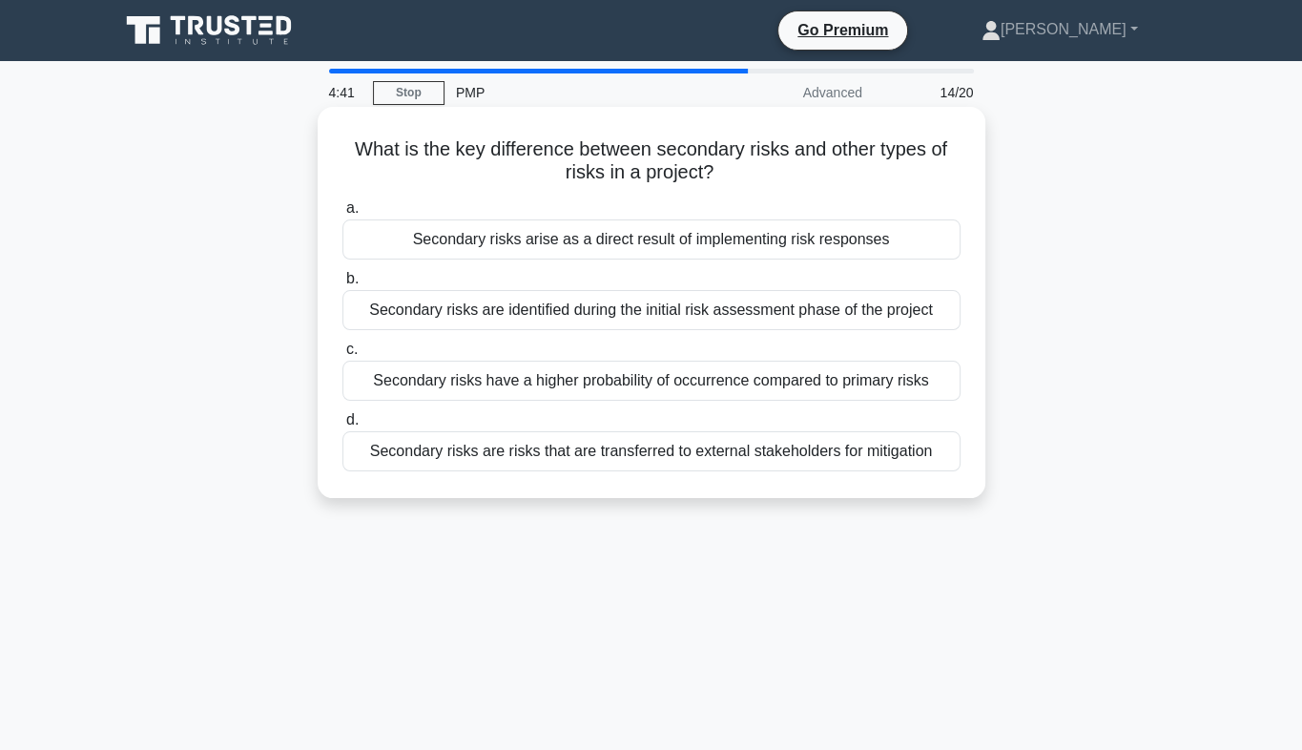
click at [629, 452] on div "Secondary risks are risks that are transferred to external stakeholders for mit…" at bounding box center [651, 451] width 618 height 40
click at [342, 426] on input "d. Secondary risks are risks that are transferred to external stakeholders for …" at bounding box center [342, 420] width 0 height 12
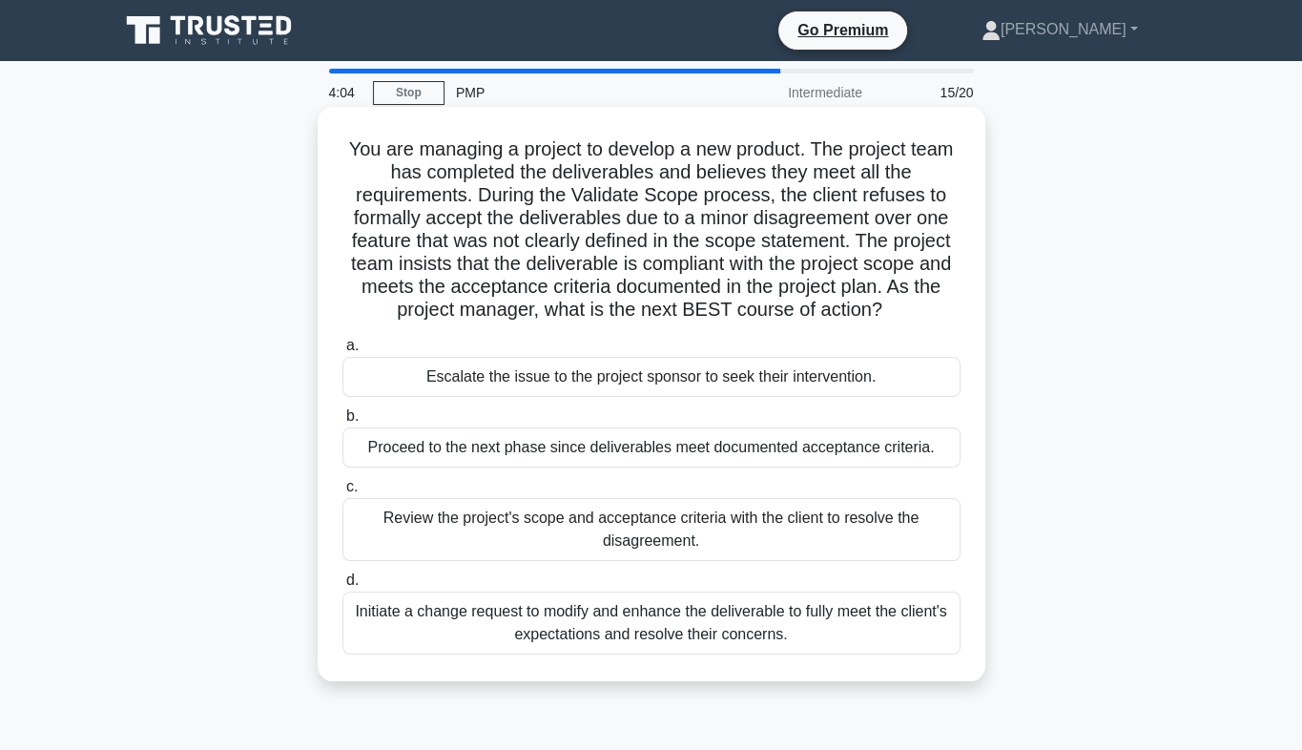
click at [663, 627] on div "Initiate a change request to modify and enhance the deliverable to fully meet t…" at bounding box center [651, 622] width 618 height 63
click at [342, 587] on input "d. Initiate a change request to modify and enhance the deliverable to fully mee…" at bounding box center [342, 580] width 0 height 12
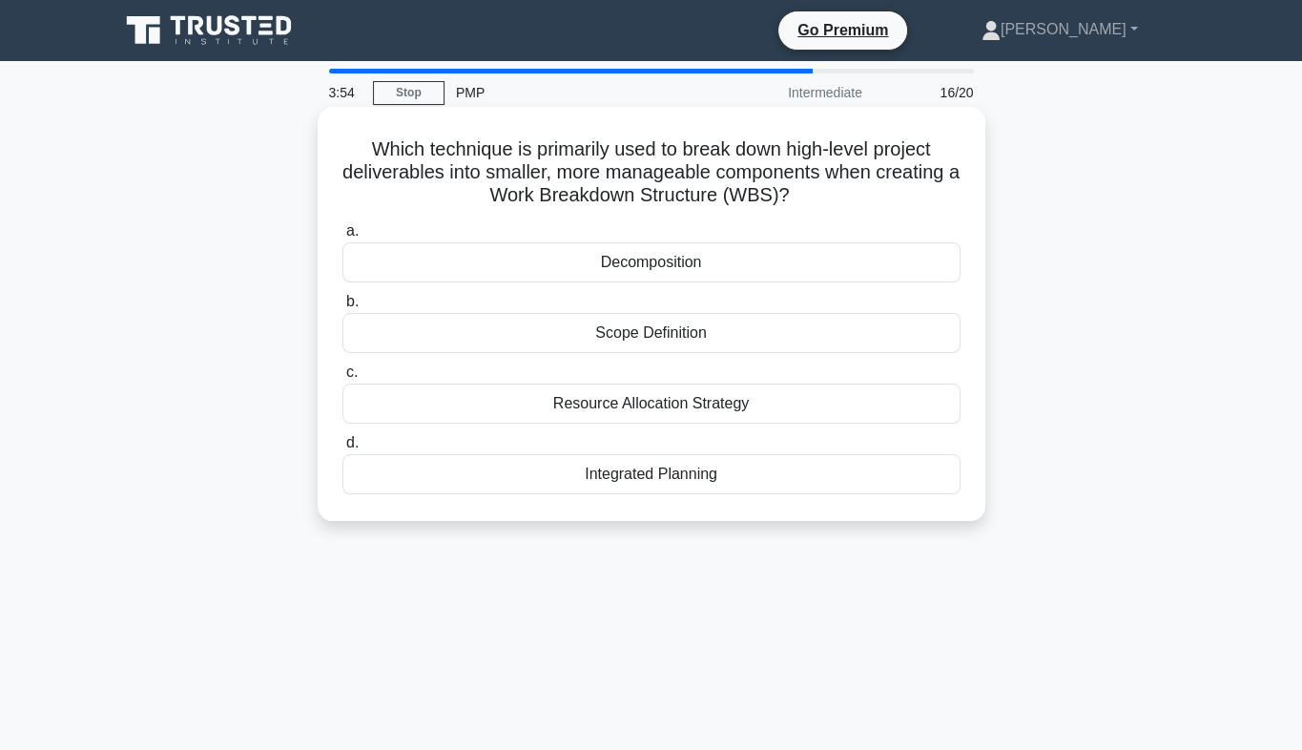
click at [664, 265] on div "Decomposition" at bounding box center [651, 262] width 618 height 40
click at [342, 238] on input "a. Decomposition" at bounding box center [342, 231] width 0 height 12
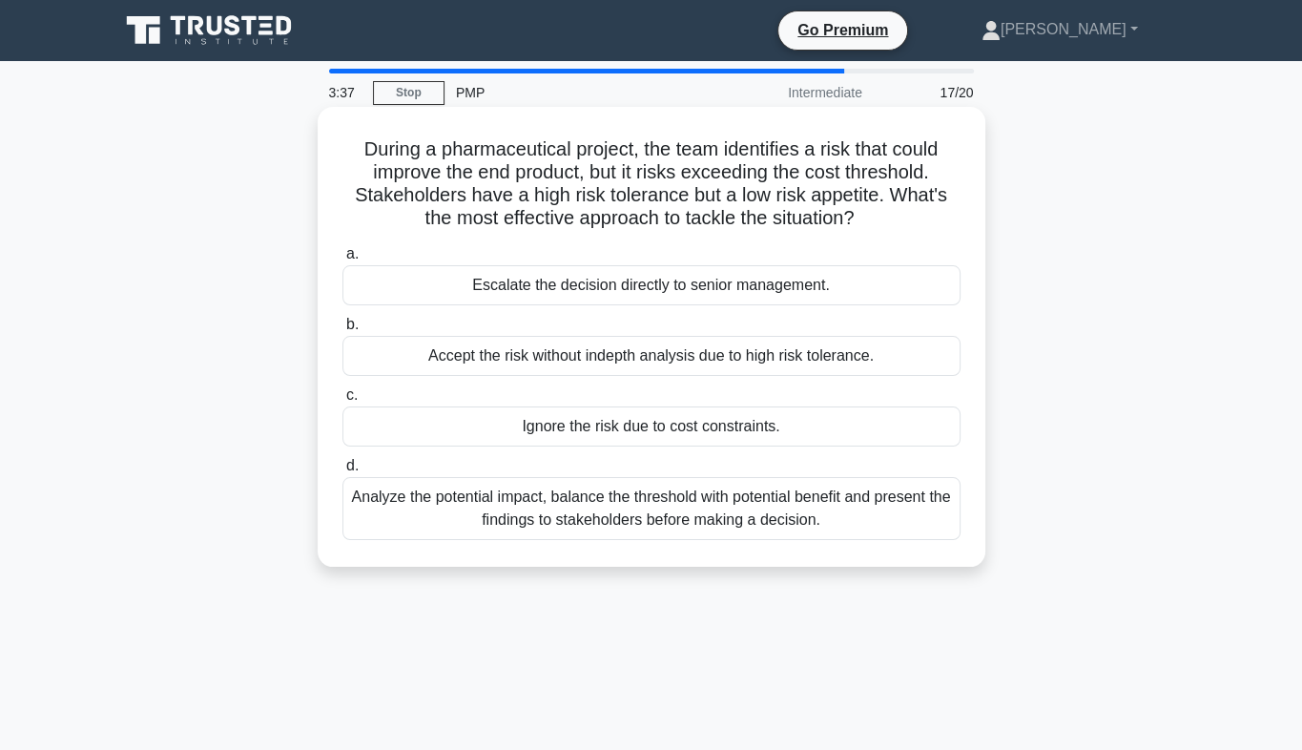
click at [721, 513] on div "Analyze the potential impact, balance the threshold with potential benefit and …" at bounding box center [651, 508] width 618 height 63
click at [342, 472] on input "d. Analyze the potential impact, balance the threshold with potential benefit a…" at bounding box center [342, 466] width 0 height 12
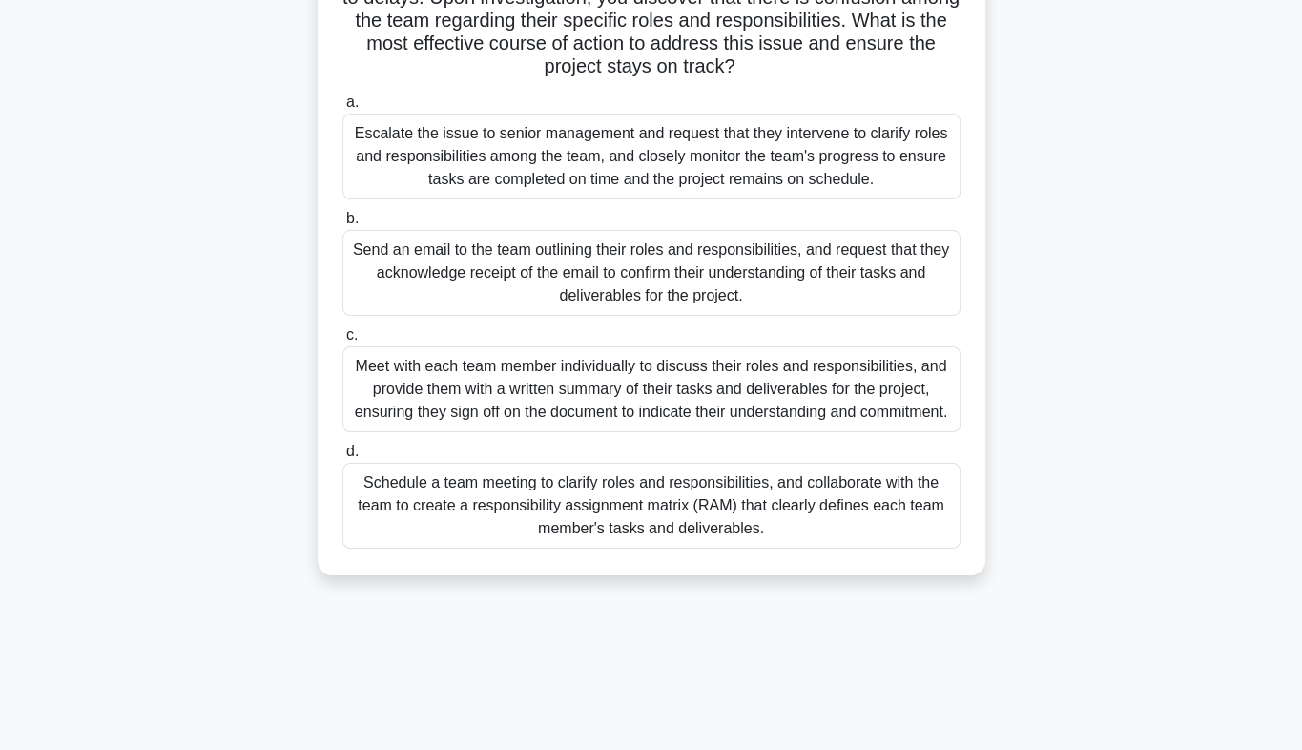
scroll to position [202, 0]
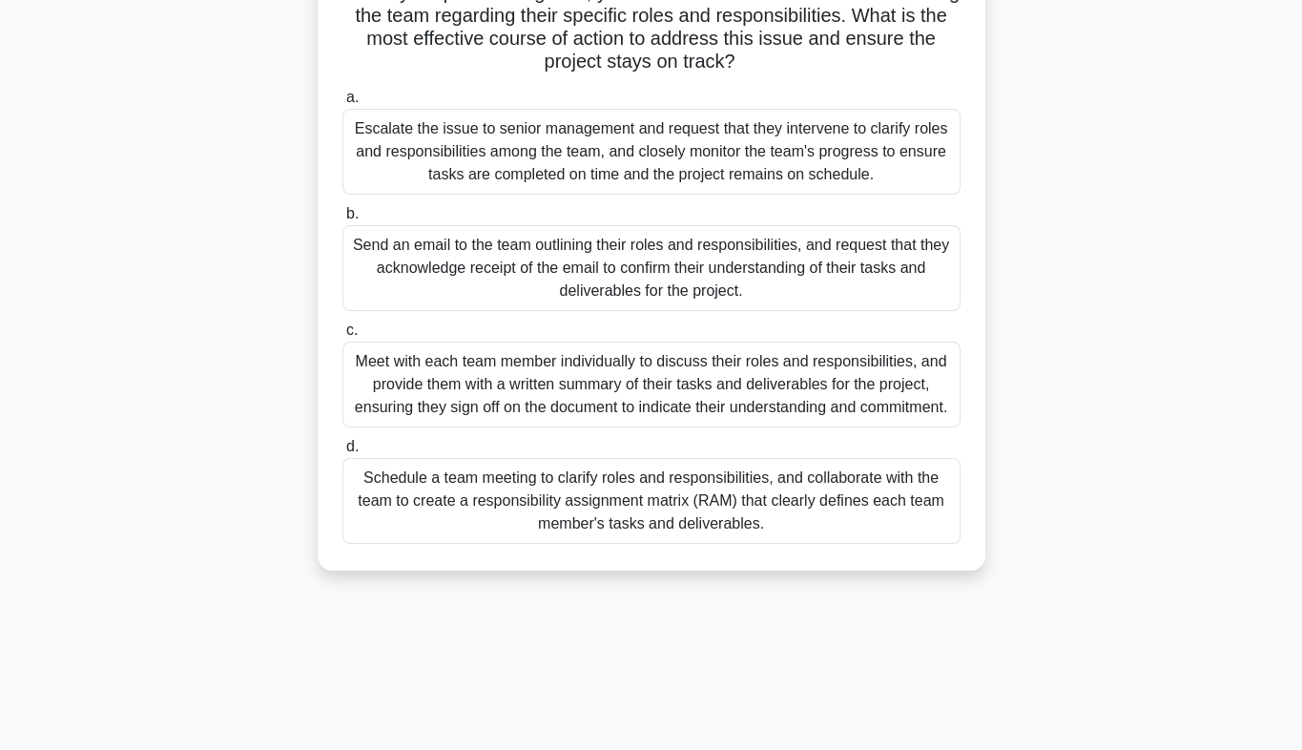
click at [660, 391] on div "Meet with each team member individually to discuss their roles and responsibili…" at bounding box center [651, 385] width 618 height 86
click at [342, 337] on input "c. Meet with each team member individually to discuss their roles and responsib…" at bounding box center [342, 330] width 0 height 12
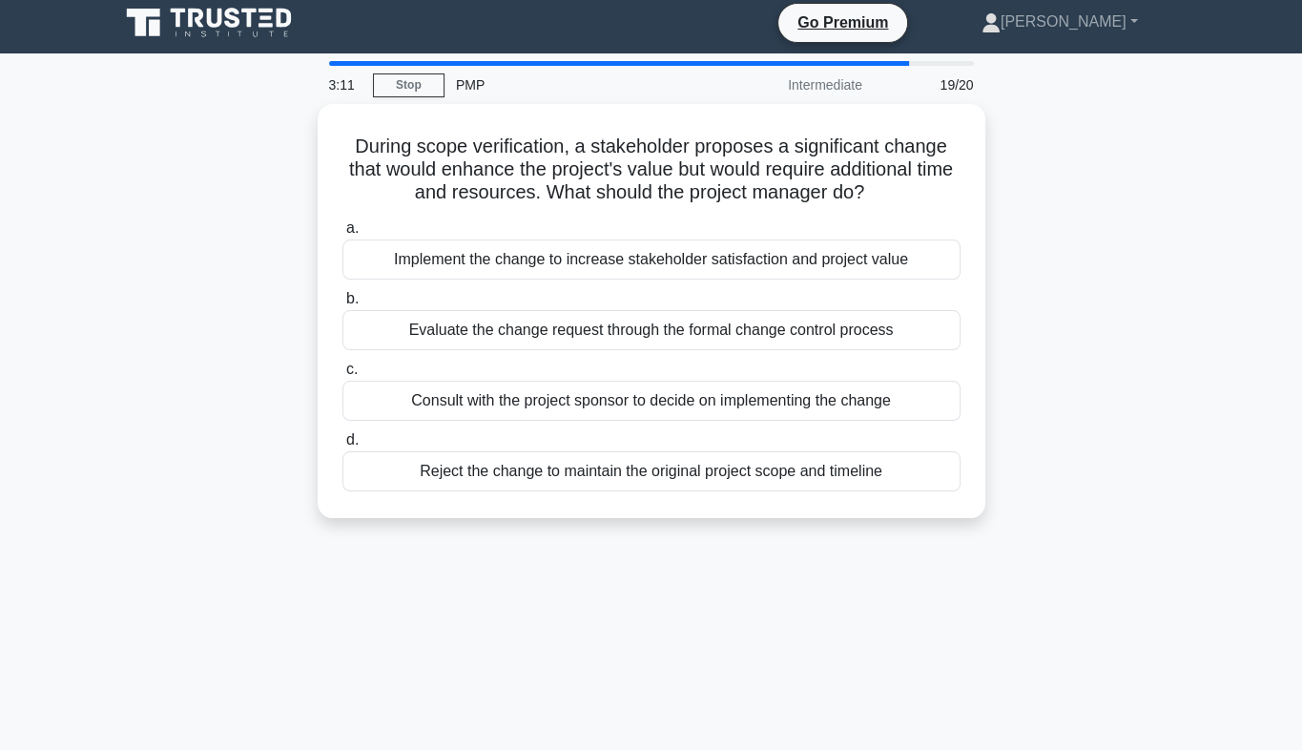
scroll to position [0, 0]
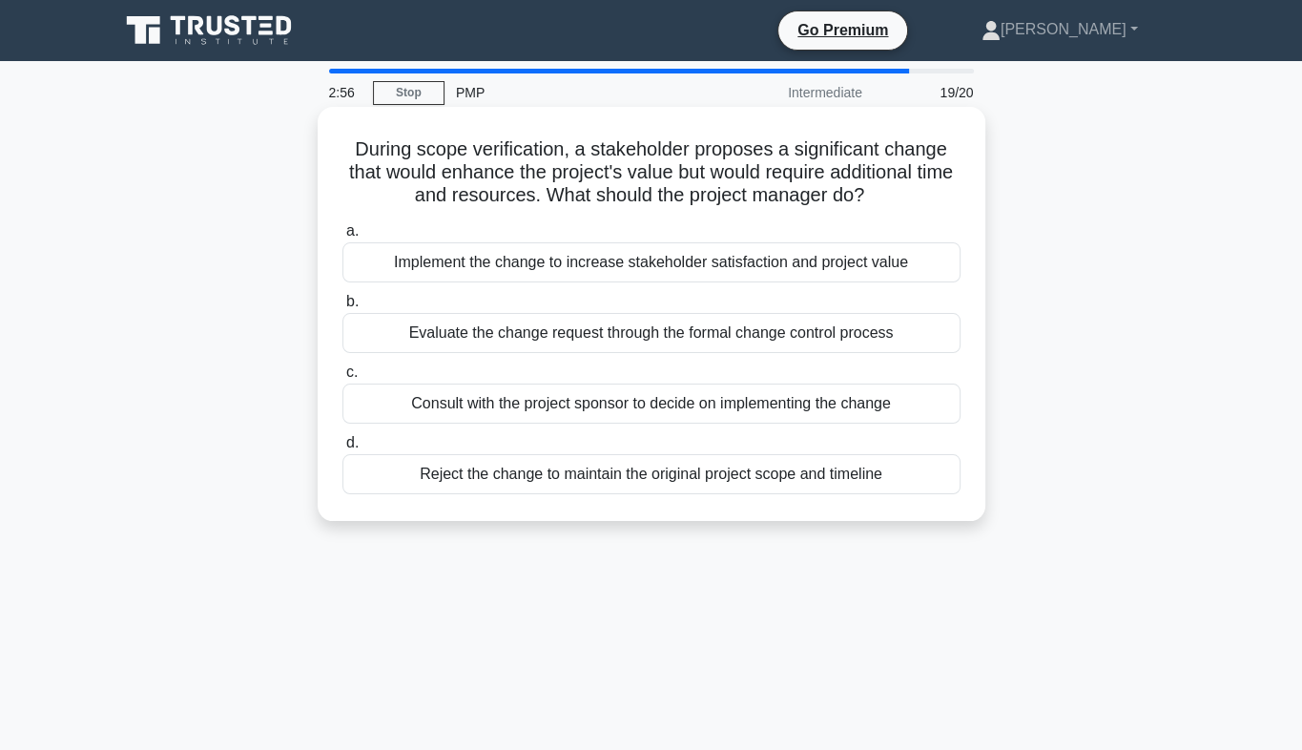
click at [632, 334] on div "Evaluate the change request through the formal change control process" at bounding box center [651, 333] width 618 height 40
click at [342, 308] on input "b. Evaluate the change request through the formal change control process" at bounding box center [342, 302] width 0 height 12
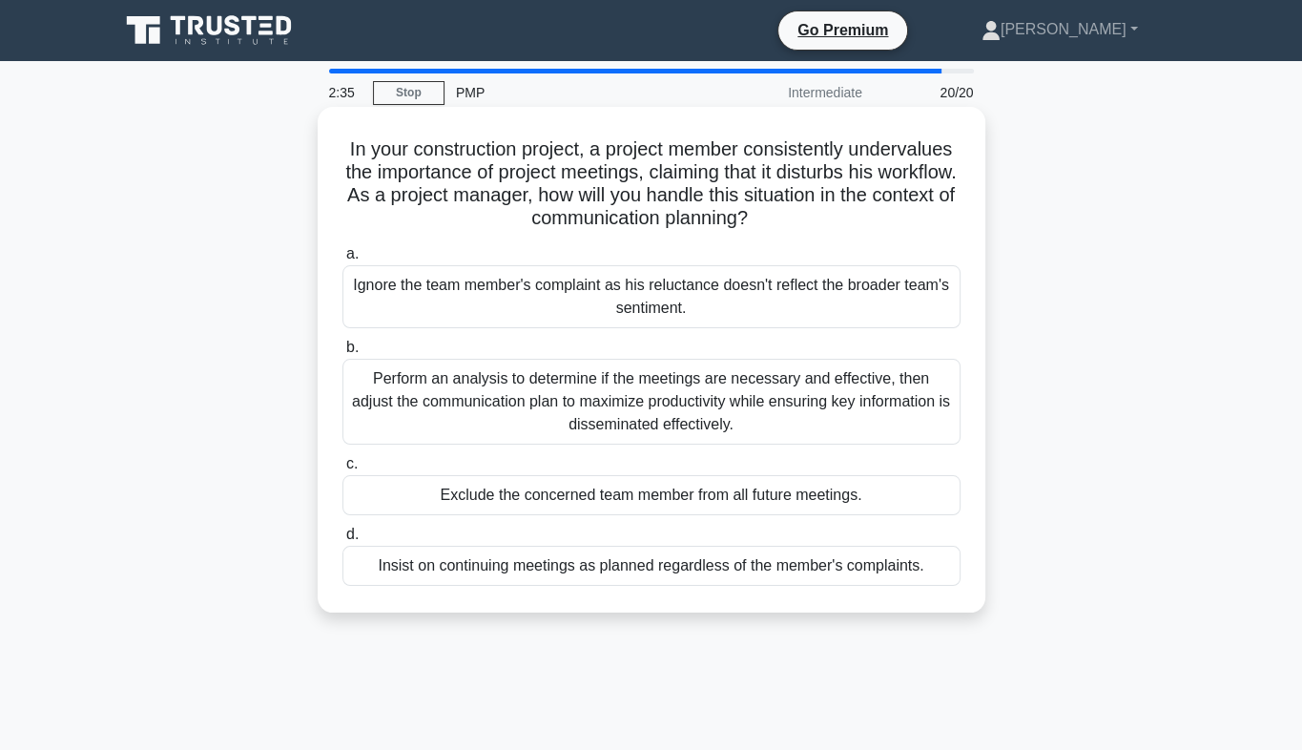
click at [546, 414] on div "Perform an analysis to determine if the meetings are necessary and effective, t…" at bounding box center [651, 402] width 618 height 86
click at [342, 354] on input "b. Perform an analysis to determine if the meetings are necessary and effective…" at bounding box center [342, 348] width 0 height 12
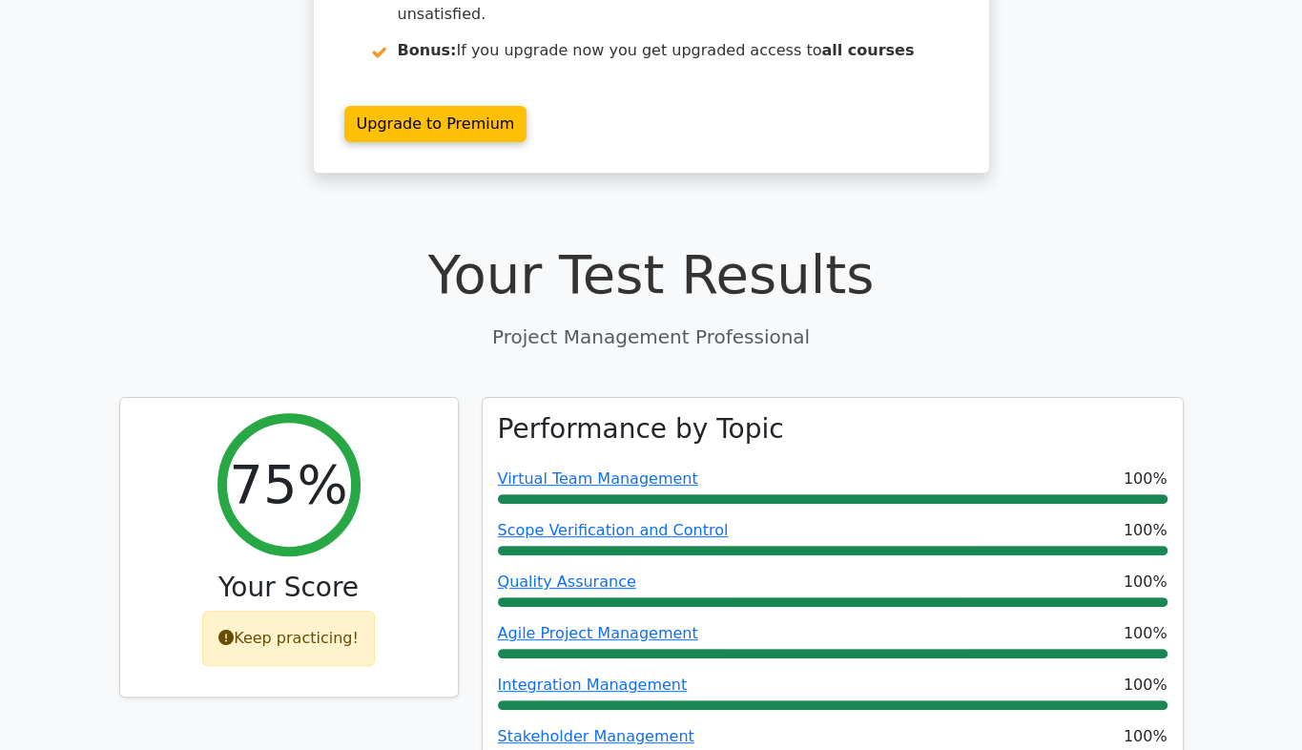
scroll to position [431, 0]
